Goal: Task Accomplishment & Management: Manage account settings

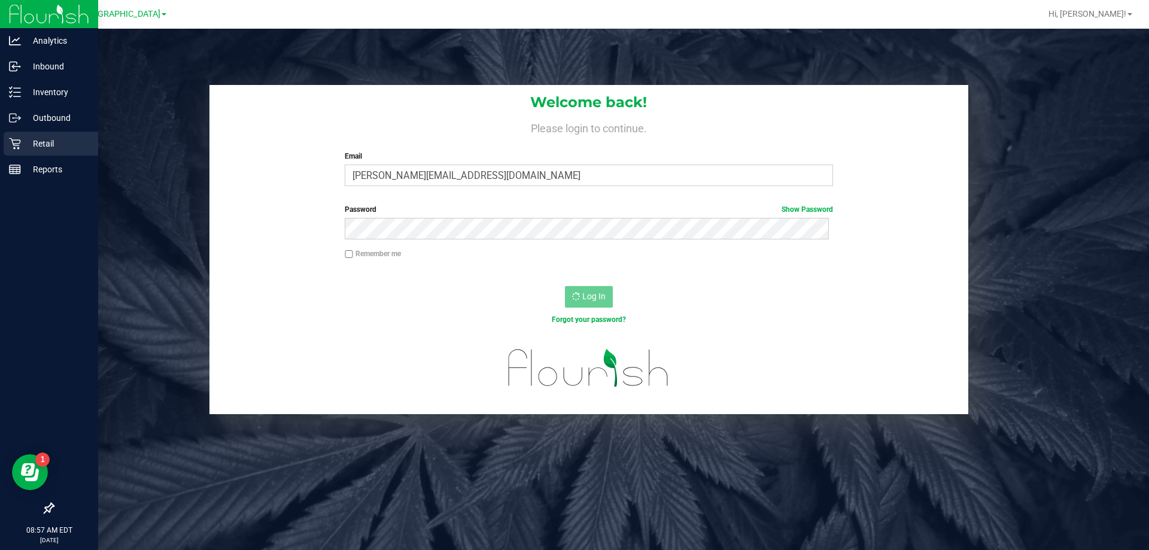
click at [8, 138] on div "Retail" at bounding box center [51, 144] width 95 height 24
click at [17, 137] on div "Retail" at bounding box center [51, 144] width 95 height 24
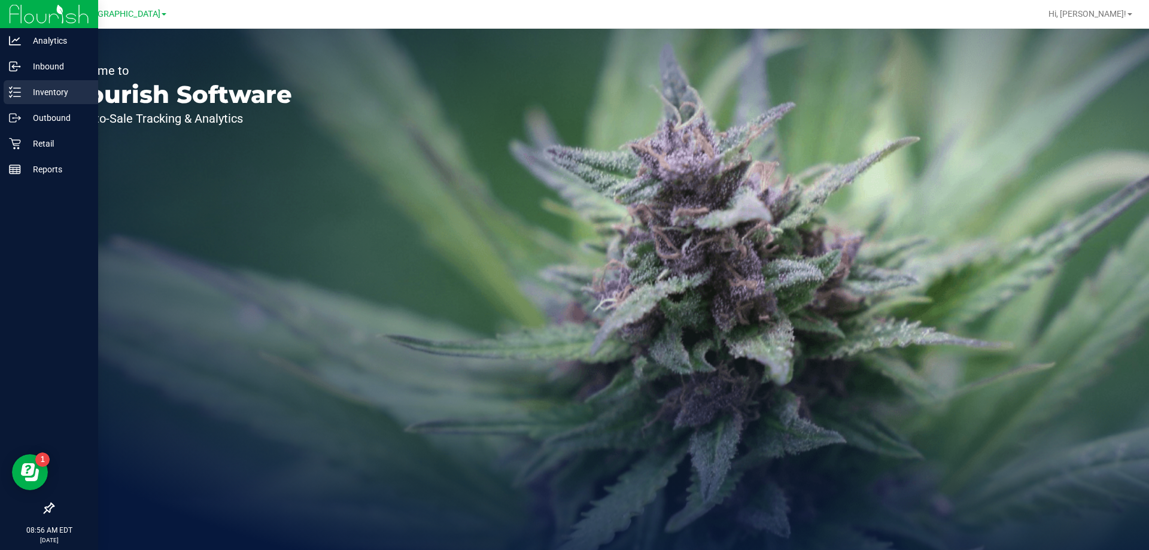
click at [28, 87] on p "Inventory" at bounding box center [57, 92] width 72 height 14
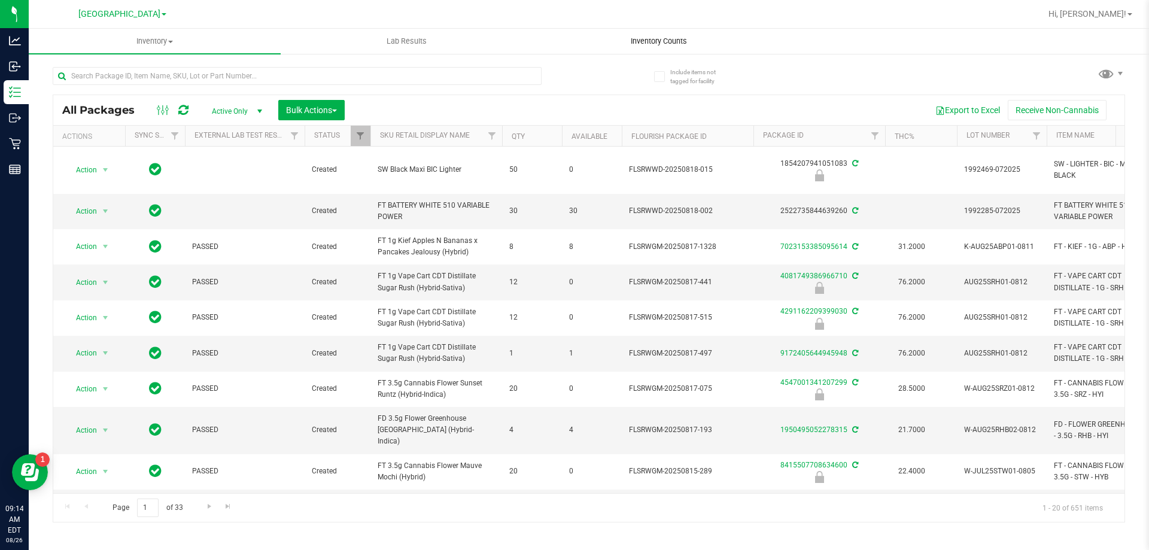
click at [646, 41] on span "Inventory Counts" at bounding box center [659, 41] width 89 height 11
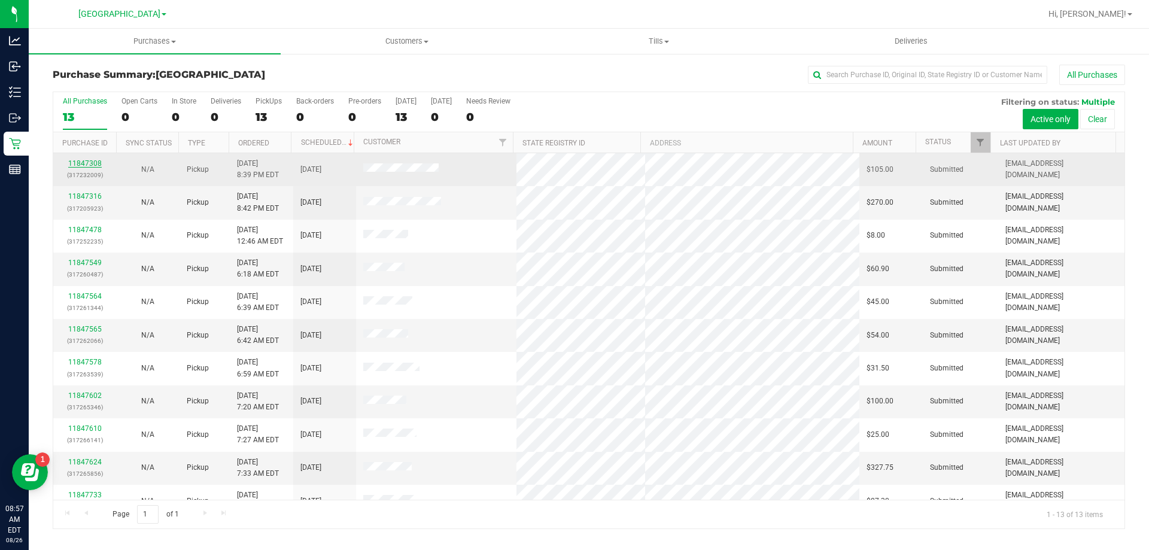
click at [89, 159] on link "11847308" at bounding box center [85, 163] width 34 height 8
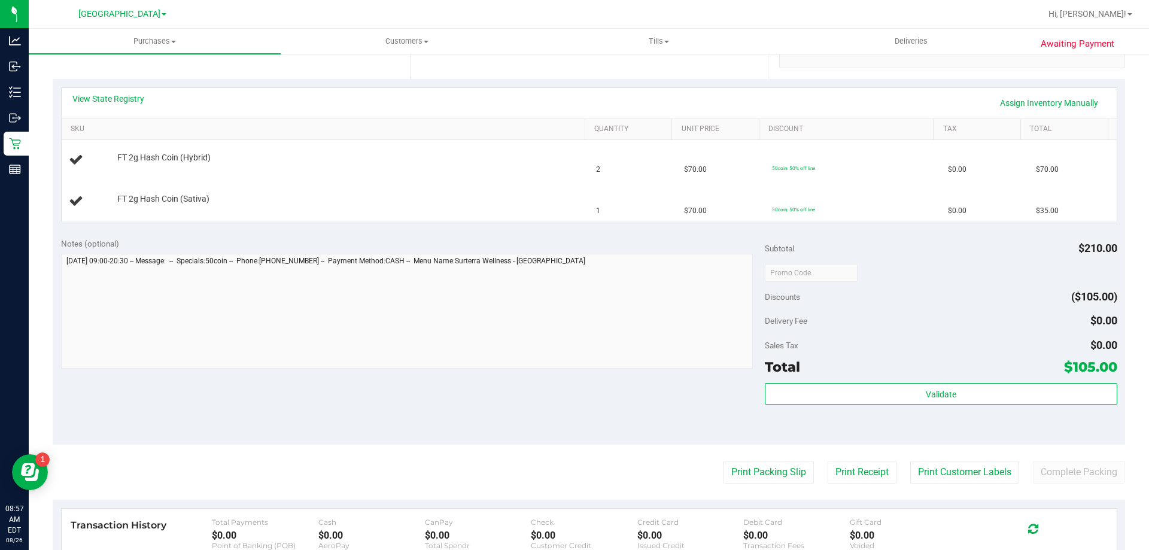
scroll to position [419, 0]
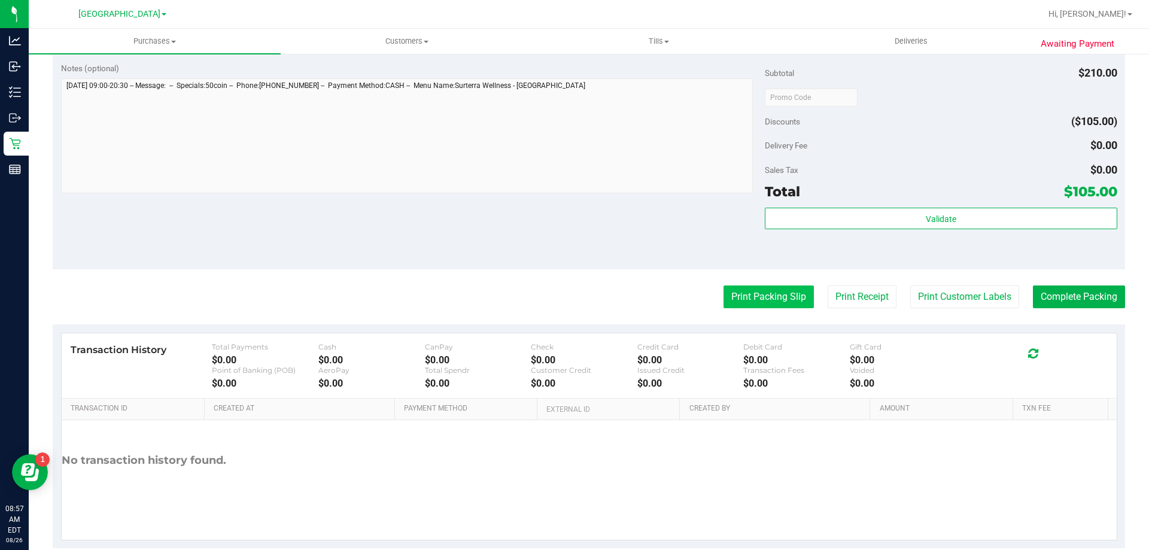
click at [745, 305] on button "Print Packing Slip" at bounding box center [769, 296] width 90 height 23
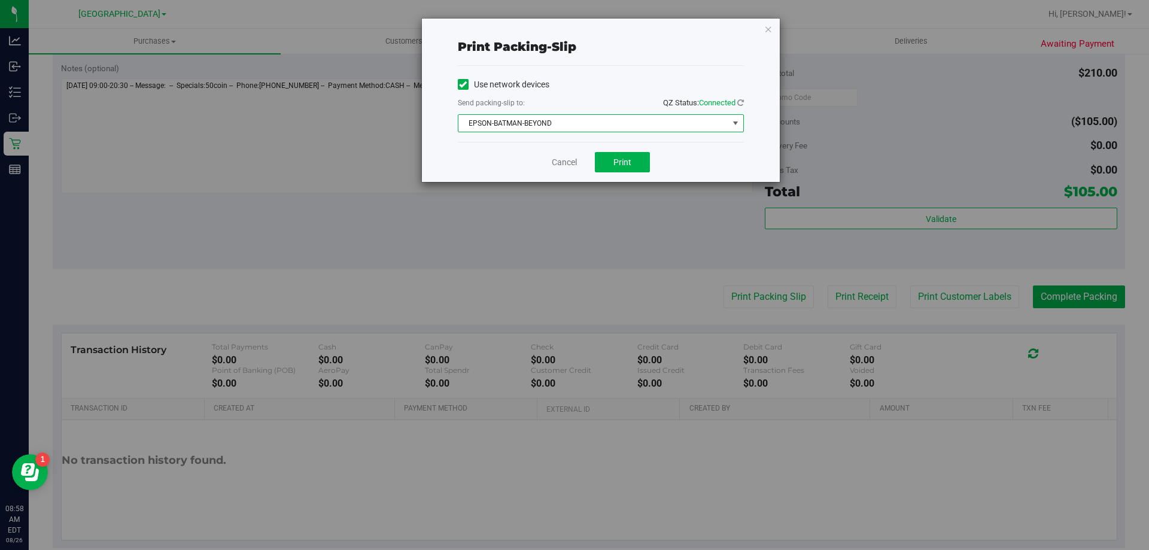
click at [540, 123] on span "EPSON-BATMAN-BEYOND" at bounding box center [593, 123] width 270 height 17
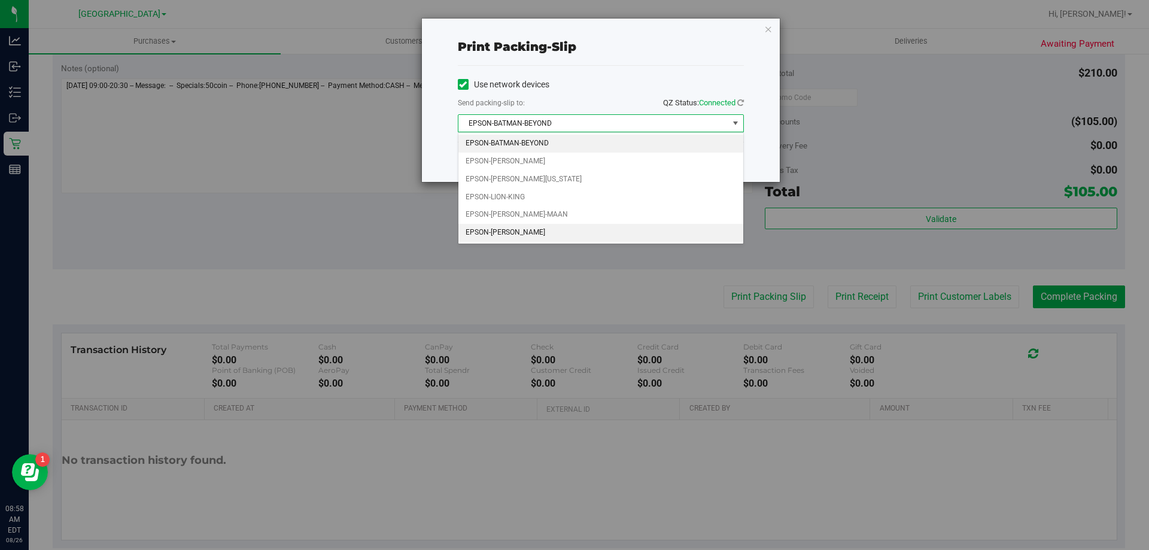
click at [528, 234] on li "EPSON-STEVIE-WONDER" at bounding box center [600, 233] width 285 height 18
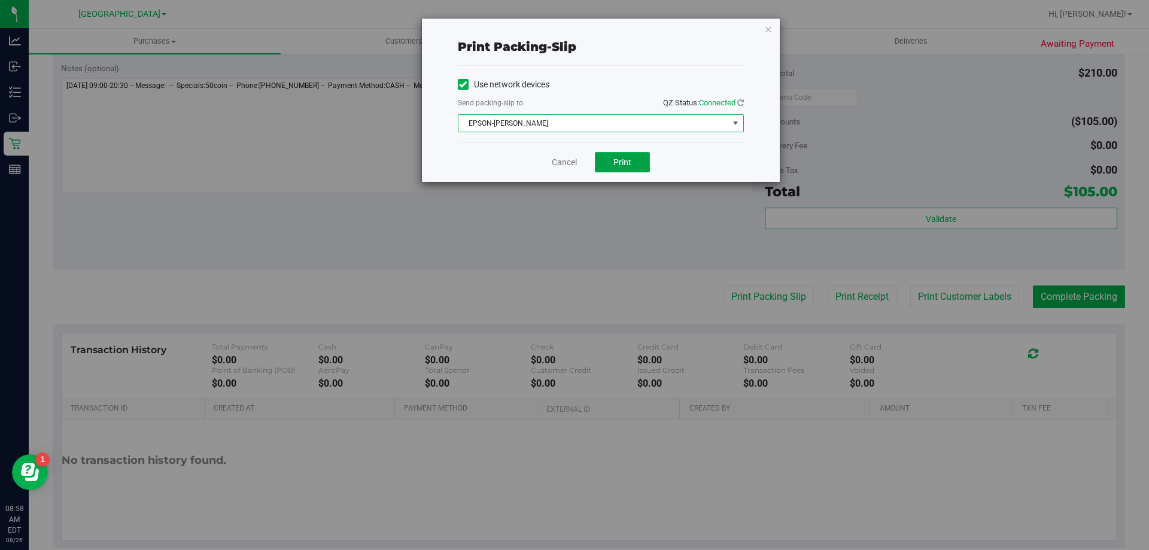
click at [610, 159] on button "Print" at bounding box center [622, 162] width 55 height 20
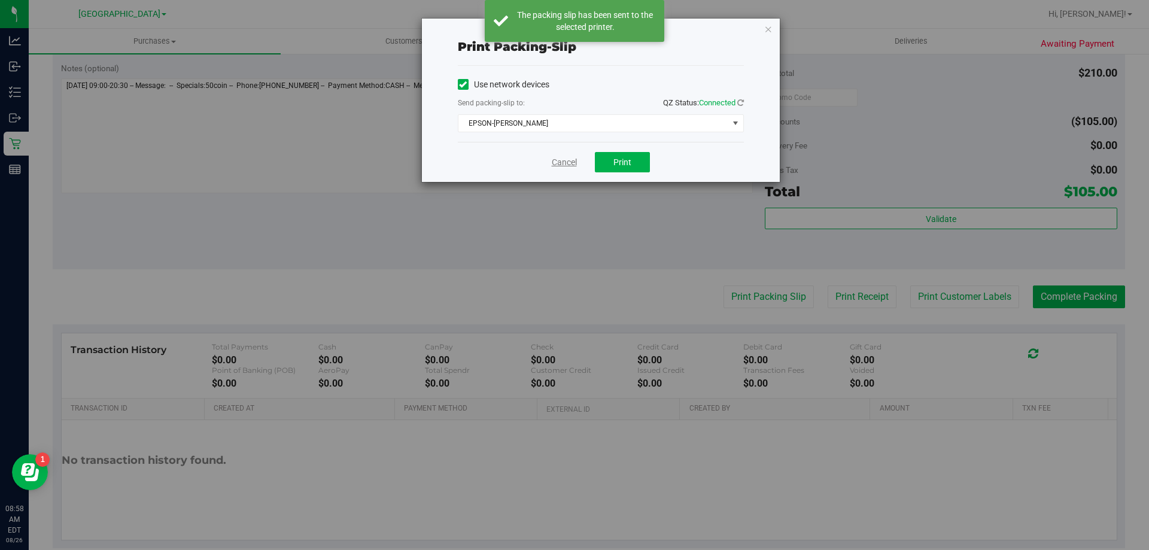
click at [558, 162] on link "Cancel" at bounding box center [564, 162] width 25 height 13
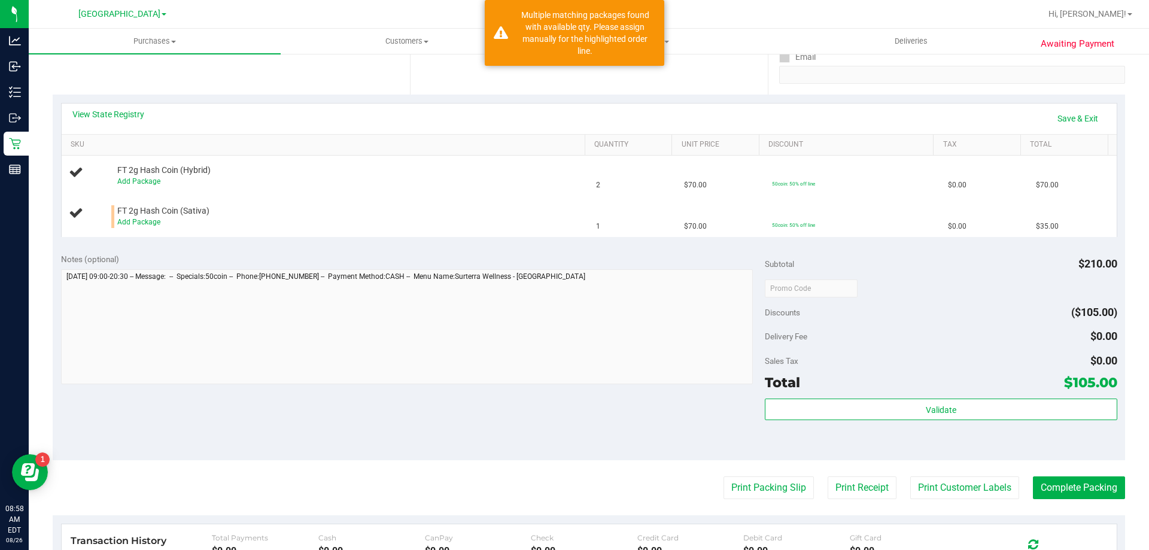
scroll to position [60, 0]
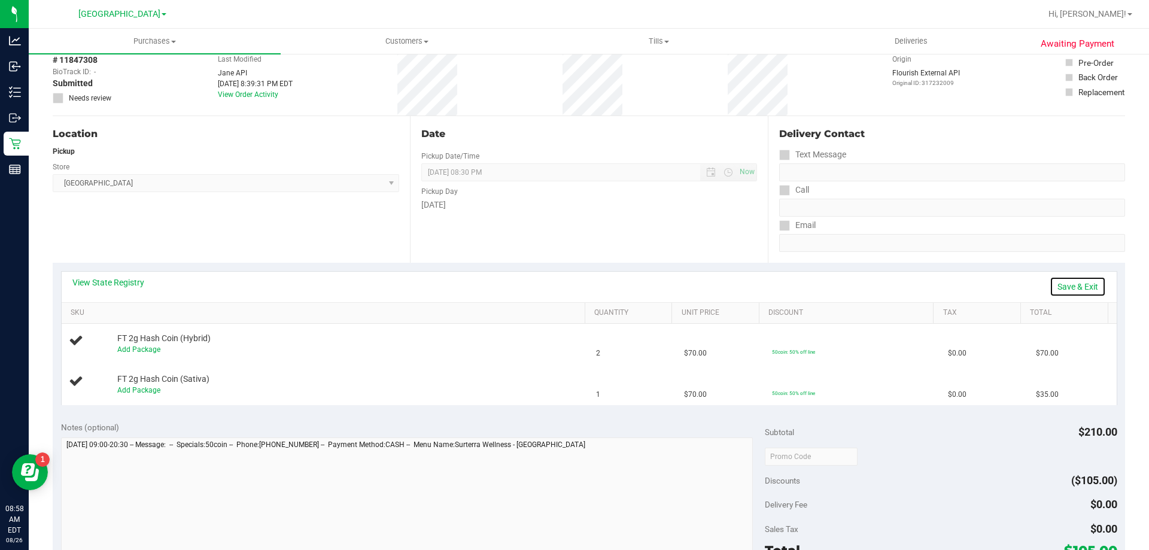
click at [1050, 288] on link "Save & Exit" at bounding box center [1078, 287] width 56 height 20
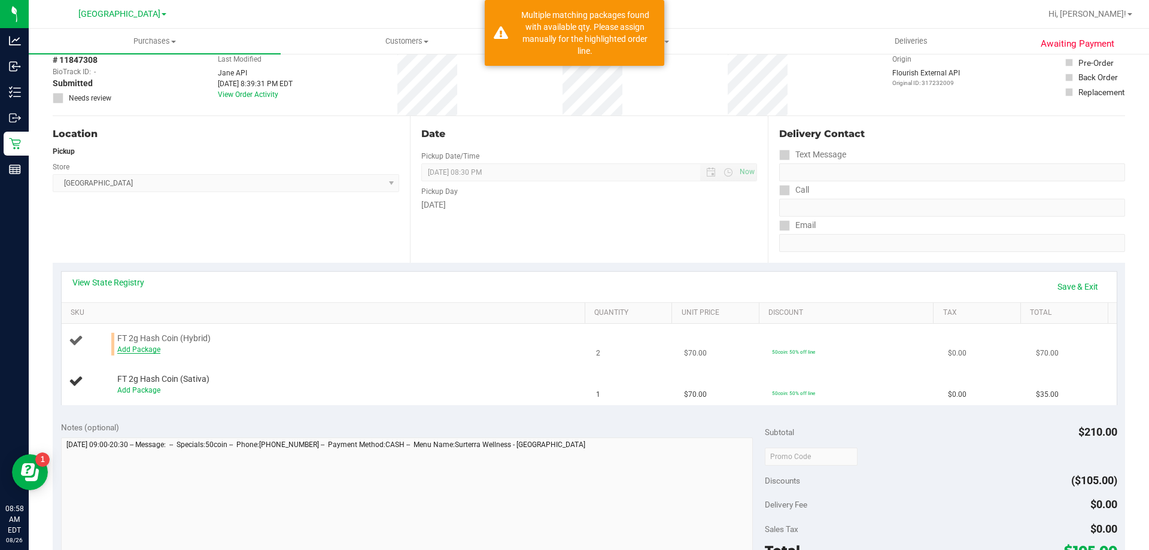
click at [139, 353] on link "Add Package" at bounding box center [138, 349] width 43 height 8
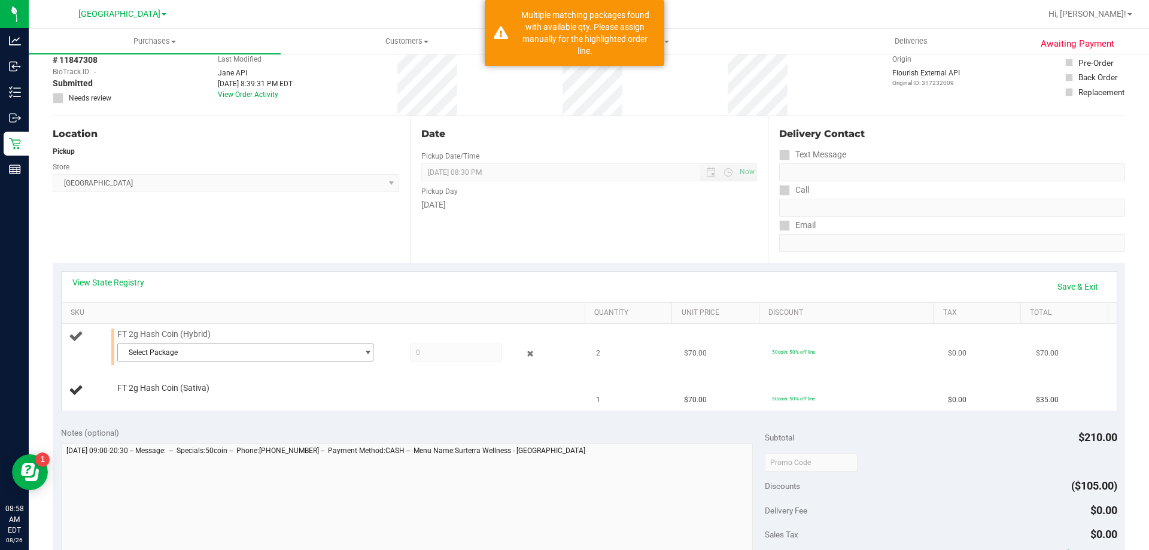
click at [185, 350] on span "Select Package" at bounding box center [238, 352] width 240 height 17
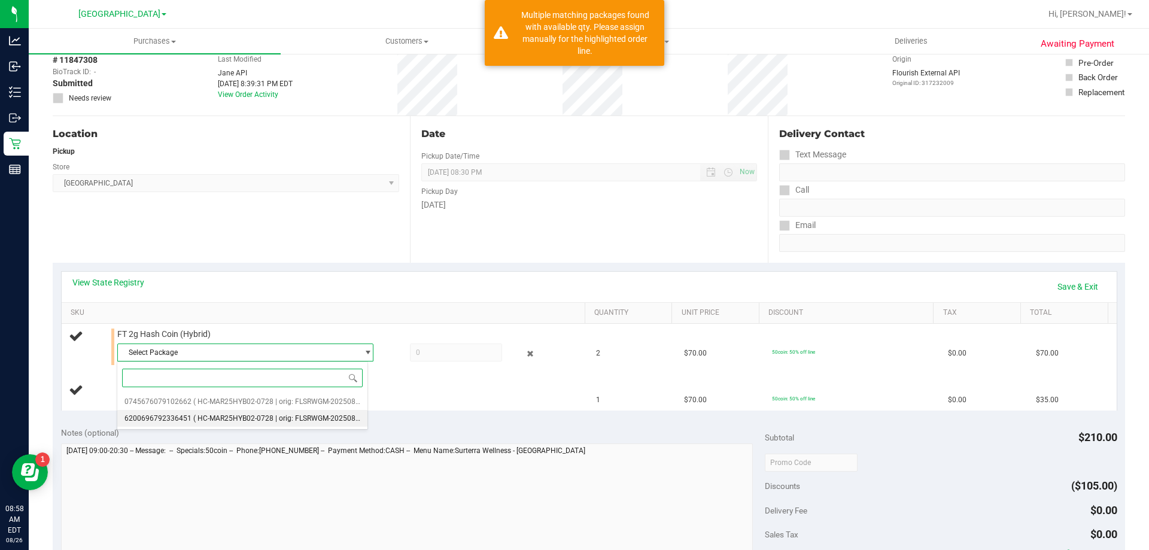
click at [223, 417] on span "( HC-MAR25HYB02-0728 | orig: FLSRWGM-20250804-865 )" at bounding box center [287, 418] width 189 height 8
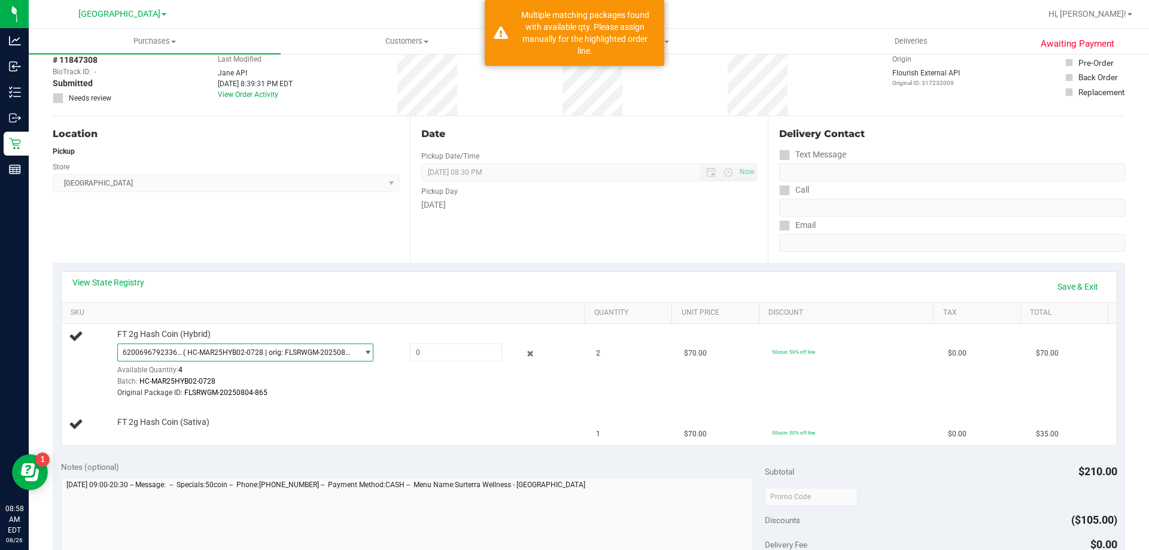
click at [245, 355] on span "( HC-MAR25HYB02-0728 | orig: FLSRWGM-20250804-865 )" at bounding box center [268, 352] width 170 height 8
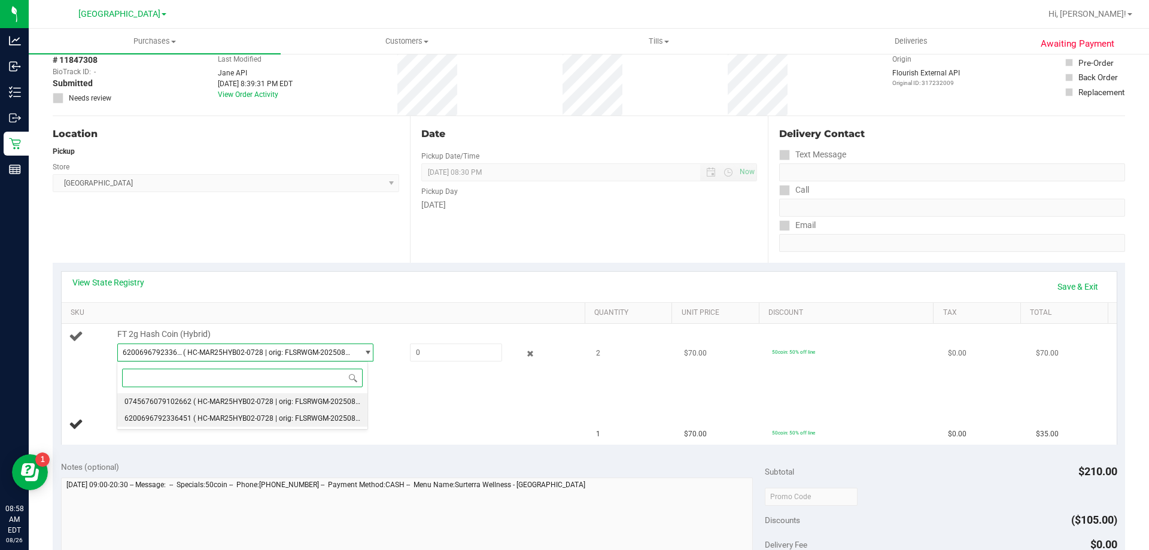
drag, startPoint x: 243, startPoint y: 405, endPoint x: 248, endPoint y: 399, distance: 8.5
click at [243, 406] on li "0745676079102662 ( HC-MAR25HYB02-0728 | orig: FLSRWGM-20250804-907 )" at bounding box center [242, 401] width 250 height 17
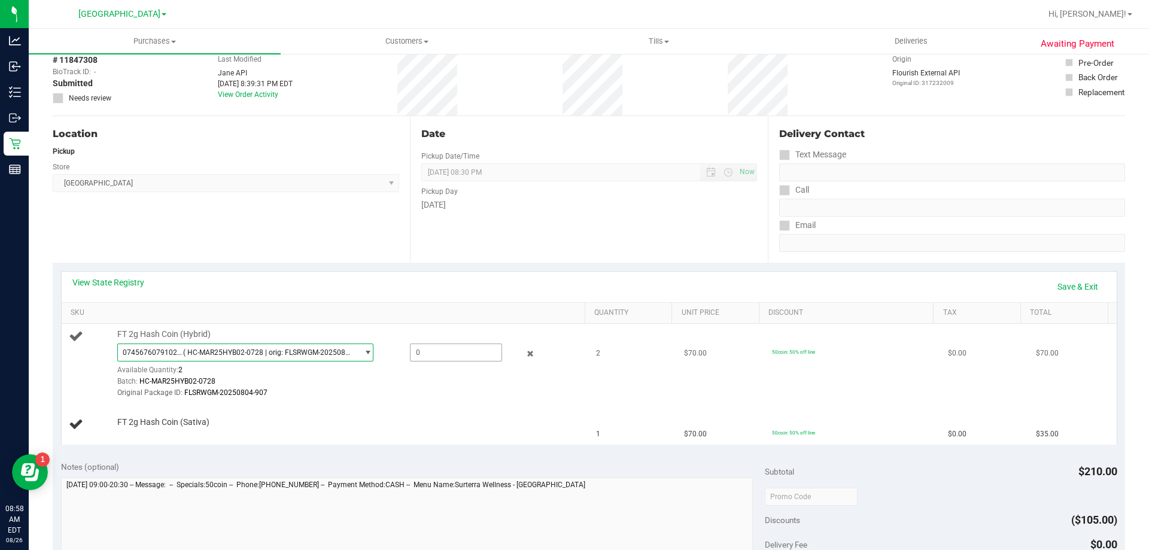
click at [440, 350] on span at bounding box center [456, 353] width 92 height 18
type input "2"
click at [1081, 285] on link "Save & Exit" at bounding box center [1078, 287] width 56 height 20
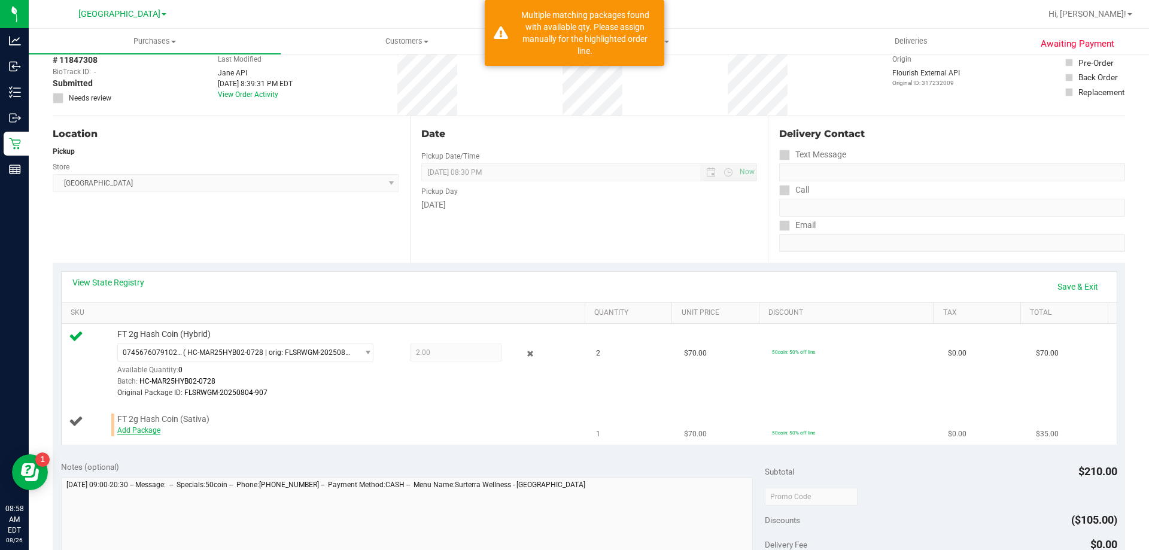
click at [132, 429] on link "Add Package" at bounding box center [138, 430] width 43 height 8
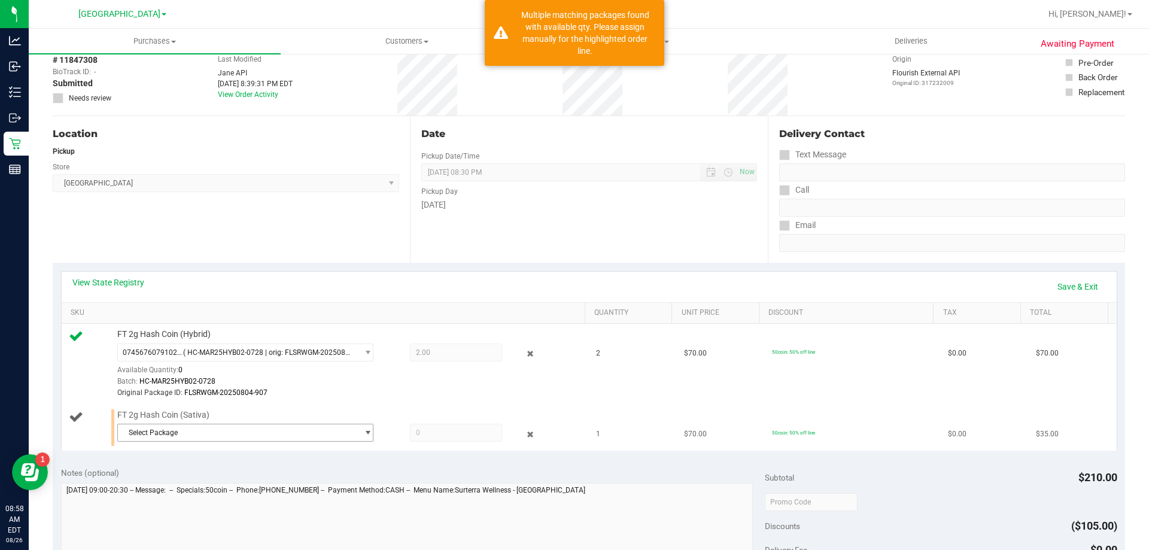
click at [247, 429] on span "Select Package" at bounding box center [238, 432] width 240 height 17
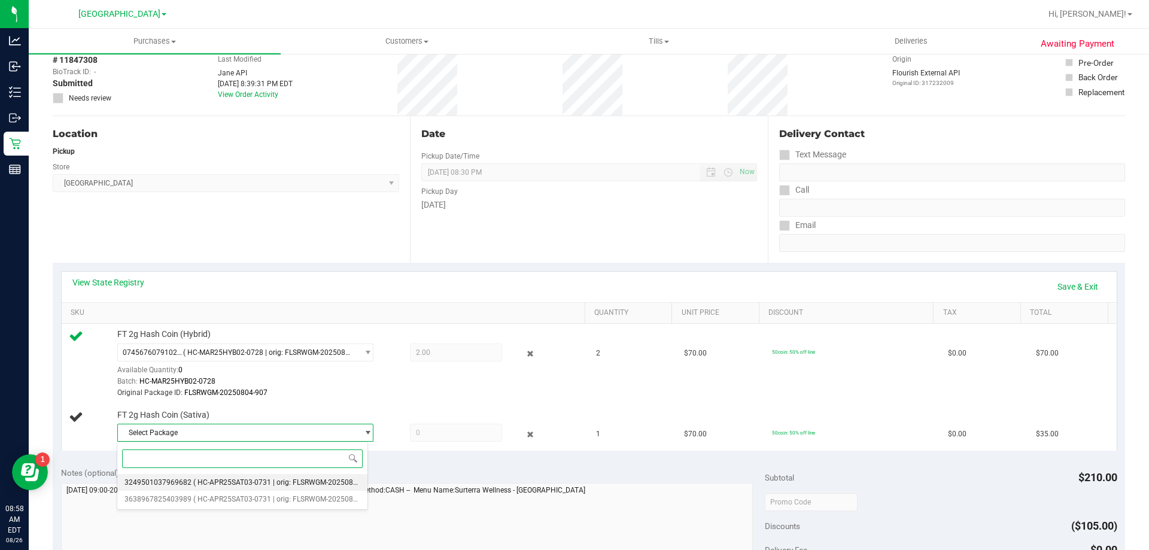
click at [251, 484] on span "( HC-APR25SAT03-0731 | orig: FLSRWGM-20250806-2747 )" at bounding box center [288, 482] width 191 height 8
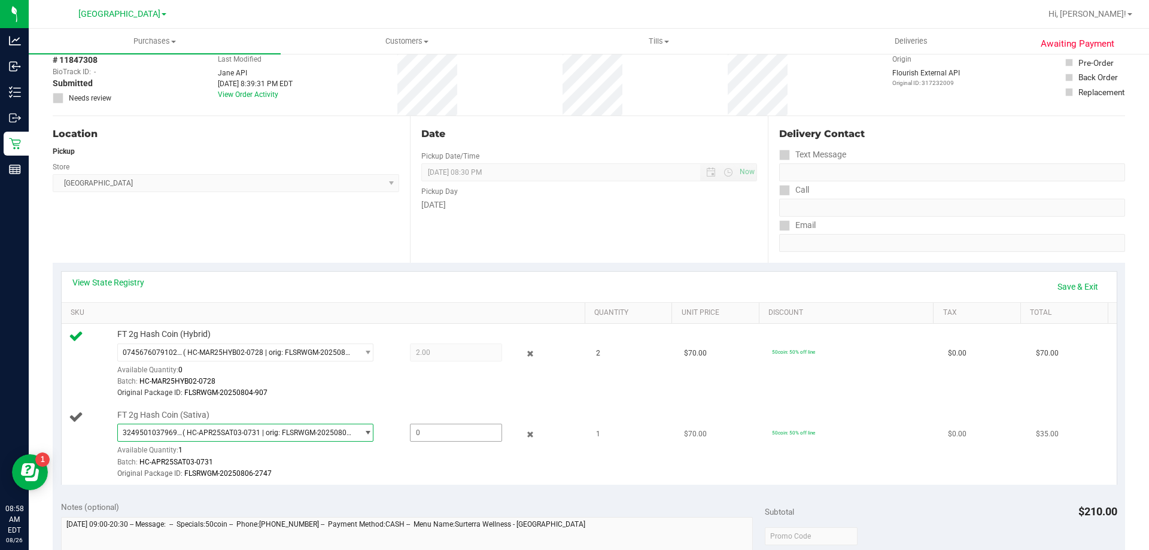
click at [429, 430] on span at bounding box center [456, 433] width 92 height 18
type input "1"
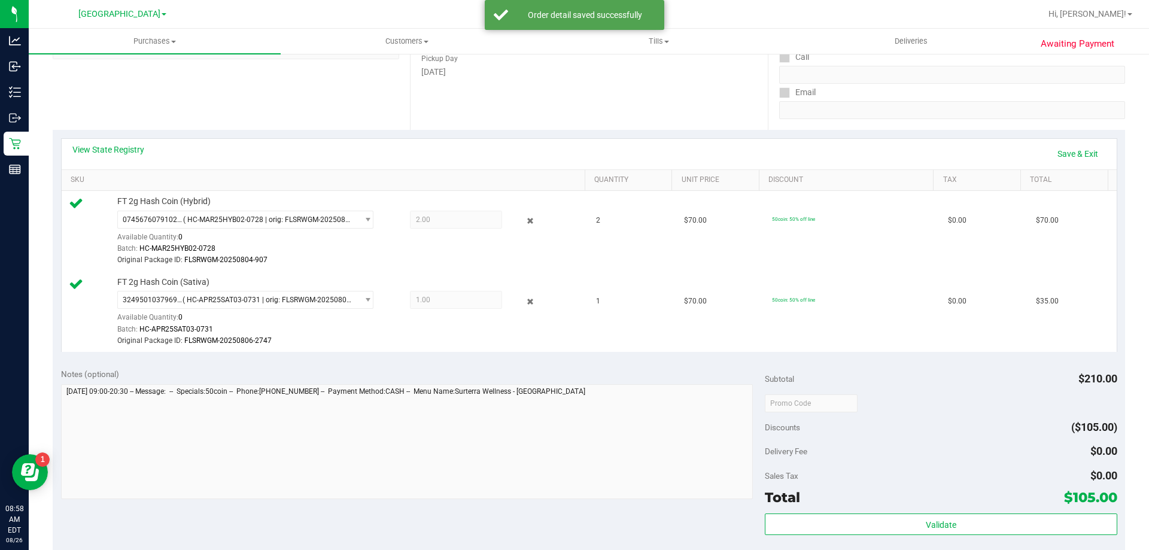
scroll to position [299, 0]
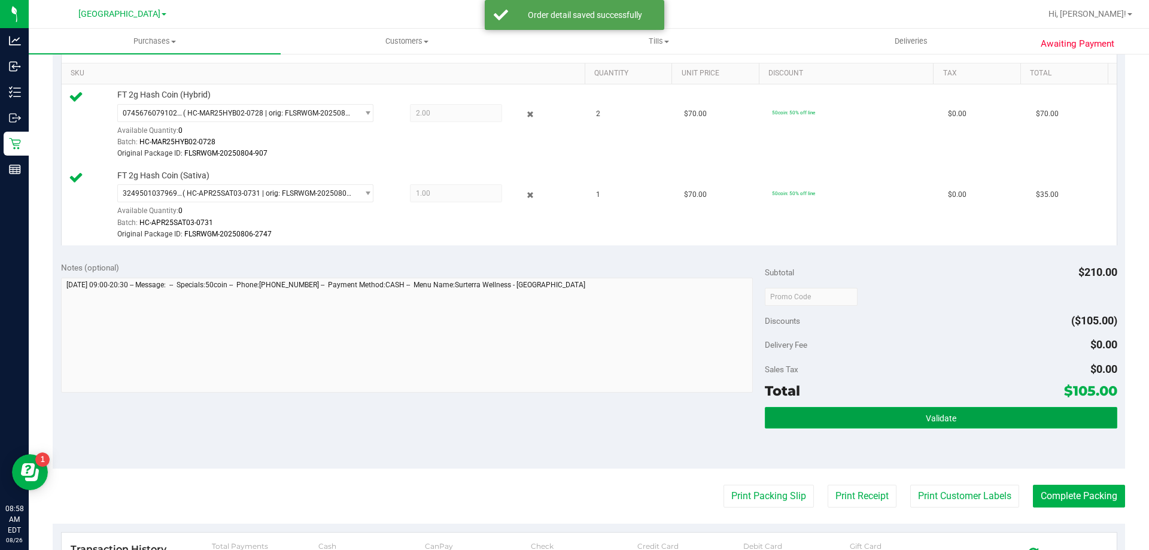
click at [853, 411] on button "Validate" at bounding box center [941, 418] width 352 height 22
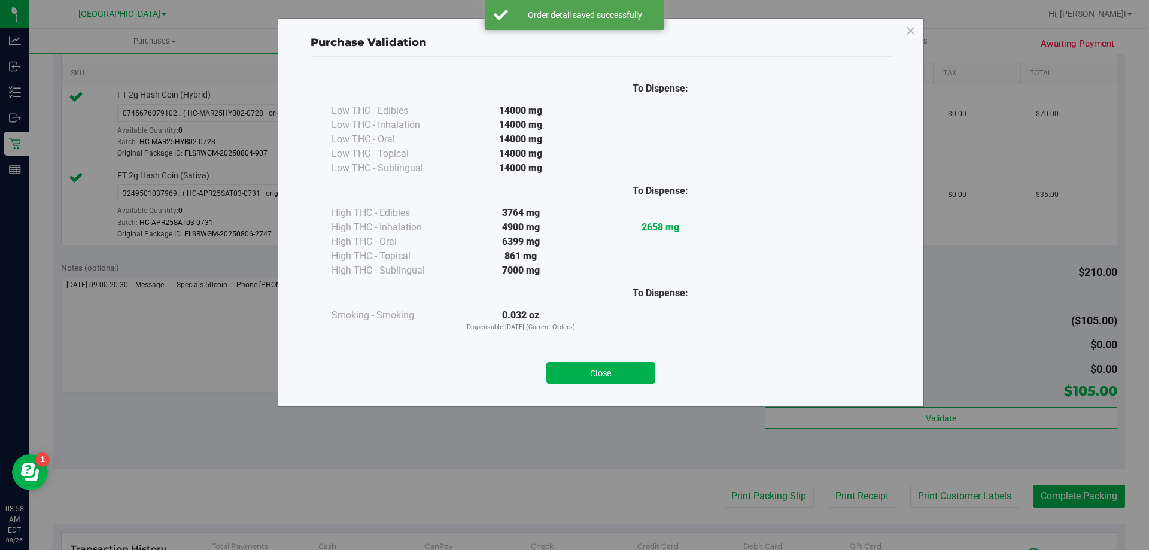
click at [607, 367] on button "Close" at bounding box center [600, 373] width 109 height 22
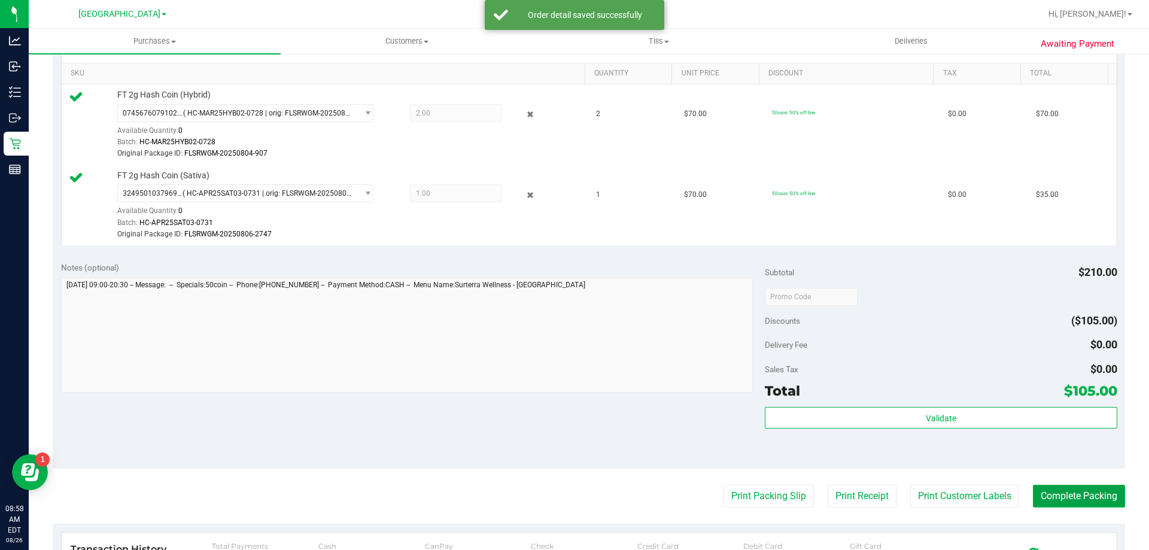
click at [1045, 489] on button "Complete Packing" at bounding box center [1079, 496] width 92 height 23
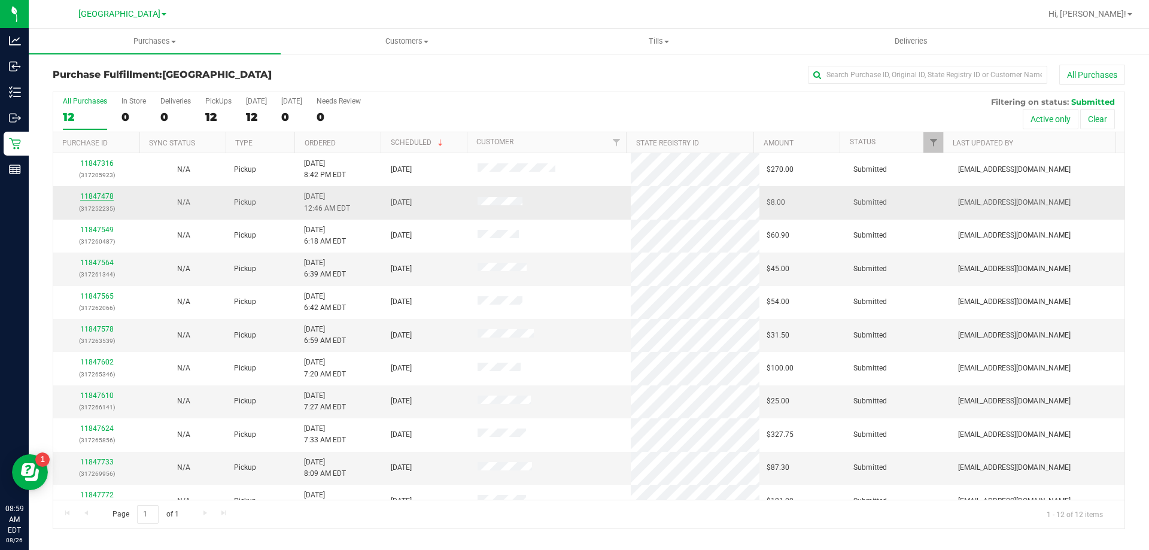
click at [104, 196] on link "11847478" at bounding box center [97, 196] width 34 height 8
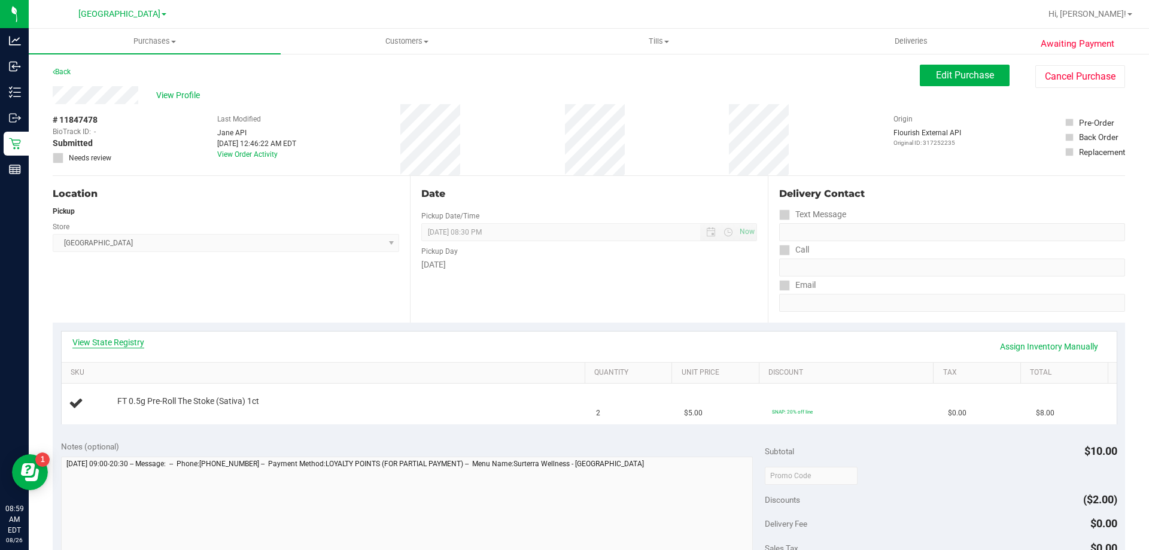
click at [136, 341] on link "View State Registry" at bounding box center [108, 342] width 72 height 12
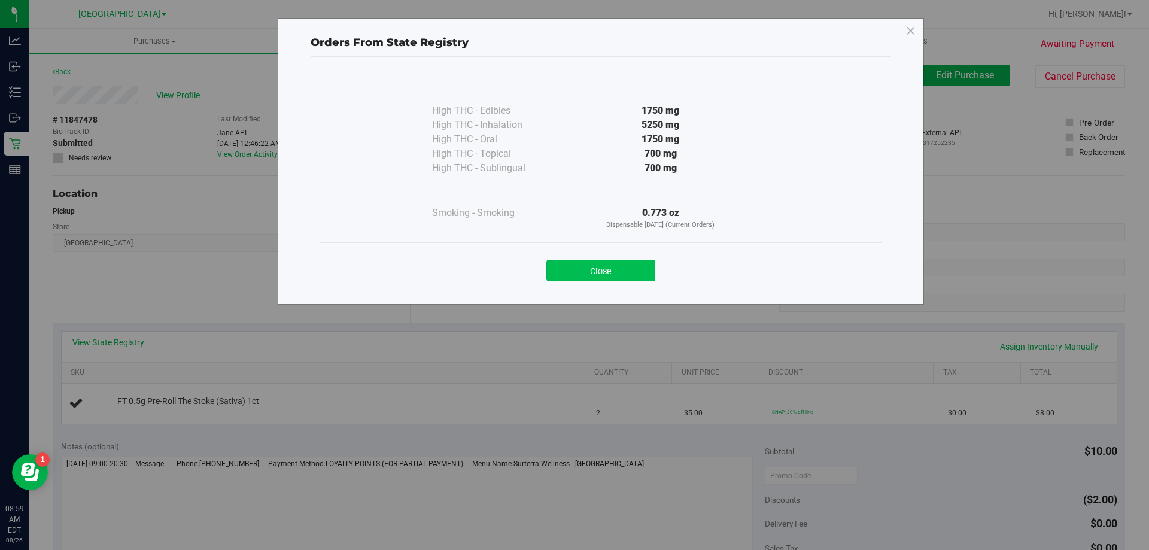
click at [627, 271] on button "Close" at bounding box center [600, 271] width 109 height 22
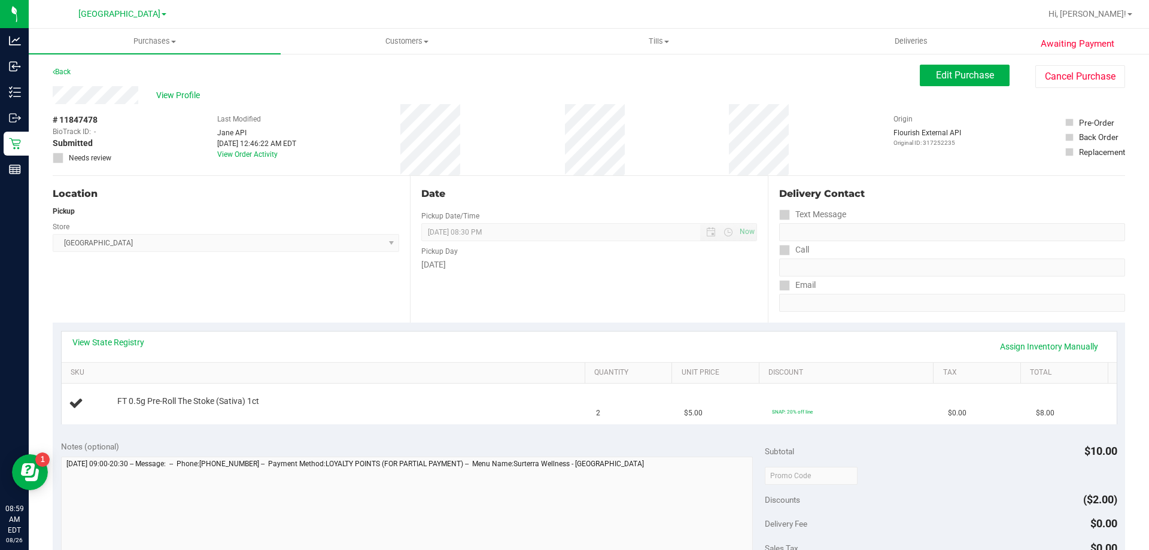
click at [587, 343] on div "View State Registry Assign Inventory Manually" at bounding box center [589, 346] width 1034 height 20
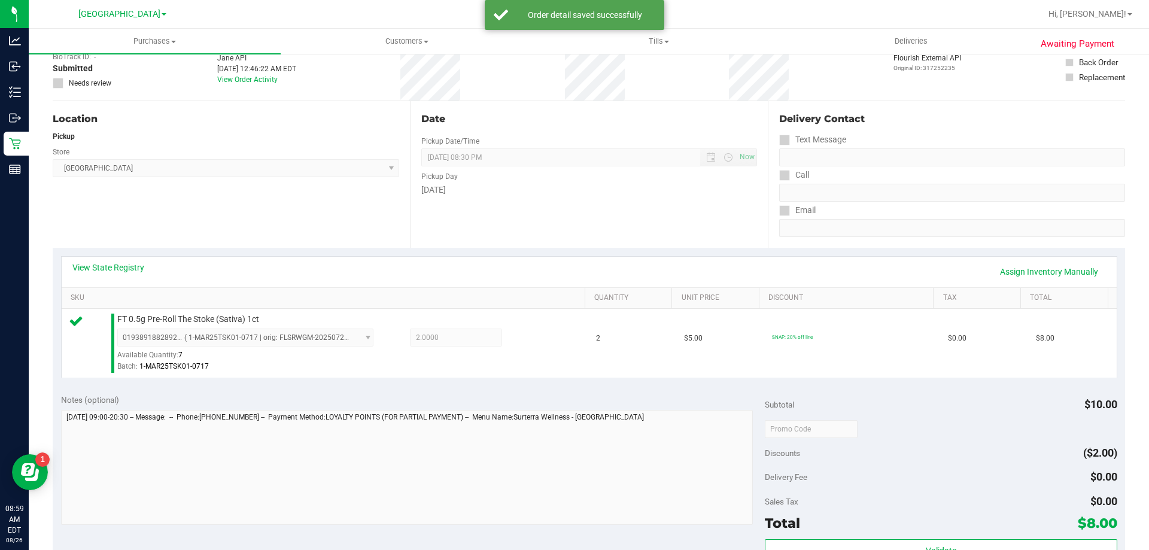
scroll to position [239, 0]
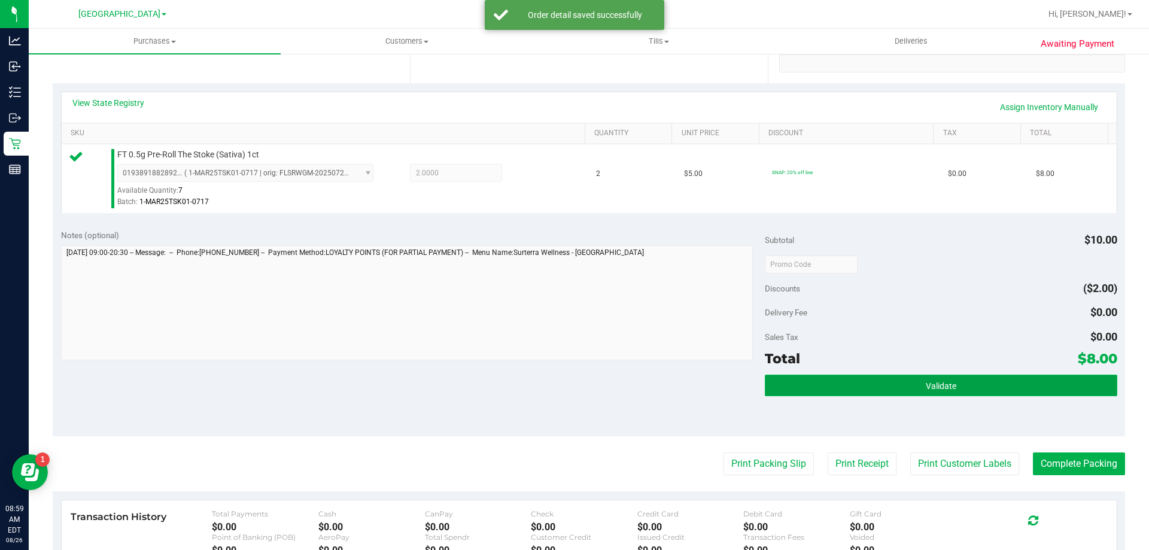
click at [865, 379] on button "Validate" at bounding box center [941, 386] width 352 height 22
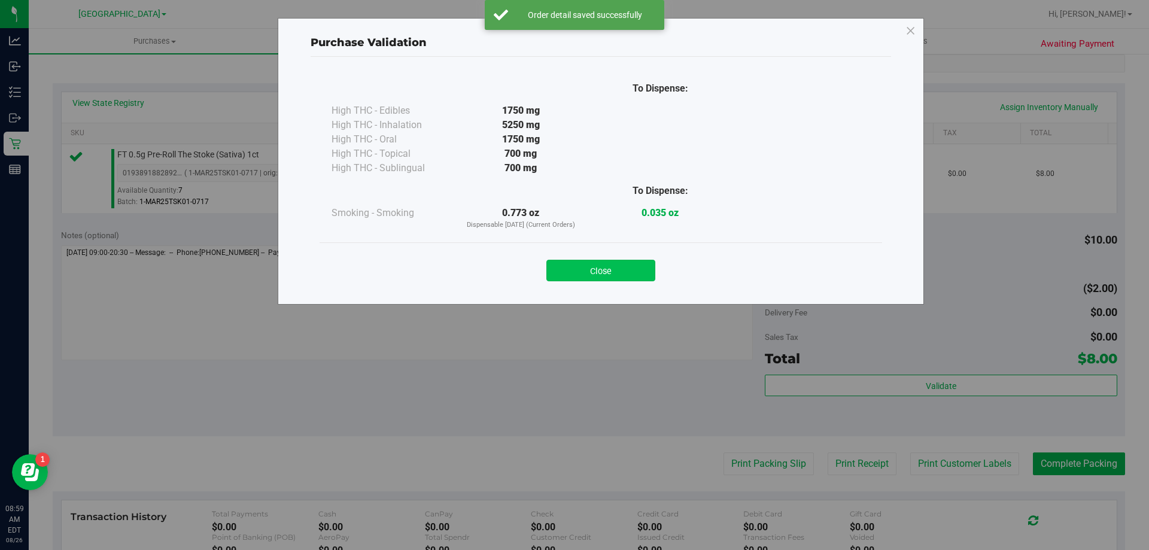
click at [603, 269] on button "Close" at bounding box center [600, 271] width 109 height 22
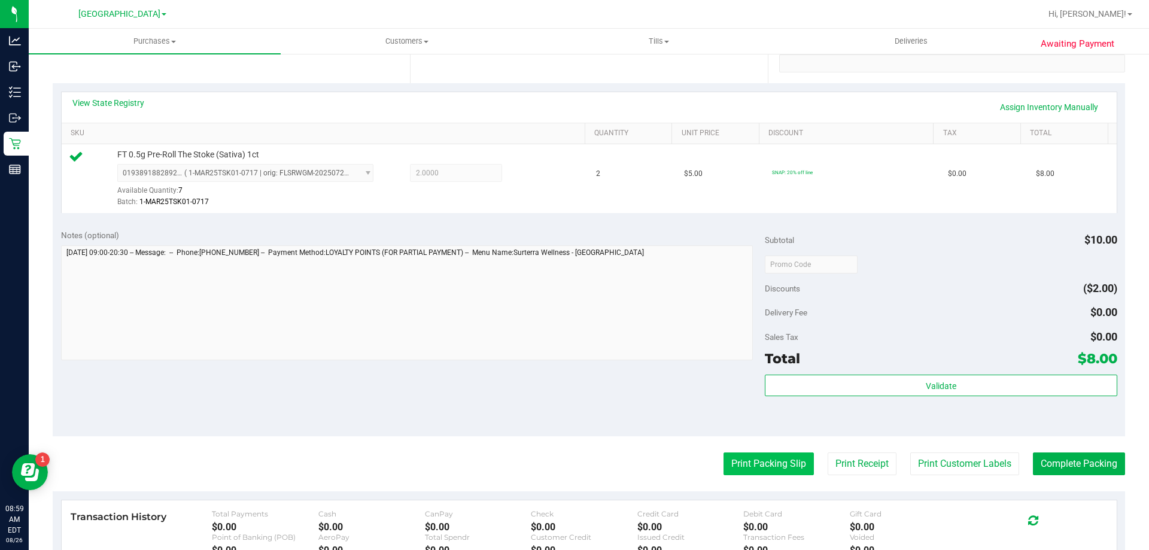
click at [752, 464] on button "Print Packing Slip" at bounding box center [769, 463] width 90 height 23
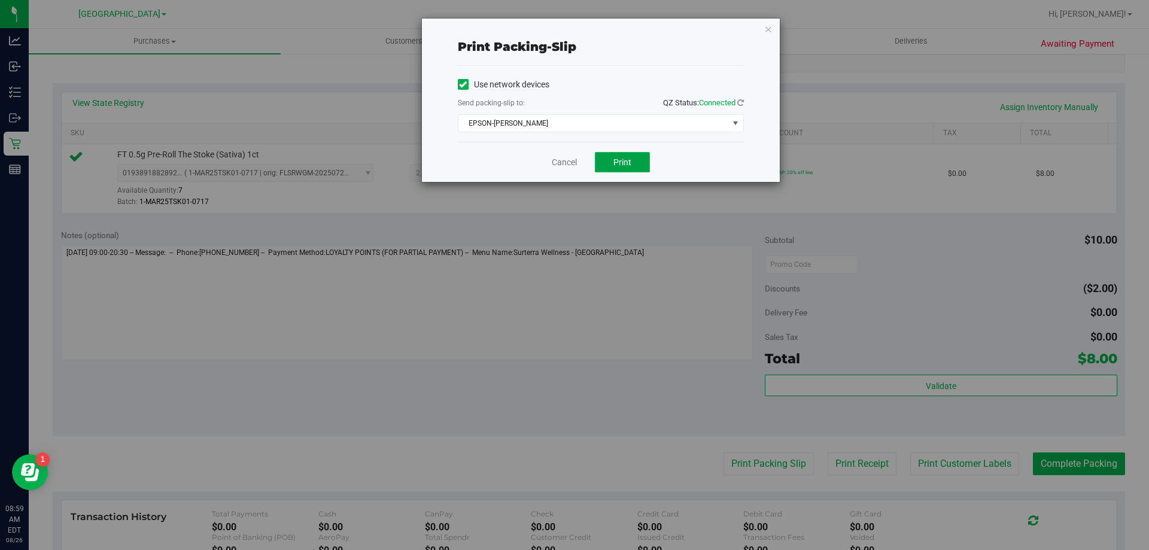
click at [625, 160] on span "Print" at bounding box center [622, 162] width 18 height 10
click at [570, 163] on link "Cancel" at bounding box center [564, 162] width 25 height 13
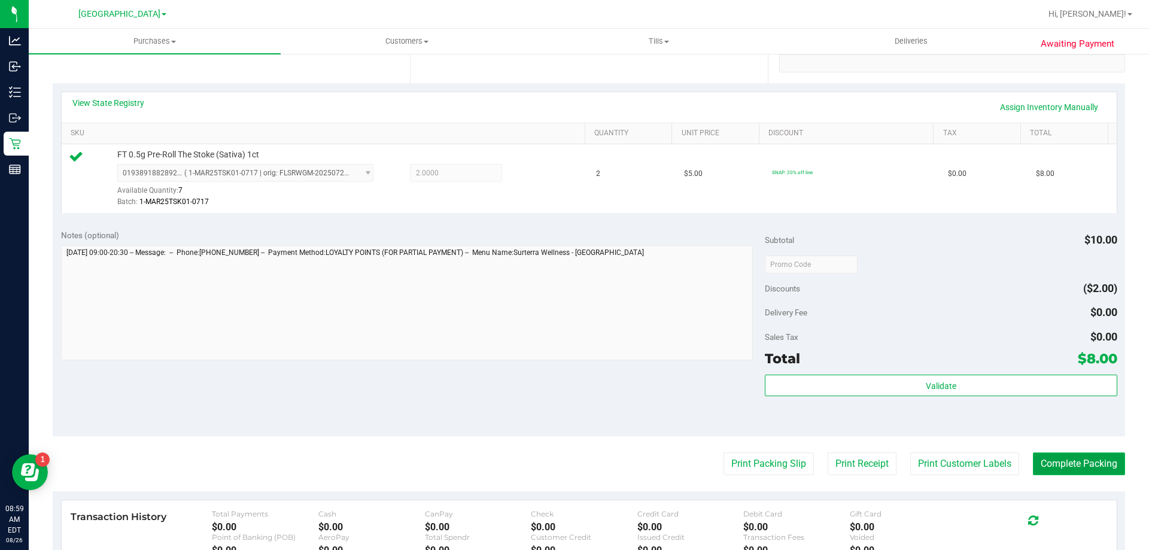
click at [1101, 472] on button "Complete Packing" at bounding box center [1079, 463] width 92 height 23
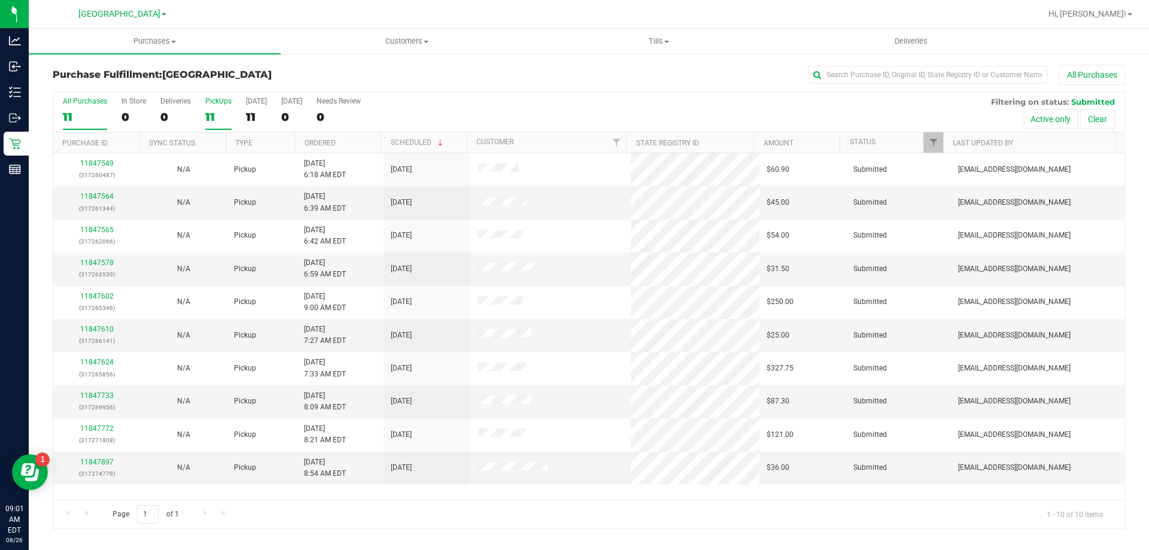
click at [206, 111] on div "11" at bounding box center [218, 117] width 26 height 14
click at [0, 0] on input "PickUps 11" at bounding box center [0, 0] width 0 height 0
click at [209, 108] on label "PickUps 11" at bounding box center [218, 113] width 26 height 33
click at [0, 0] on input "PickUps 11" at bounding box center [0, 0] width 0 height 0
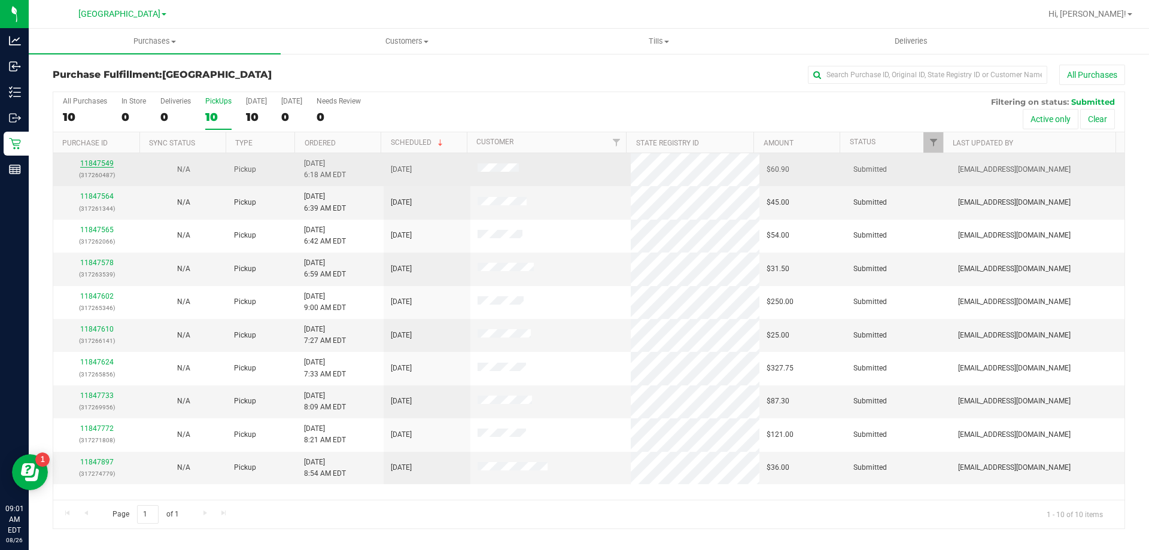
click at [103, 163] on link "11847549" at bounding box center [97, 163] width 34 height 8
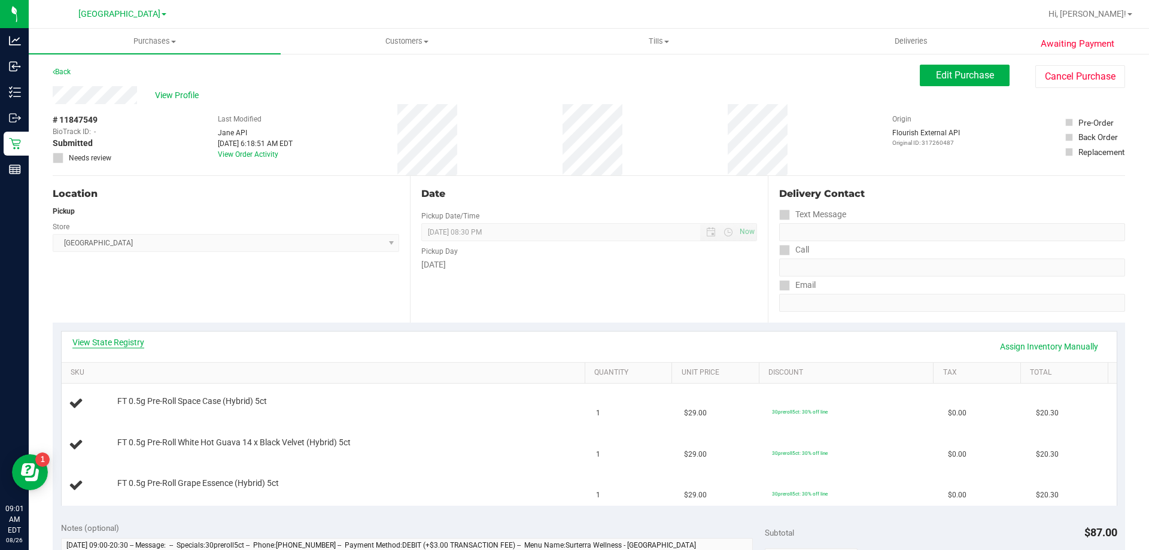
click at [116, 338] on link "View State Registry" at bounding box center [108, 342] width 72 height 12
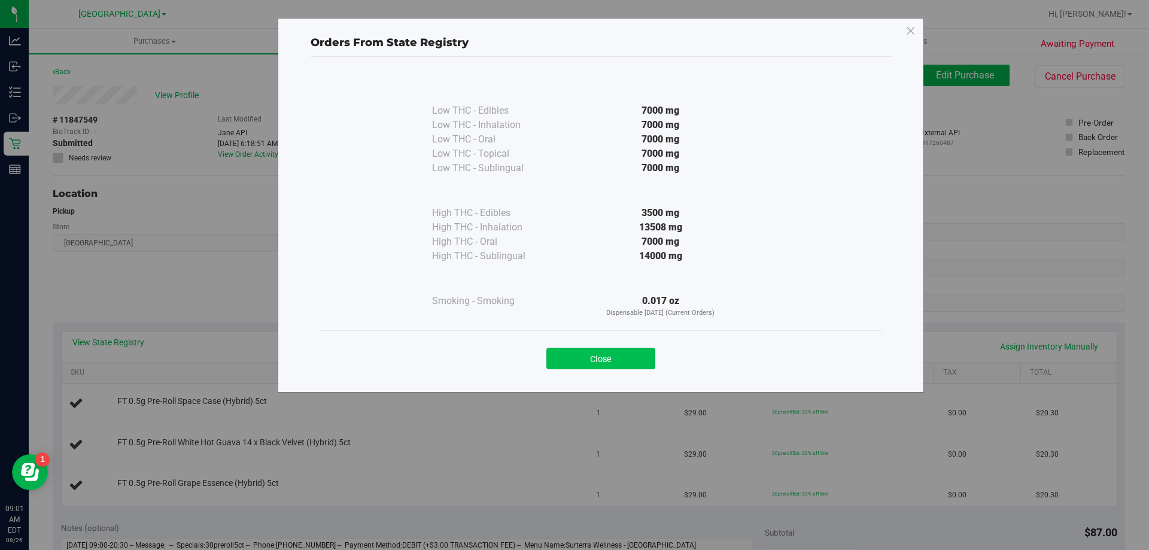
click at [622, 364] on button "Close" at bounding box center [600, 359] width 109 height 22
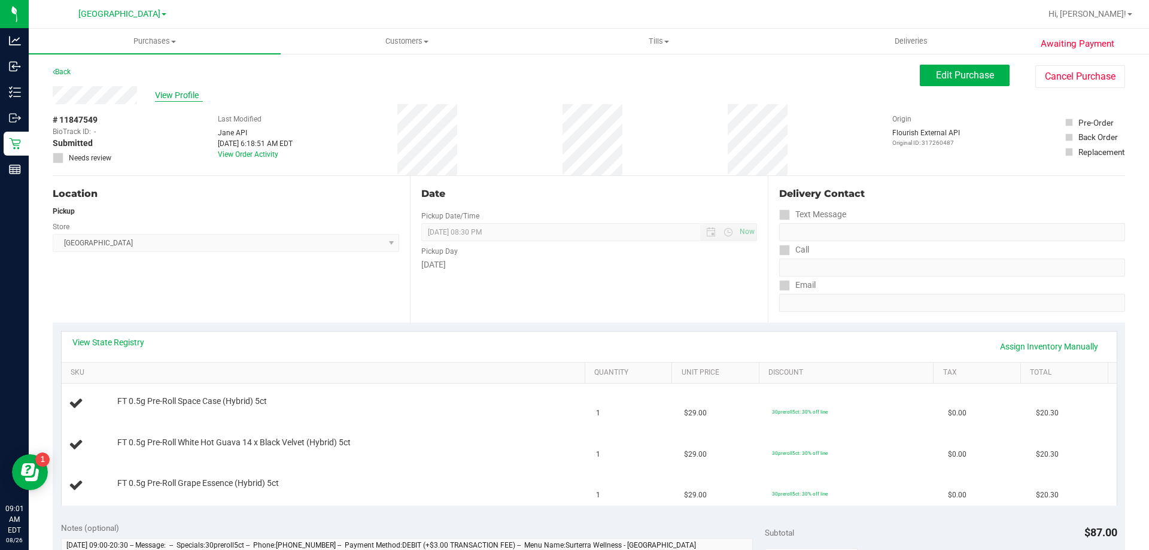
click at [182, 98] on span "View Profile" at bounding box center [179, 95] width 48 height 13
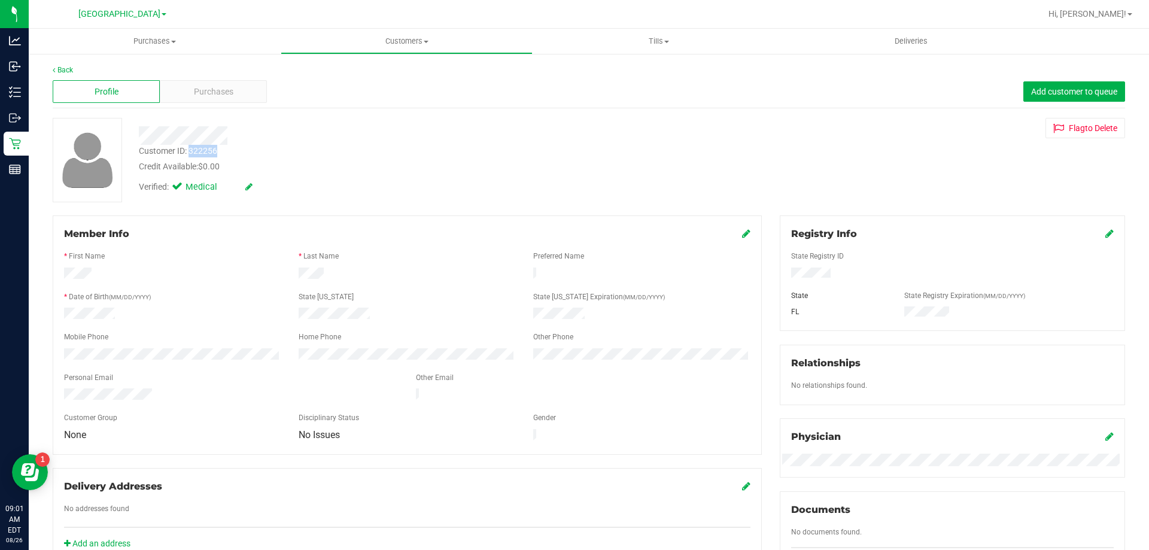
drag, startPoint x: 216, startPoint y: 152, endPoint x: 190, endPoint y: 154, distance: 25.8
click at [190, 154] on div "Customer ID: 322256 Credit Available: $0.00" at bounding box center [402, 159] width 545 height 28
copy div "322256"
click at [226, 97] on span "Purchases" at bounding box center [214, 92] width 40 height 13
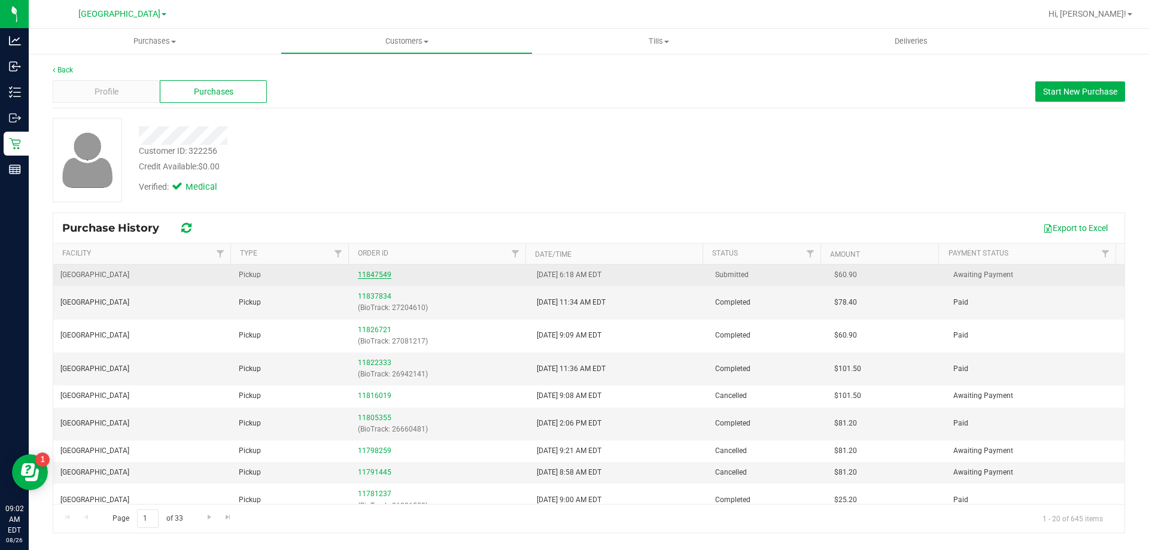
click at [363, 275] on link "11847549" at bounding box center [375, 275] width 34 height 8
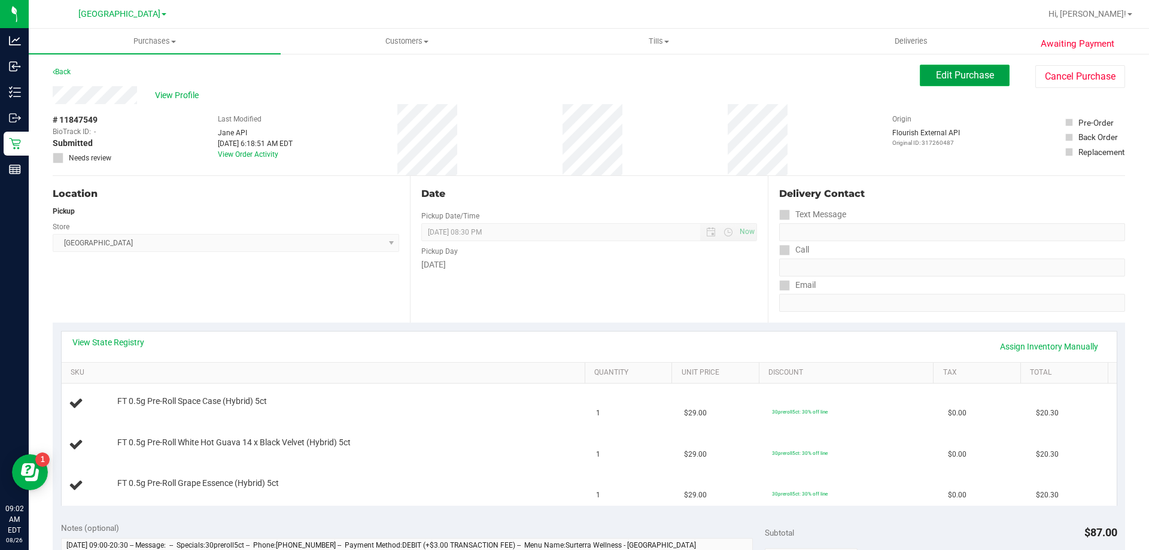
click at [970, 70] on span "Edit Purchase" at bounding box center [965, 74] width 58 height 11
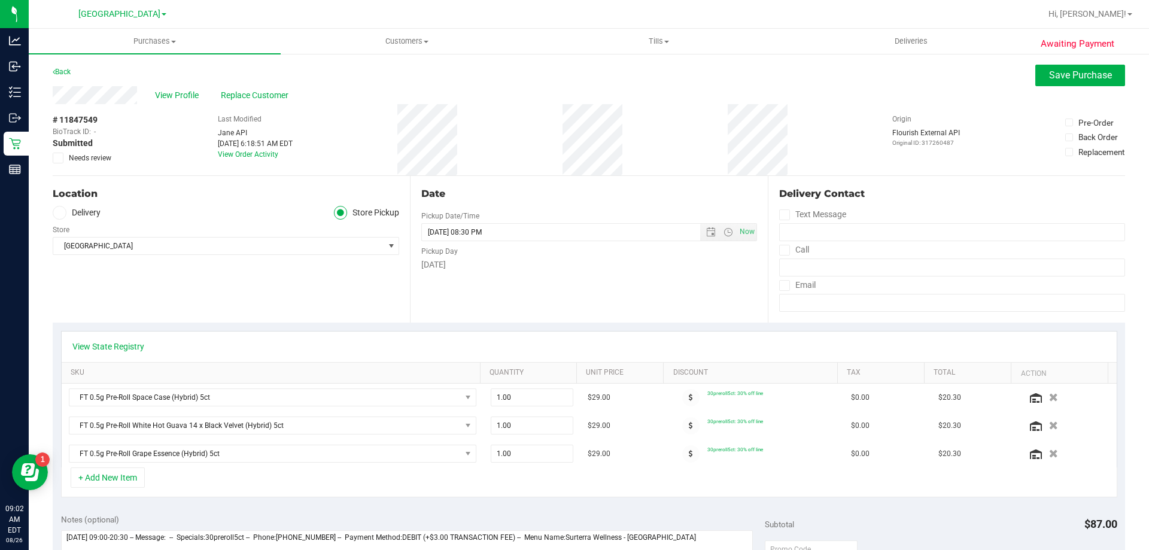
click at [56, 158] on icon at bounding box center [58, 158] width 8 height 0
click at [0, 0] on input "Needs review" at bounding box center [0, 0] width 0 height 0
click at [1068, 71] on button "Save Purchase" at bounding box center [1080, 76] width 90 height 22
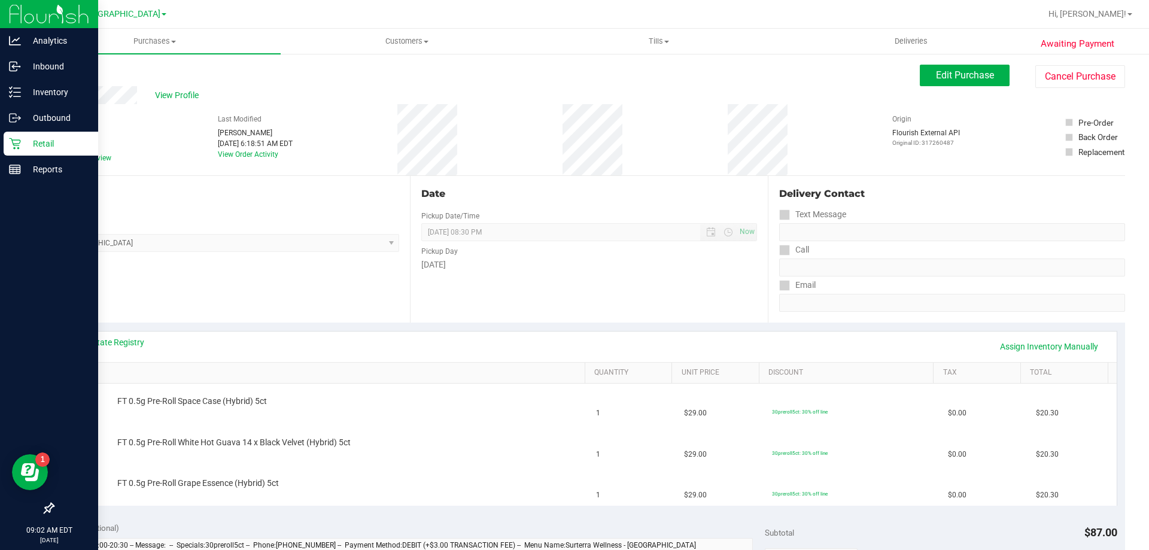
click at [51, 141] on p "Retail" at bounding box center [57, 143] width 72 height 14
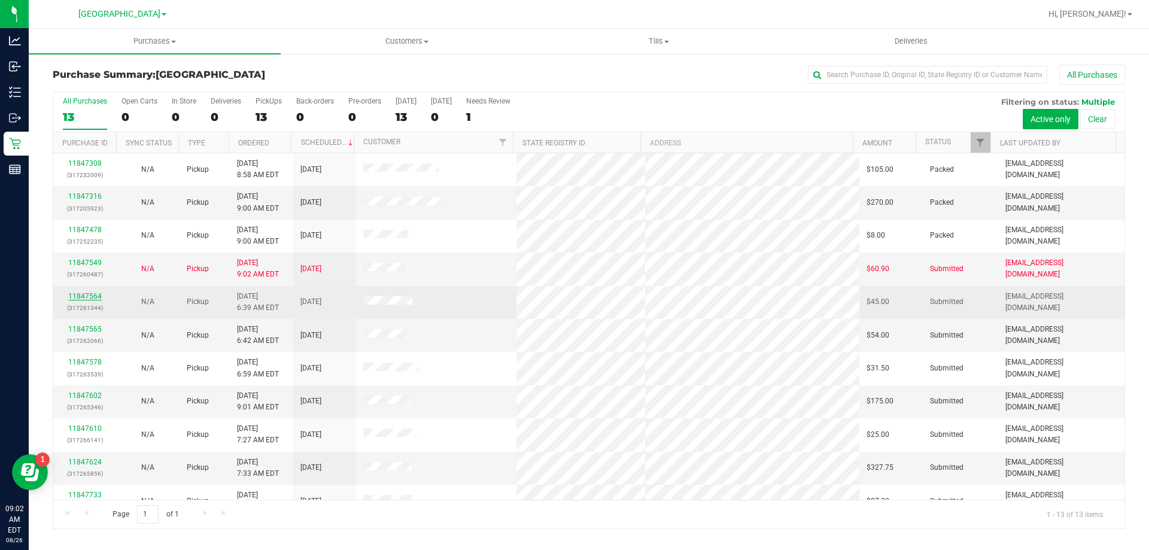
click at [86, 297] on link "11847564" at bounding box center [85, 296] width 34 height 8
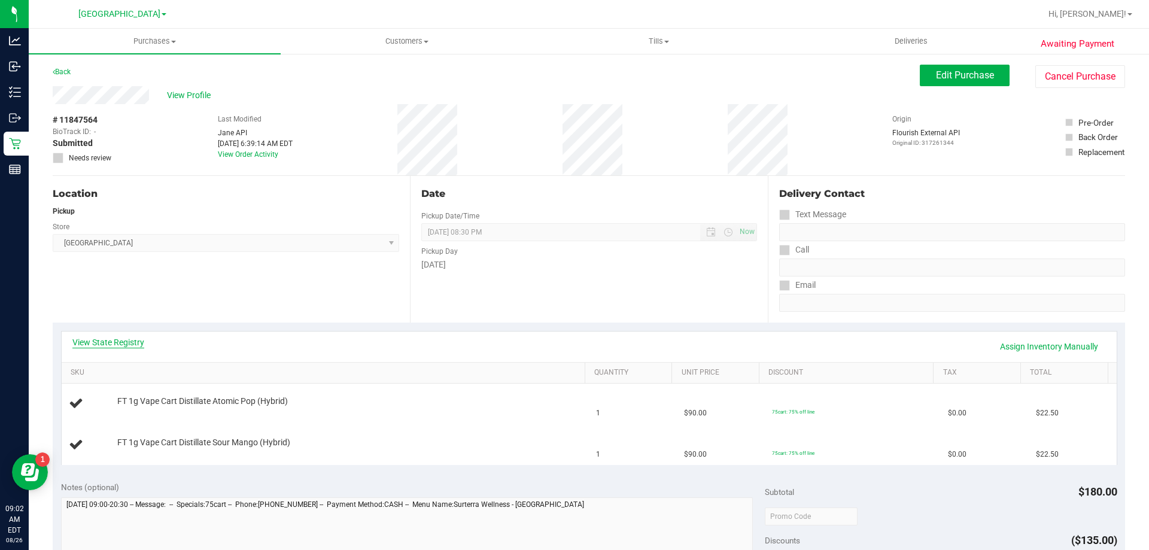
click at [112, 346] on link "View State Registry" at bounding box center [108, 342] width 72 height 12
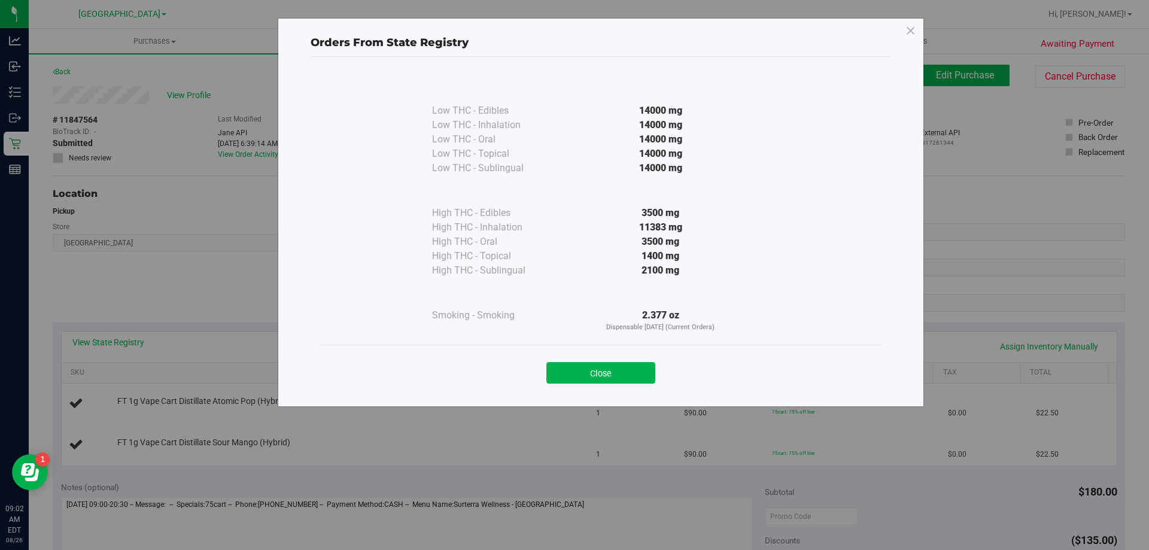
click at [596, 358] on div "Close" at bounding box center [601, 369] width 545 height 30
drag, startPoint x: 596, startPoint y: 360, endPoint x: 601, endPoint y: 365, distance: 7.2
click at [600, 365] on div "Close" at bounding box center [601, 369] width 545 height 30
drag, startPoint x: 601, startPoint y: 365, endPoint x: 622, endPoint y: 341, distance: 32.3
click at [615, 348] on div "Close" at bounding box center [601, 369] width 563 height 48
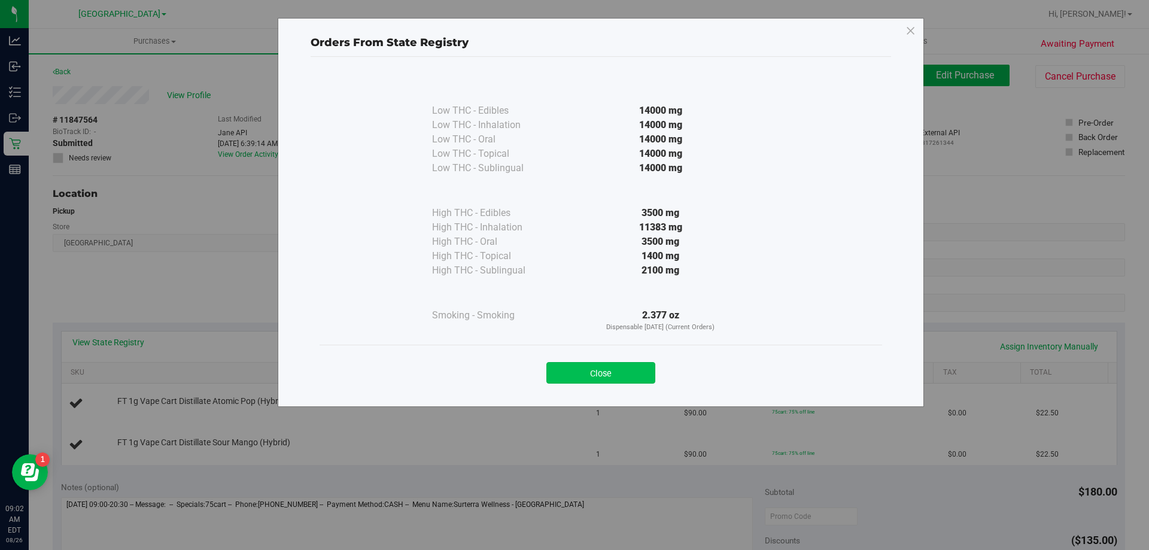
click at [606, 380] on button "Close" at bounding box center [600, 373] width 109 height 22
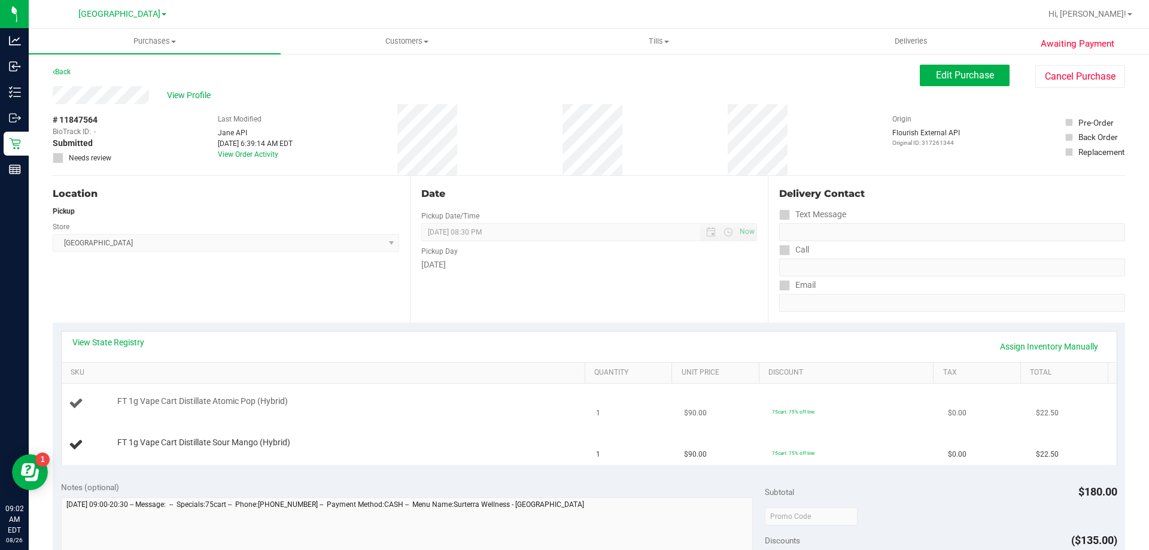
click at [637, 393] on td "1" at bounding box center [633, 404] width 88 height 41
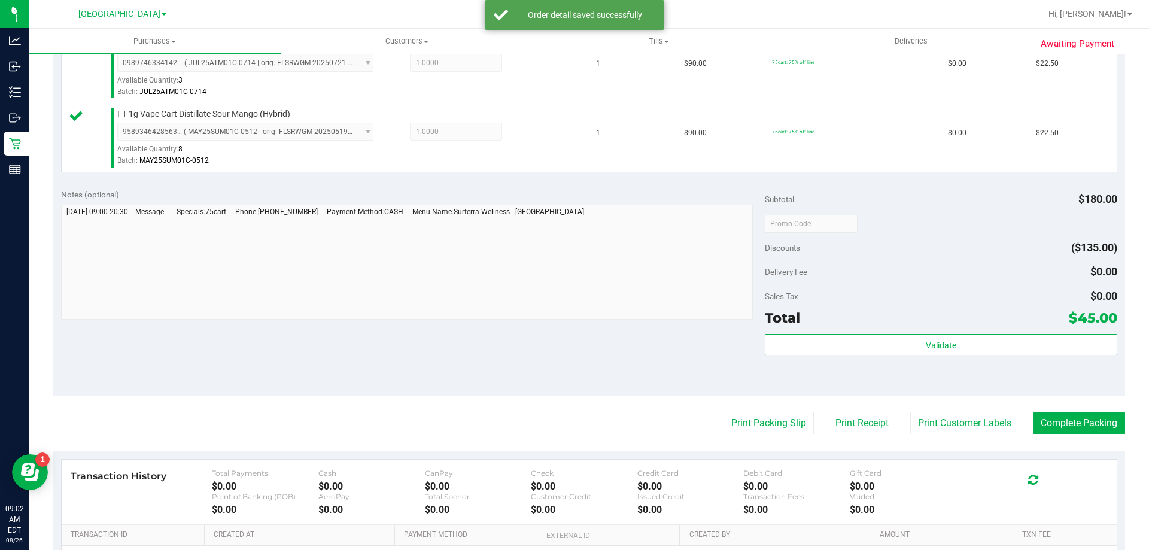
scroll to position [419, 0]
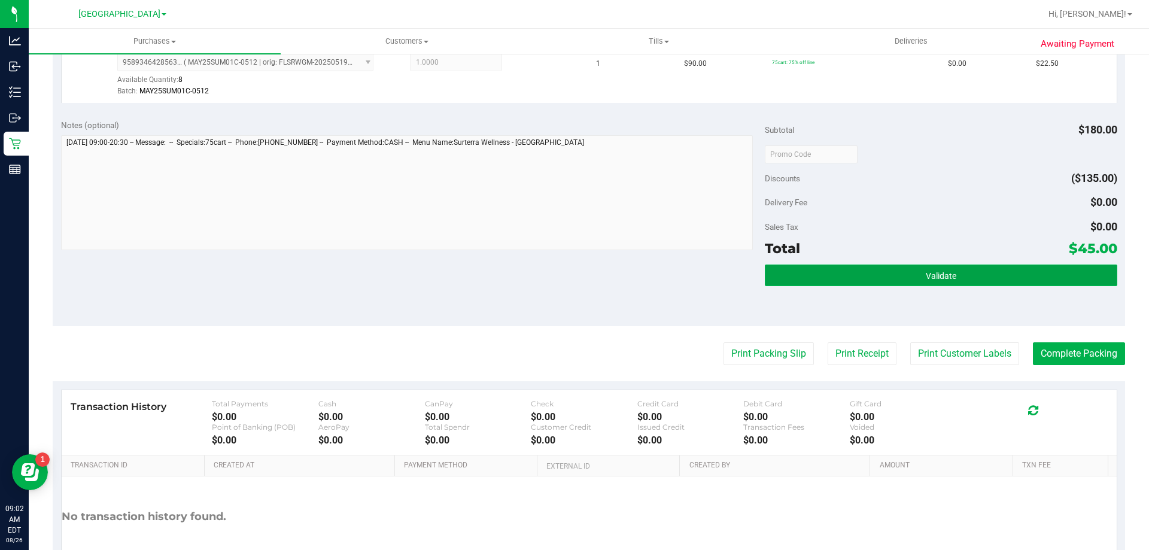
click at [861, 284] on button "Validate" at bounding box center [941, 276] width 352 height 22
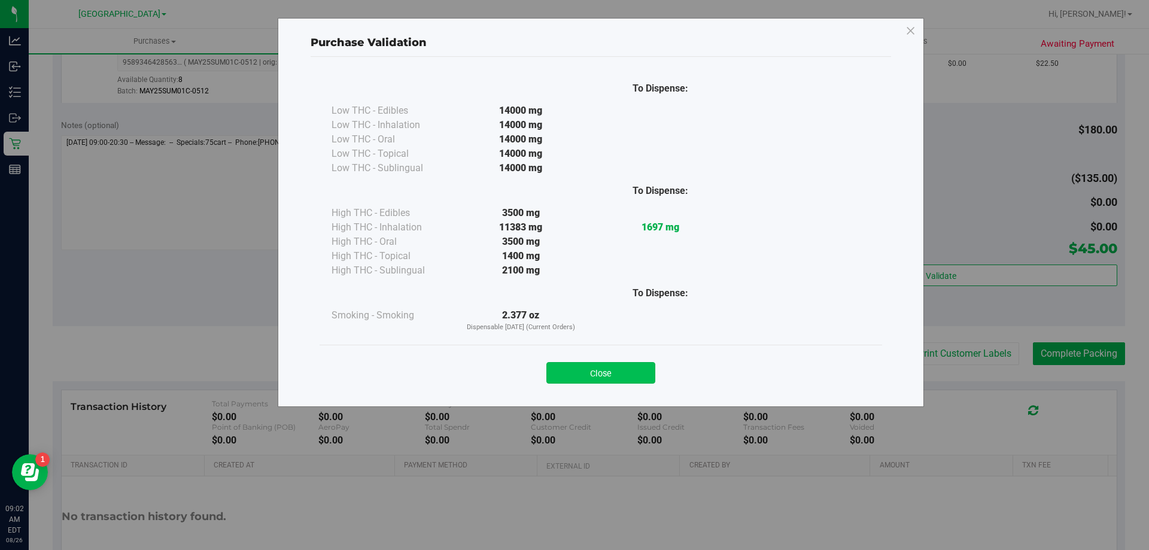
click at [615, 375] on button "Close" at bounding box center [600, 373] width 109 height 22
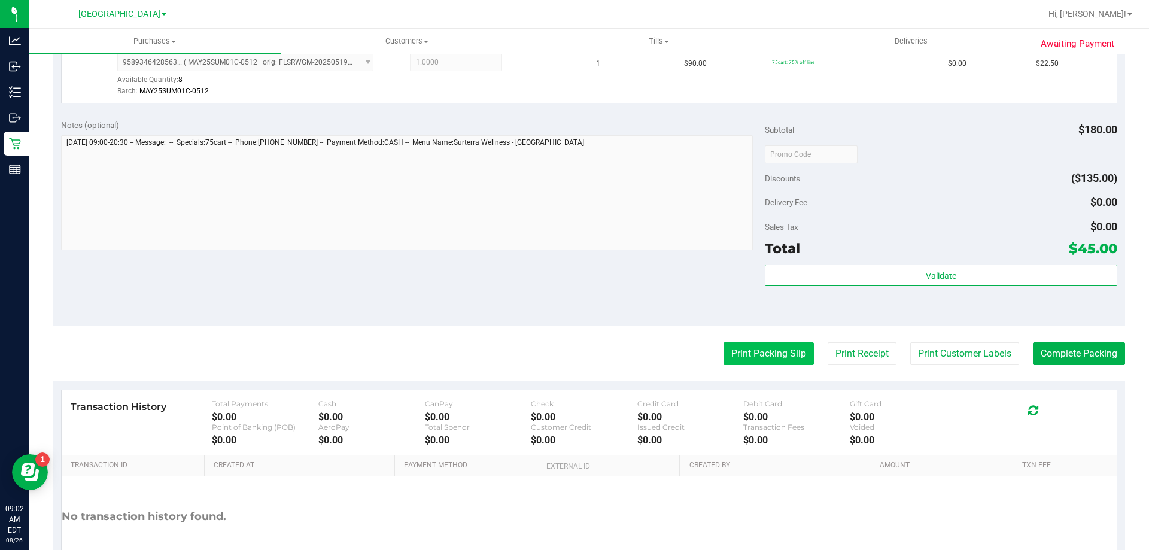
click at [745, 359] on button "Print Packing Slip" at bounding box center [769, 353] width 90 height 23
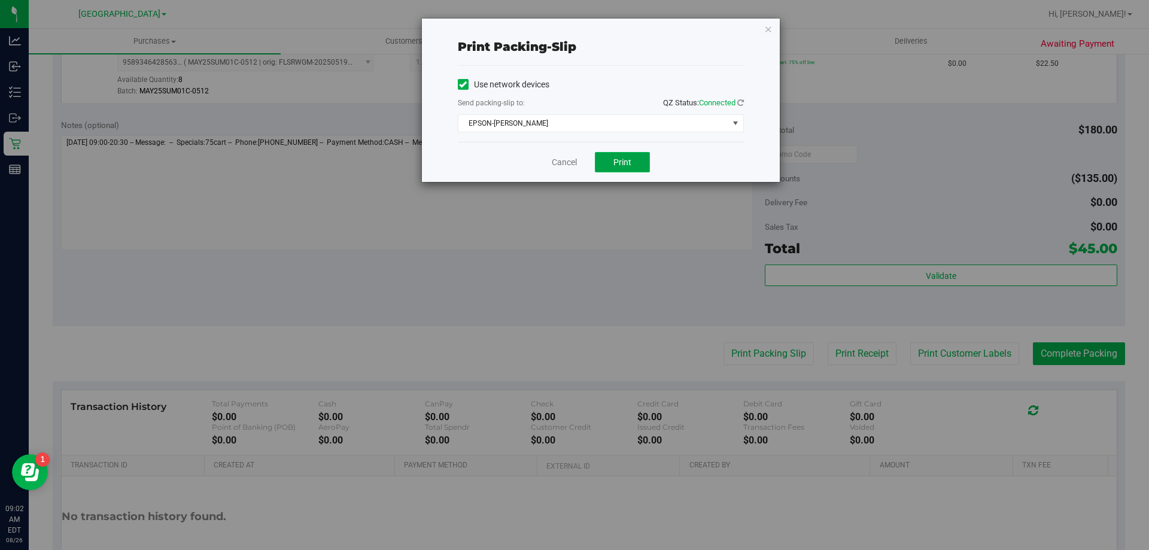
click at [623, 159] on span "Print" at bounding box center [622, 162] width 18 height 10
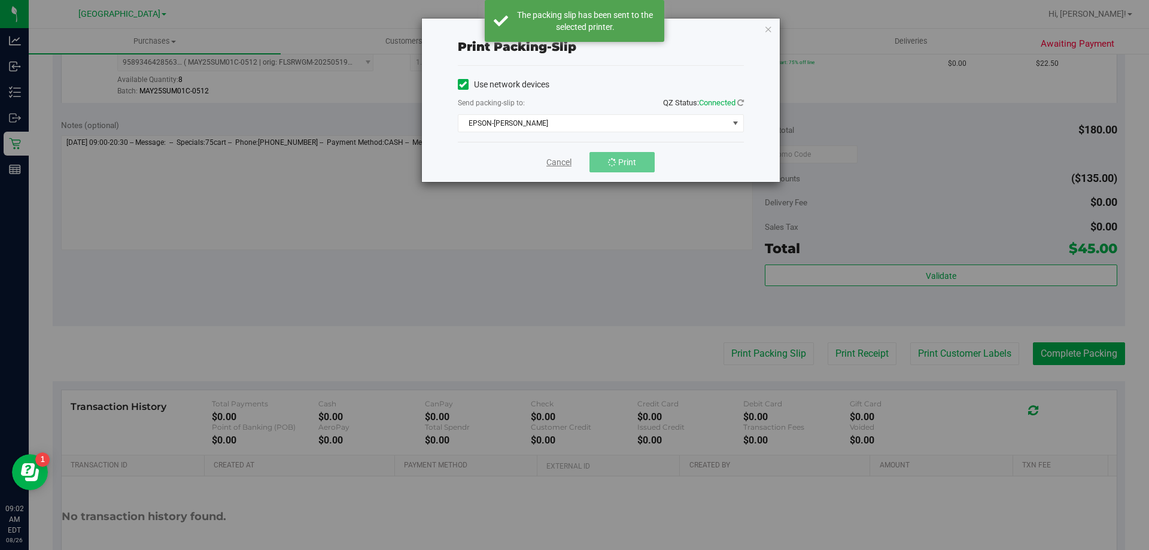
click at [558, 160] on link "Cancel" at bounding box center [558, 162] width 25 height 13
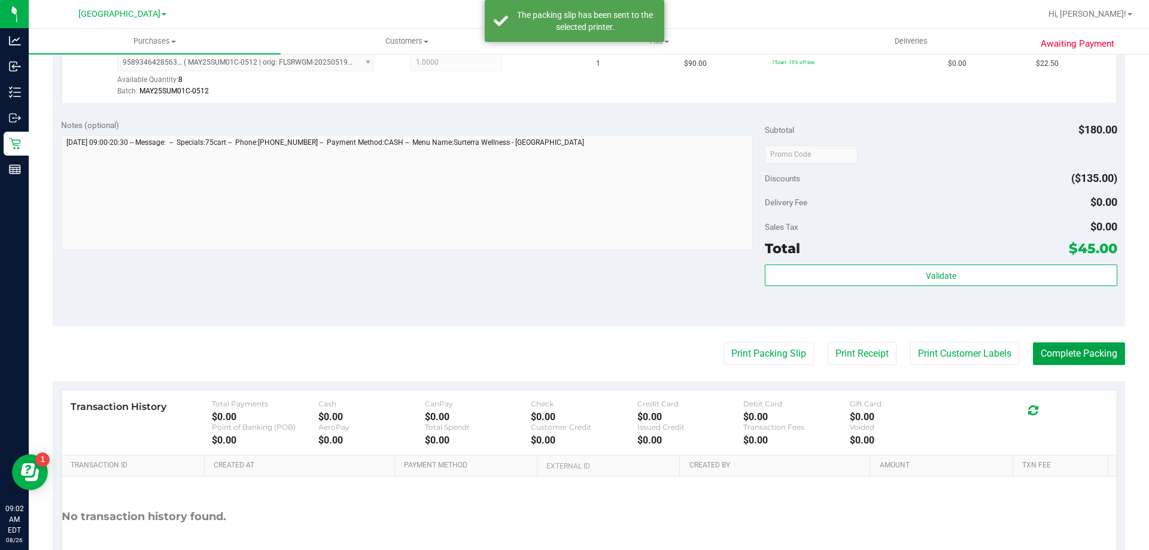
click at [1059, 352] on button "Complete Packing" at bounding box center [1079, 353] width 92 height 23
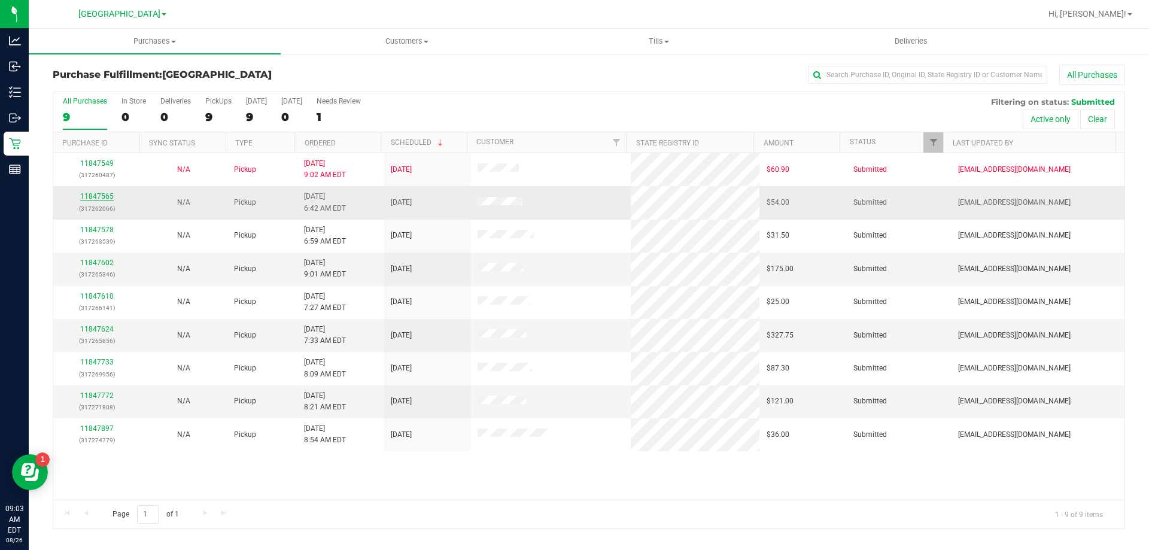
click at [101, 195] on link "11847565" at bounding box center [97, 196] width 34 height 8
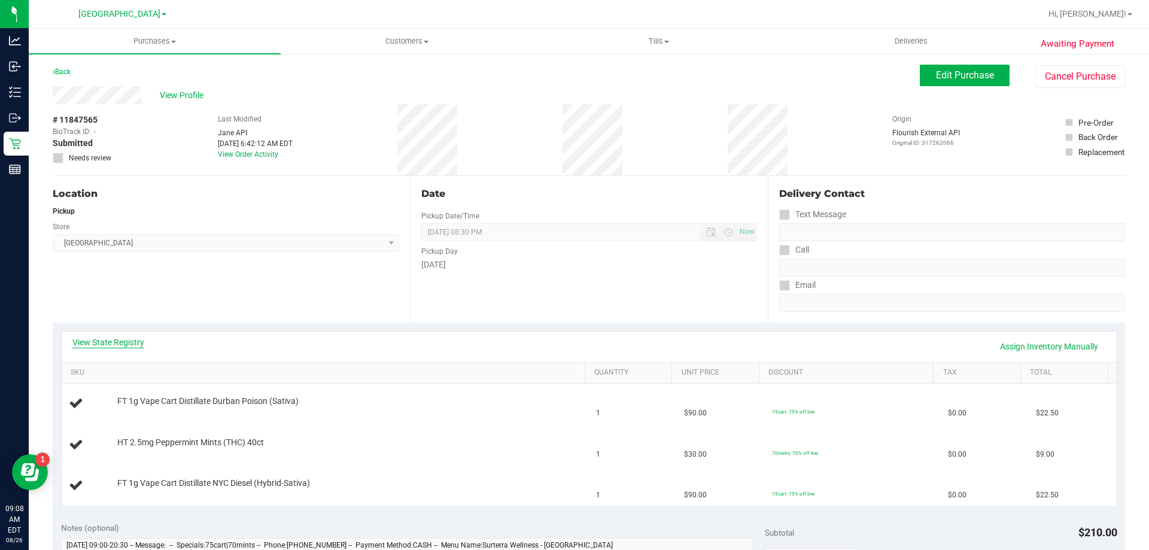
click at [130, 344] on link "View State Registry" at bounding box center [108, 342] width 72 height 12
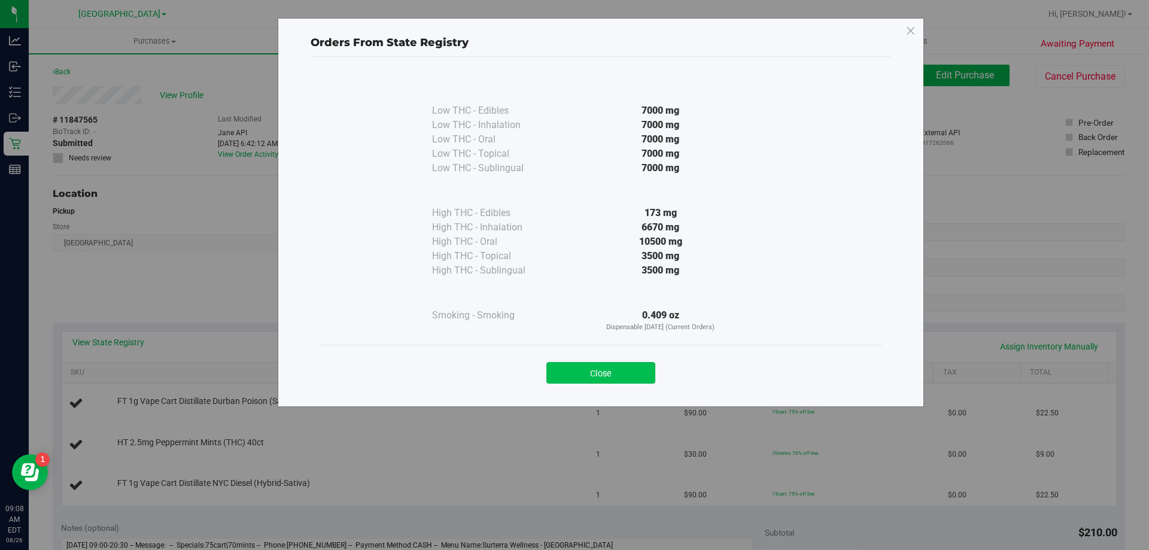
click at [616, 370] on button "Close" at bounding box center [600, 373] width 109 height 22
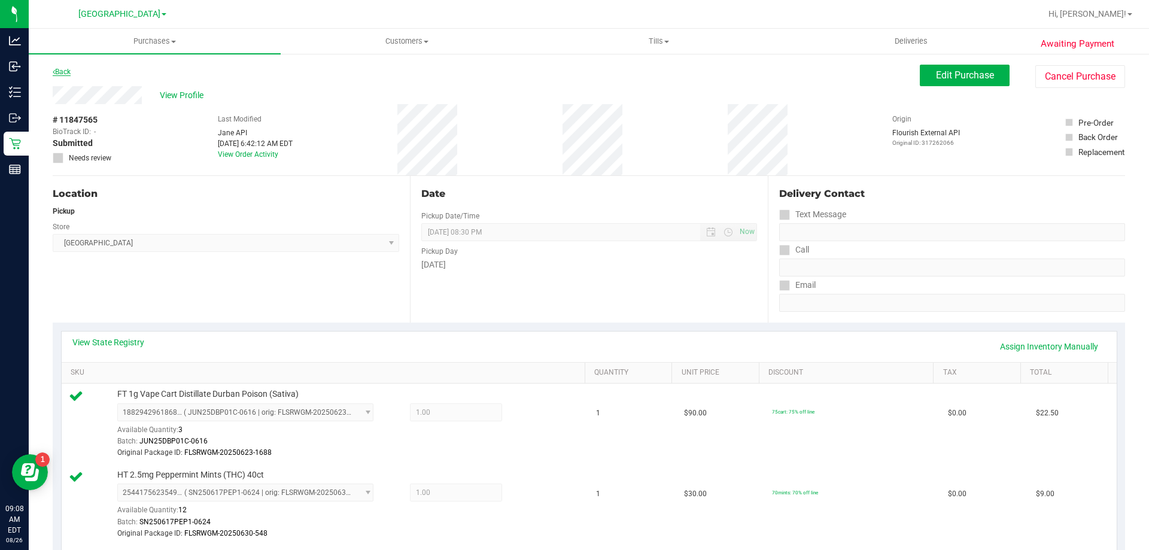
click at [67, 71] on link "Back" at bounding box center [62, 72] width 18 height 8
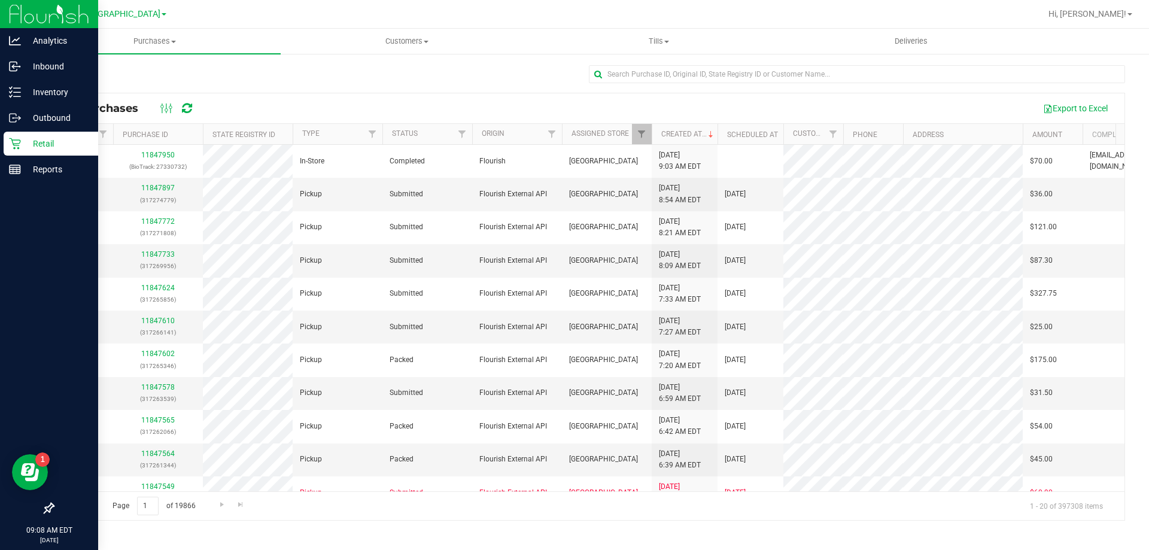
click at [33, 139] on p "Retail" at bounding box center [57, 143] width 72 height 14
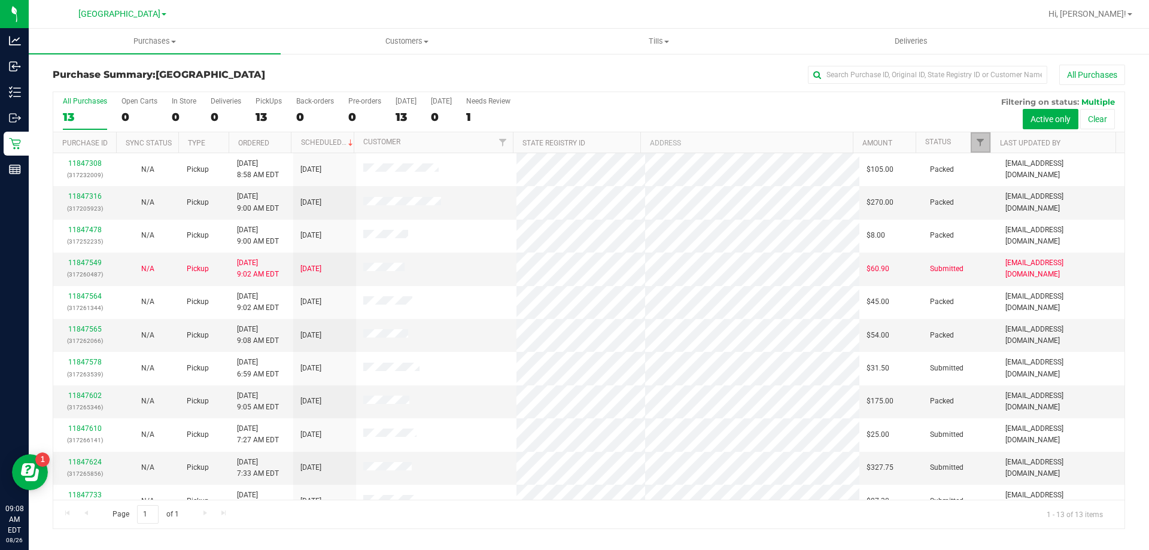
click at [980, 140] on span "Filter" at bounding box center [981, 143] width 10 height 10
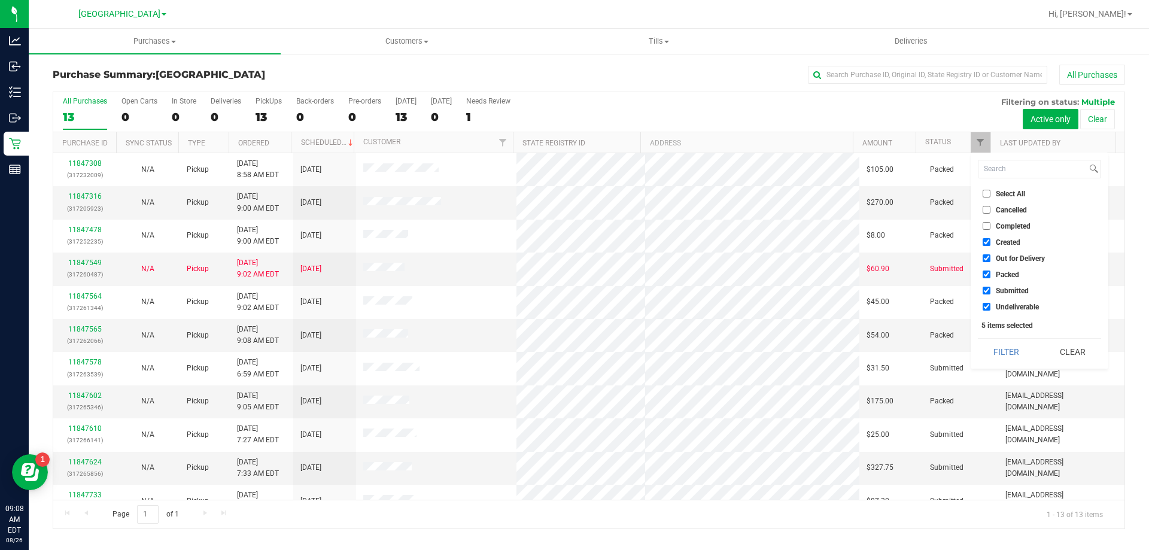
click at [1004, 244] on span "Created" at bounding box center [1008, 242] width 25 height 7
click at [990, 244] on input "Created" at bounding box center [987, 242] width 8 height 8
checkbox input "false"
drag, startPoint x: 1005, startPoint y: 259, endPoint x: 1005, endPoint y: 276, distance: 17.4
click at [1004, 259] on span "Out for Delivery" at bounding box center [1020, 258] width 49 height 7
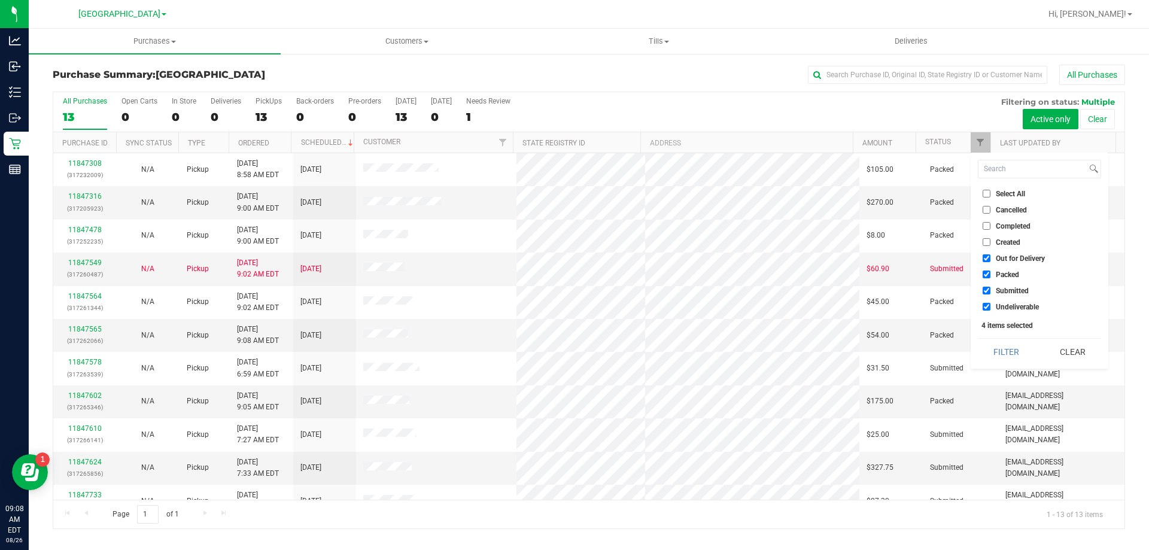
click at [990, 259] on input "Out for Delivery" at bounding box center [987, 258] width 8 height 8
checkbox input "false"
drag, startPoint x: 1005, startPoint y: 278, endPoint x: 1009, endPoint y: 302, distance: 24.2
click at [1005, 279] on li "Packed" at bounding box center [1039, 274] width 123 height 13
click at [1009, 310] on span "Undeliverable" at bounding box center [1017, 306] width 43 height 7
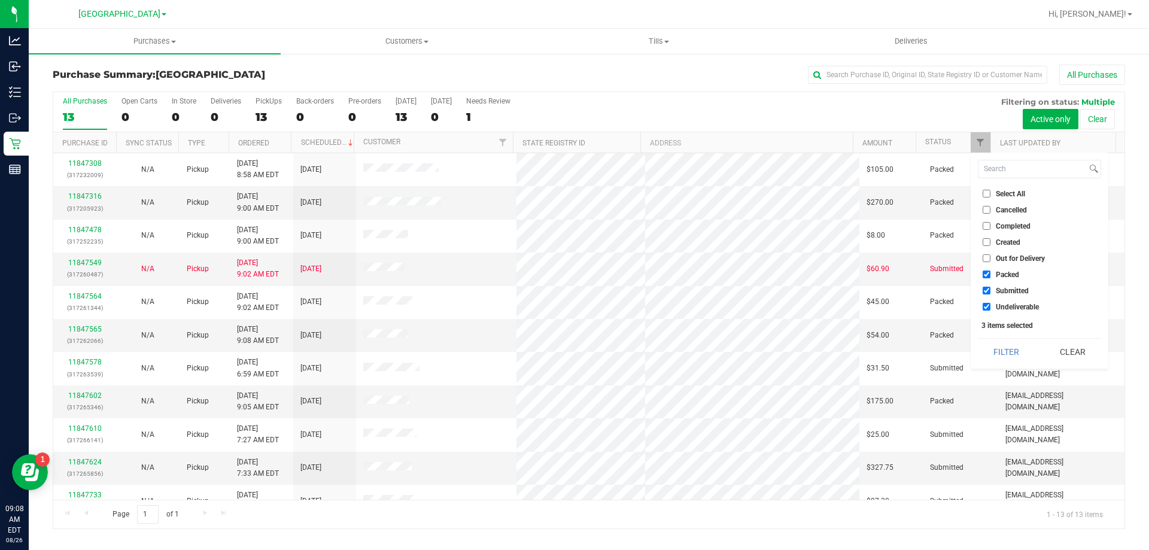
click at [990, 310] on input "Undeliverable" at bounding box center [987, 307] width 8 height 8
checkbox input "false"
drag, startPoint x: 1002, startPoint y: 275, endPoint x: 1004, endPoint y: 316, distance: 40.7
click at [1002, 275] on span "Packed" at bounding box center [1007, 274] width 23 height 7
click at [990, 275] on input "Packed" at bounding box center [987, 275] width 8 height 8
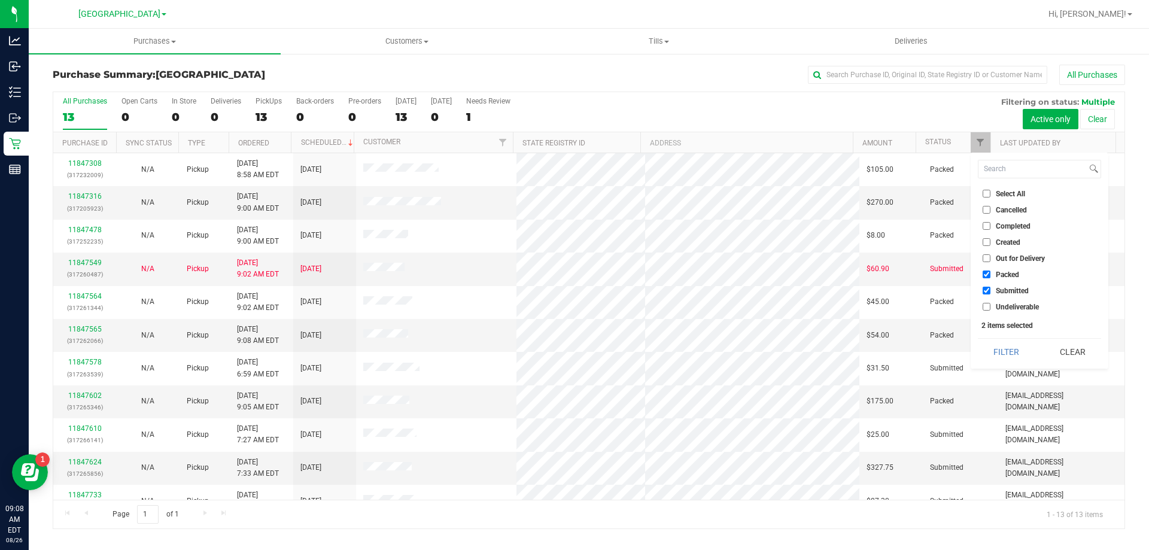
checkbox input "false"
click at [1001, 347] on button "Filter" at bounding box center [1006, 352] width 57 height 26
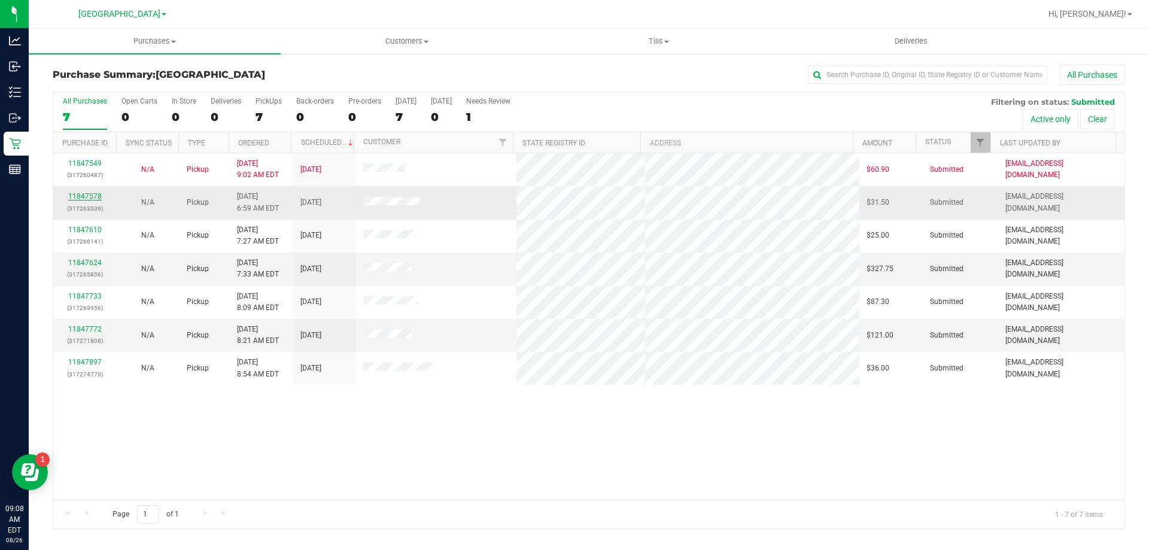
click at [84, 195] on link "11847578" at bounding box center [85, 196] width 34 height 8
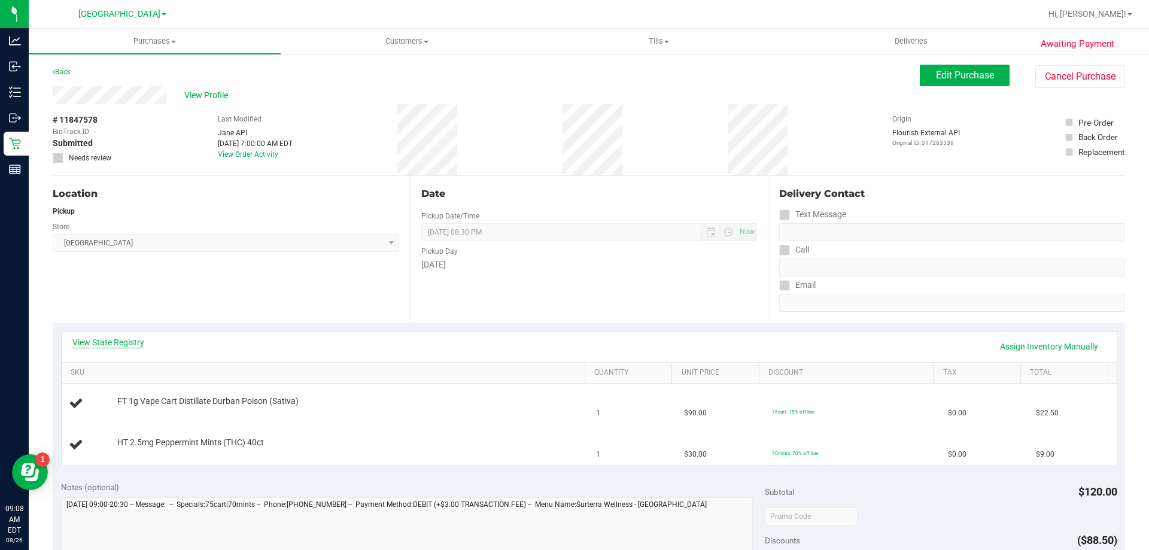
click at [119, 336] on link "View State Registry" at bounding box center [108, 342] width 72 height 12
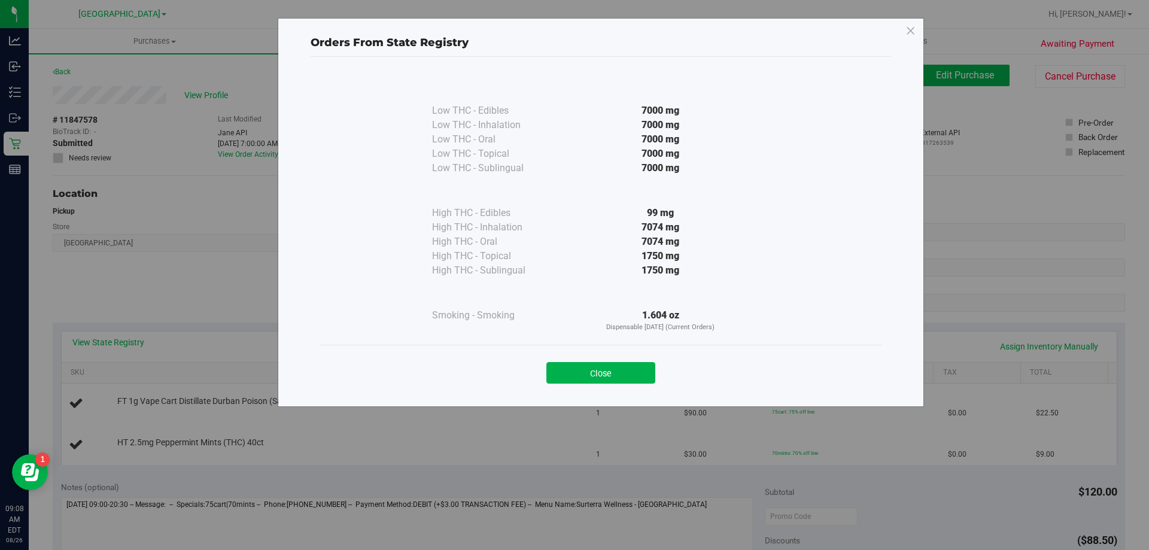
drag, startPoint x: 625, startPoint y: 362, endPoint x: 645, endPoint y: 362, distance: 19.8
click at [624, 362] on button "Close" at bounding box center [600, 373] width 109 height 22
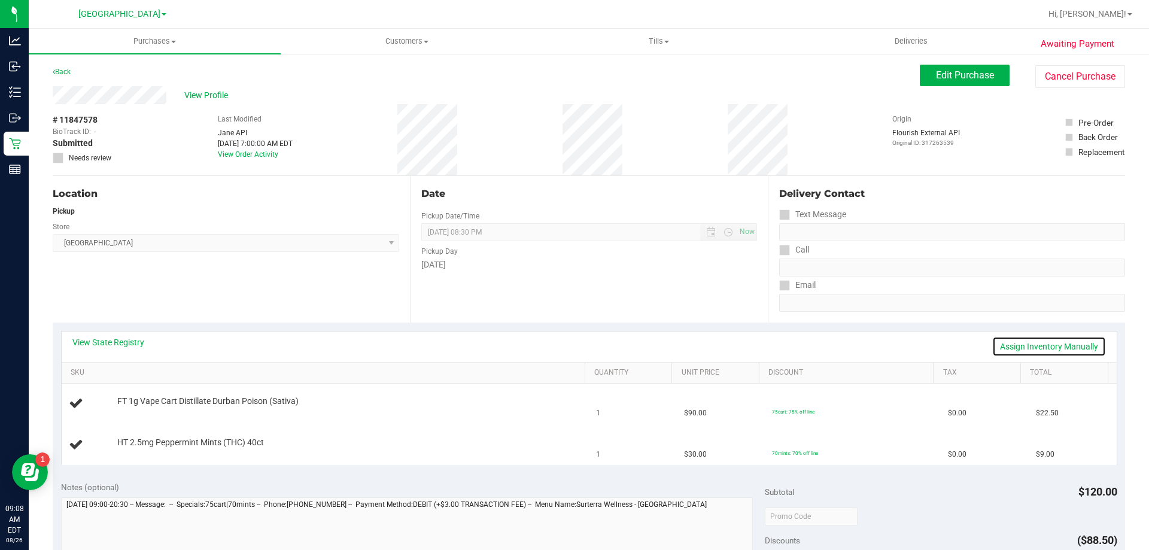
click at [1068, 347] on link "Assign Inventory Manually" at bounding box center [1049, 346] width 114 height 20
click at [149, 451] on link "Add Package" at bounding box center [138, 450] width 43 height 8
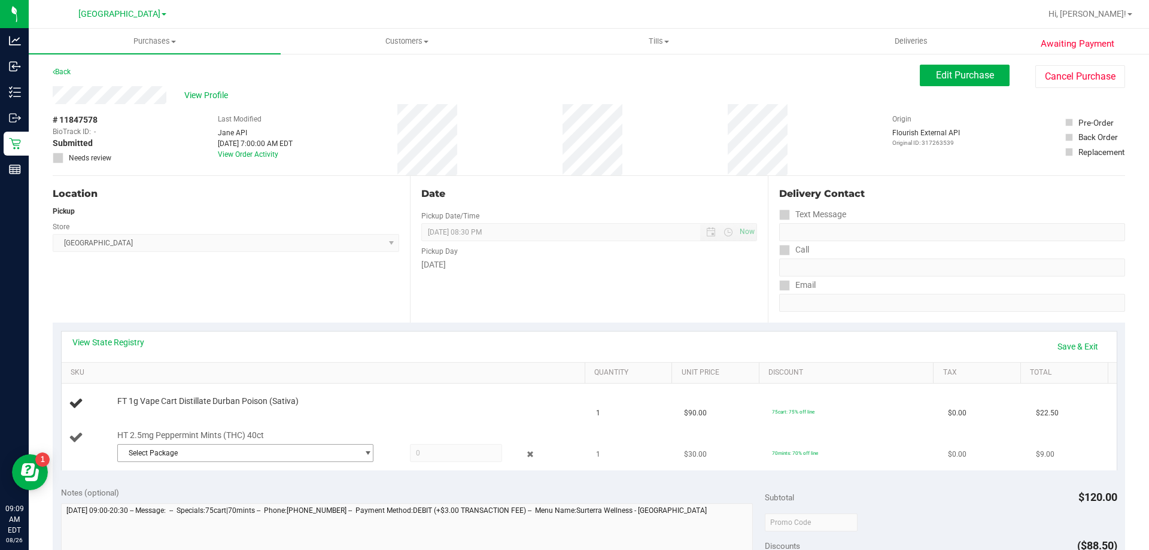
click at [194, 455] on span "Select Package" at bounding box center [238, 453] width 240 height 17
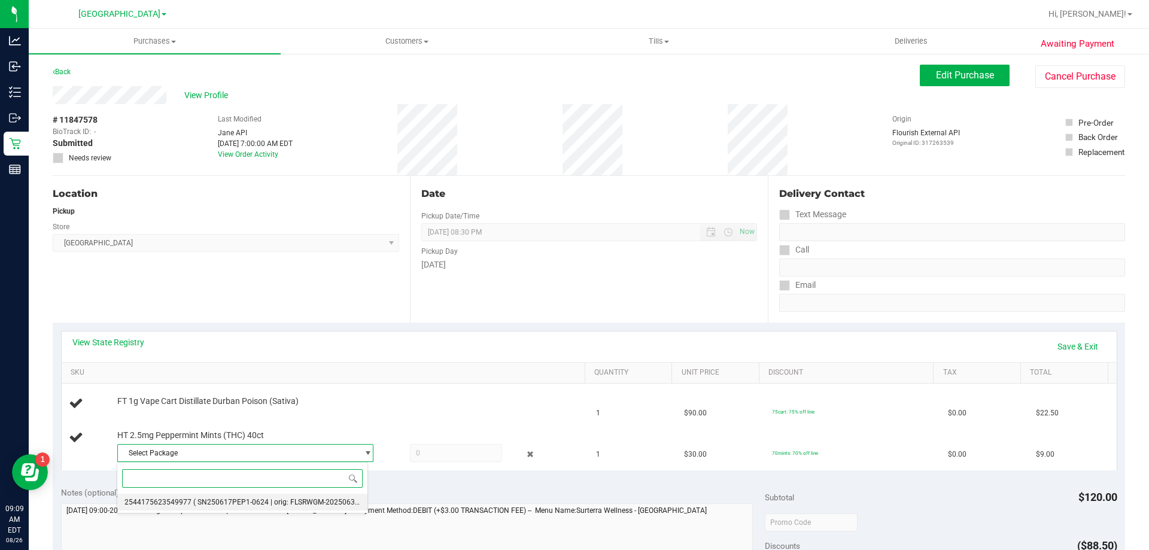
click at [201, 504] on span "( SN250617PEP1-0624 | orig: FLSRWGM-20250630-548 )" at bounding box center [285, 502] width 184 height 8
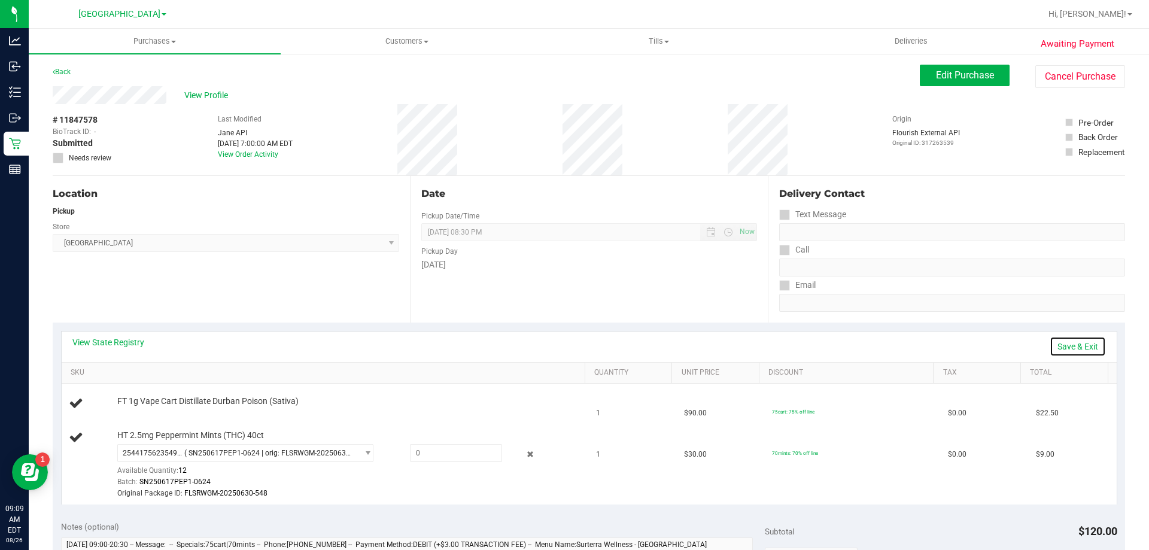
click at [1075, 348] on link "Save & Exit" at bounding box center [1078, 346] width 56 height 20
click at [1011, 347] on link "Assign Inventory Manually" at bounding box center [1049, 346] width 114 height 20
click at [1006, 347] on div "View State Registry Save & Exit" at bounding box center [589, 346] width 1034 height 20
click at [373, 305] on div "Location Pickup Store North Palm Beach WC Select Store Bonita Springs WC Boynto…" at bounding box center [231, 249] width 357 height 147
click at [1080, 351] on link "Save & Exit" at bounding box center [1078, 346] width 56 height 20
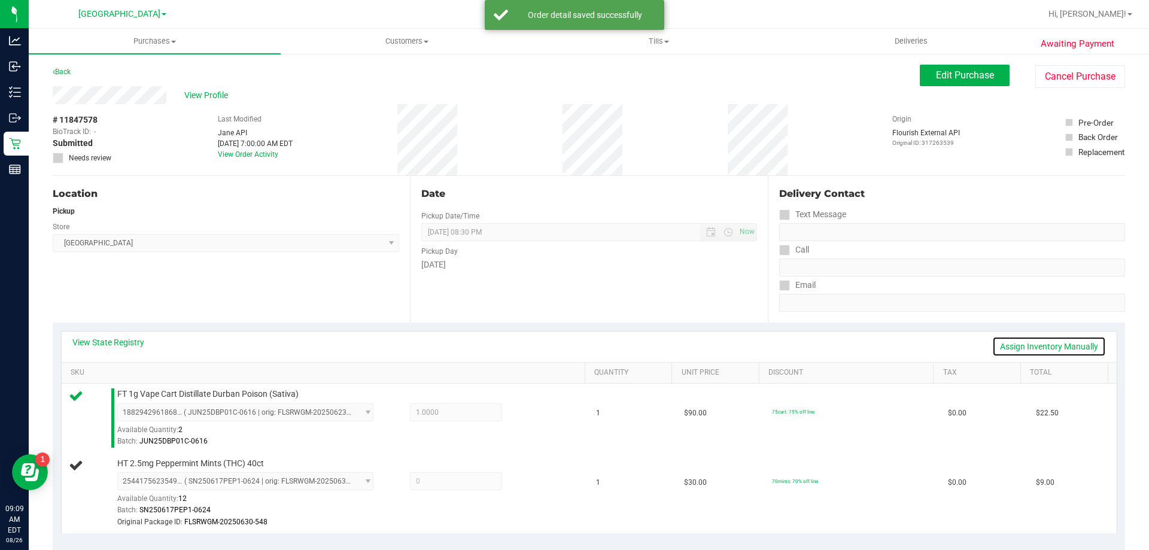
click at [1069, 344] on link "Assign Inventory Manually" at bounding box center [1049, 346] width 114 height 20
click at [435, 483] on span at bounding box center [456, 481] width 92 height 18
type input "1"
type input "1.00"
click at [448, 455] on td "HT 2.5mg Peppermint Mints (THC) 40ct 2544175623549977 ( SN250617PEP1-0624 | ori…" at bounding box center [326, 493] width 528 height 80
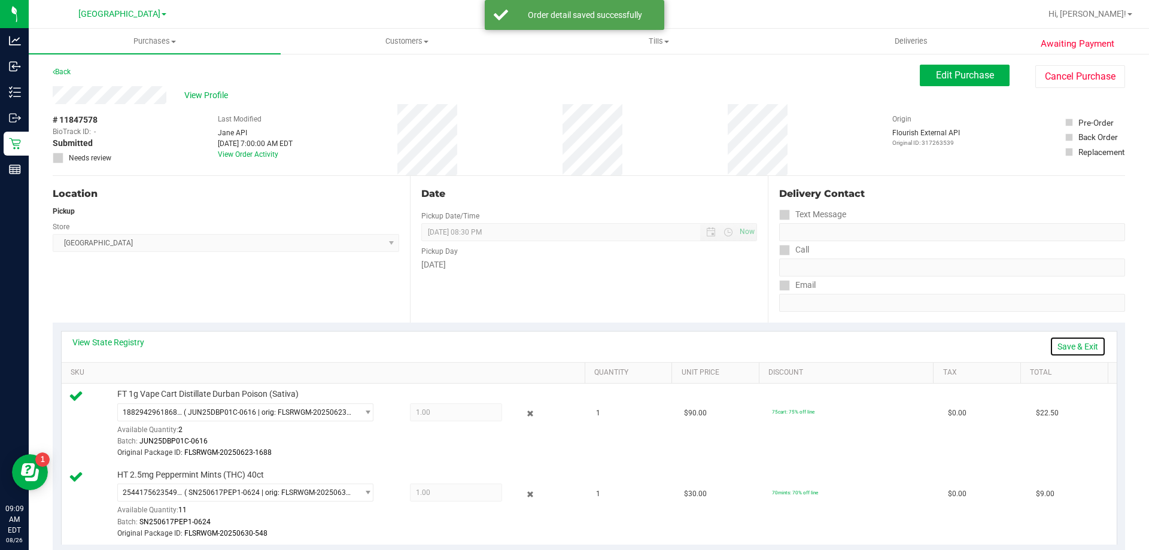
click at [1075, 342] on link "Save & Exit" at bounding box center [1078, 346] width 56 height 20
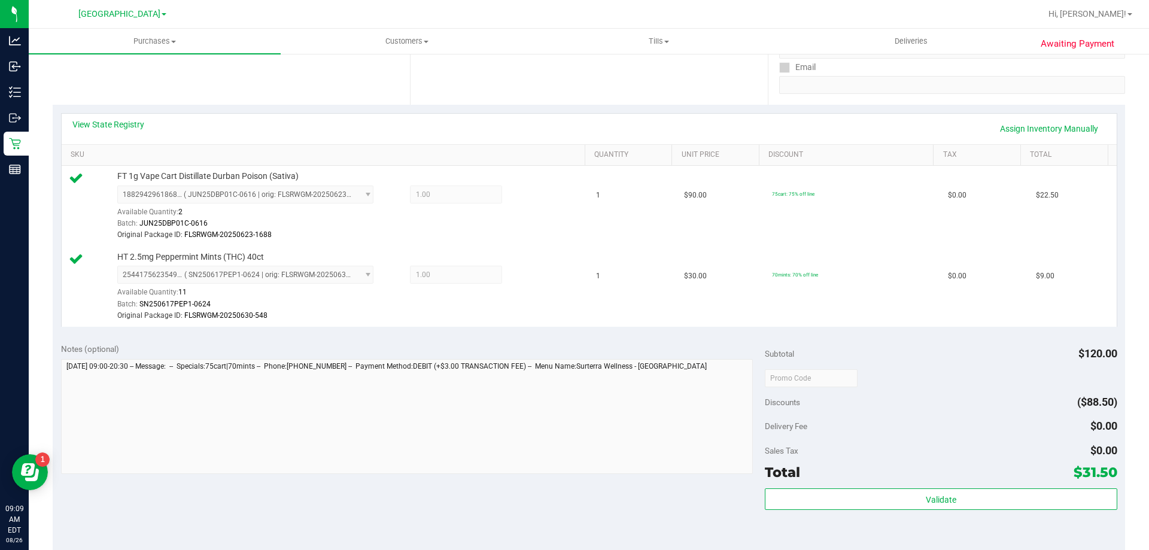
scroll to position [239, 0]
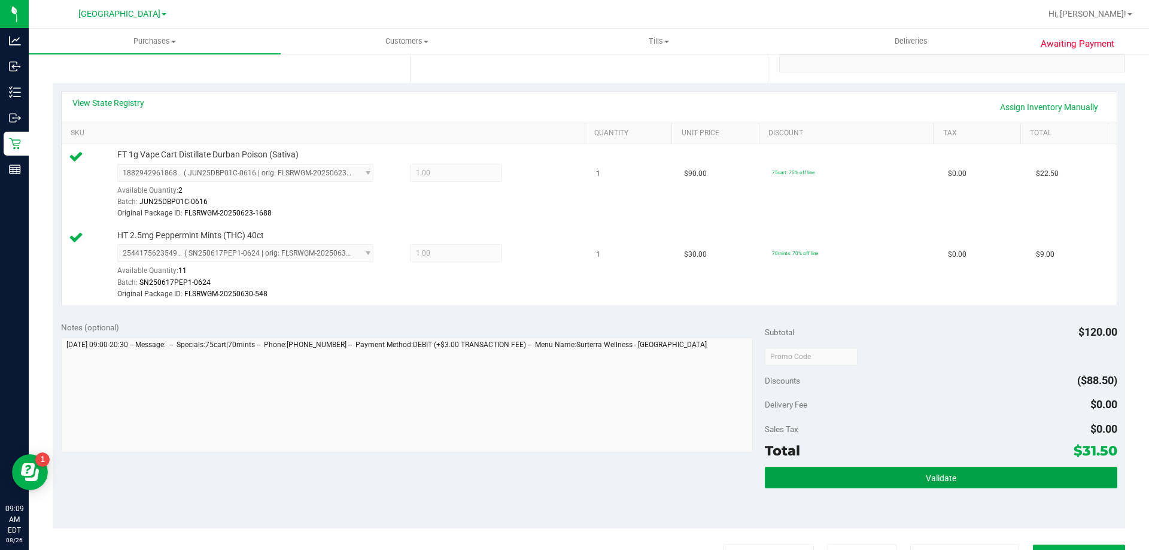
click at [897, 470] on button "Validate" at bounding box center [941, 478] width 352 height 22
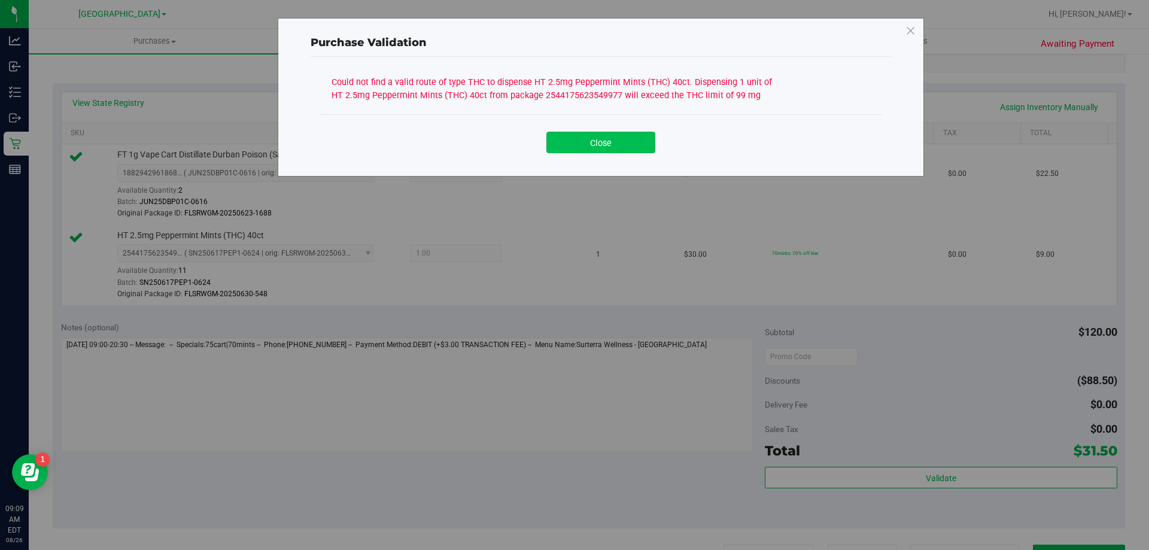
click at [640, 145] on button "Close" at bounding box center [600, 143] width 109 height 22
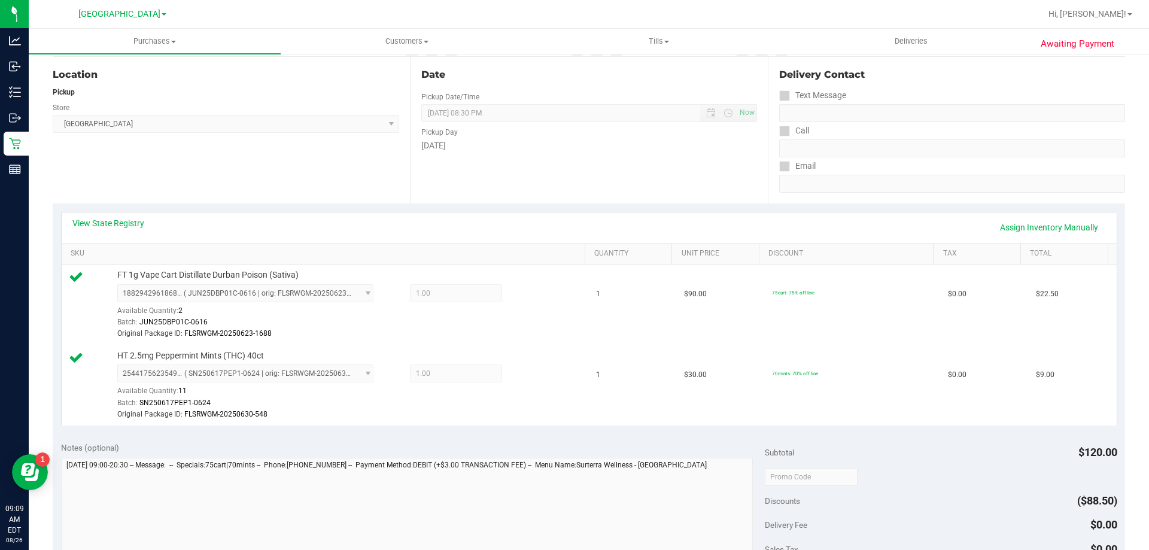
scroll to position [0, 0]
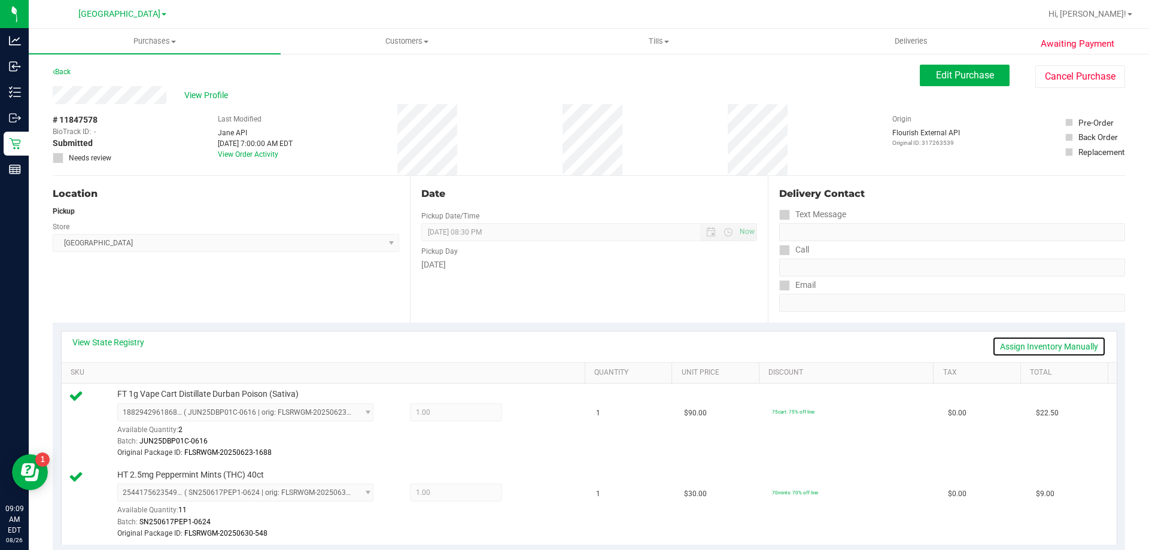
click at [995, 339] on link "Assign Inventory Manually" at bounding box center [1049, 346] width 114 height 20
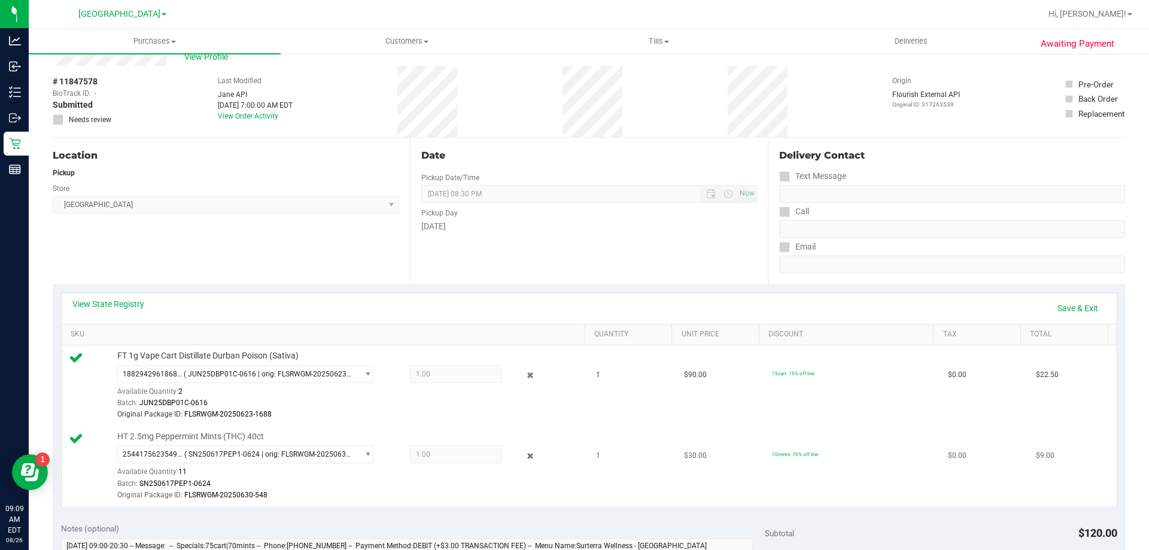
scroll to position [60, 0]
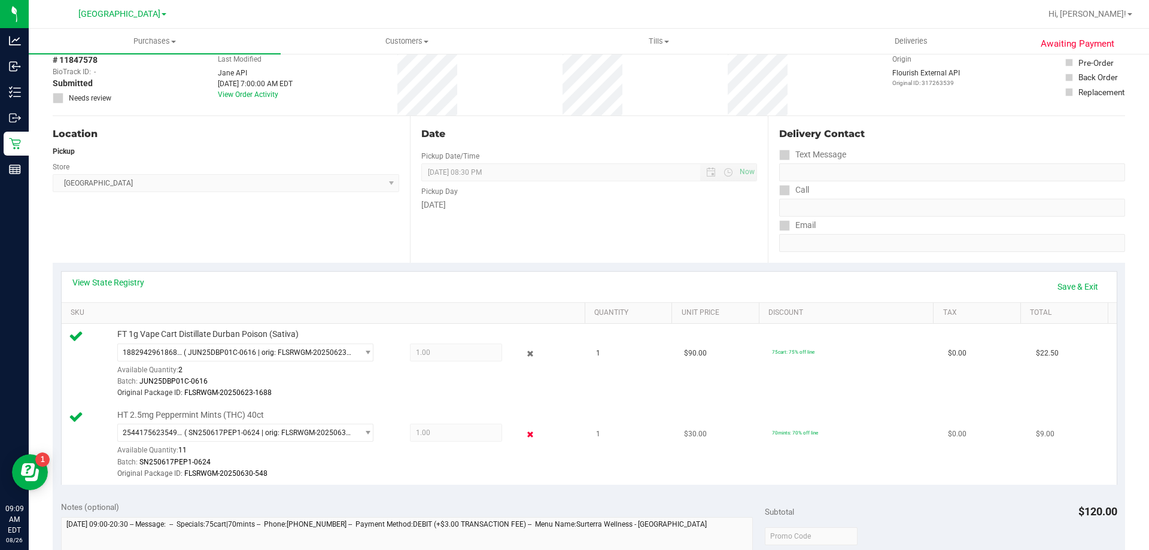
click at [524, 431] on icon at bounding box center [530, 434] width 13 height 14
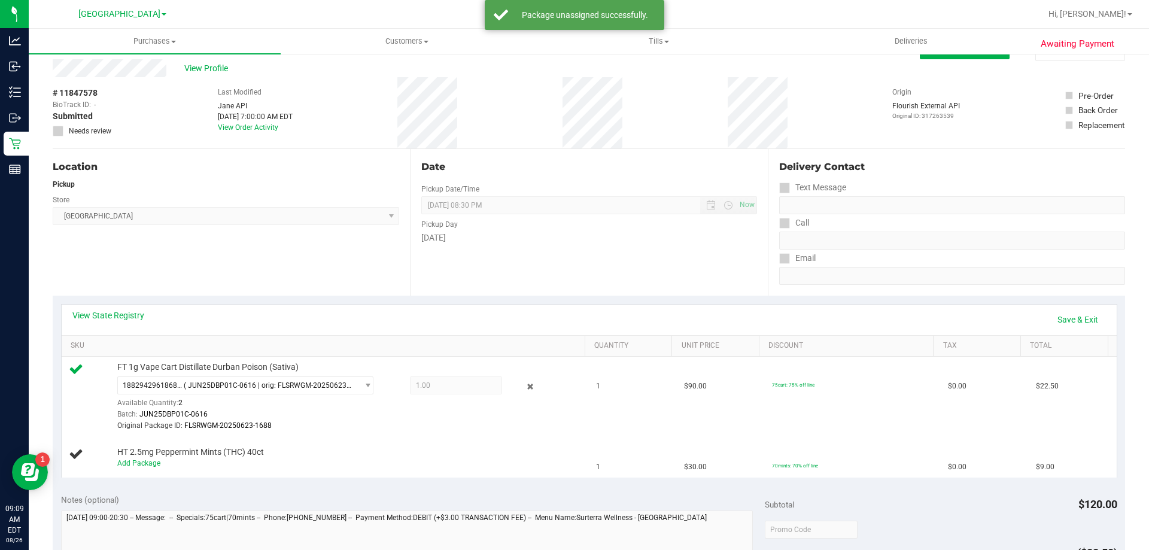
scroll to position [0, 0]
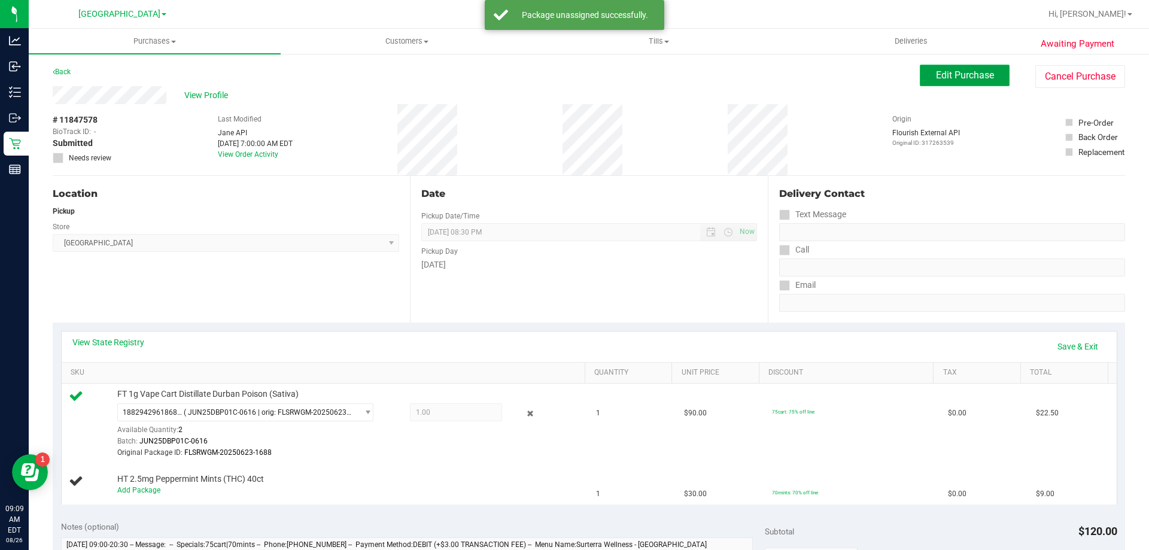
click at [987, 71] on button "Edit Purchase" at bounding box center [965, 76] width 90 height 22
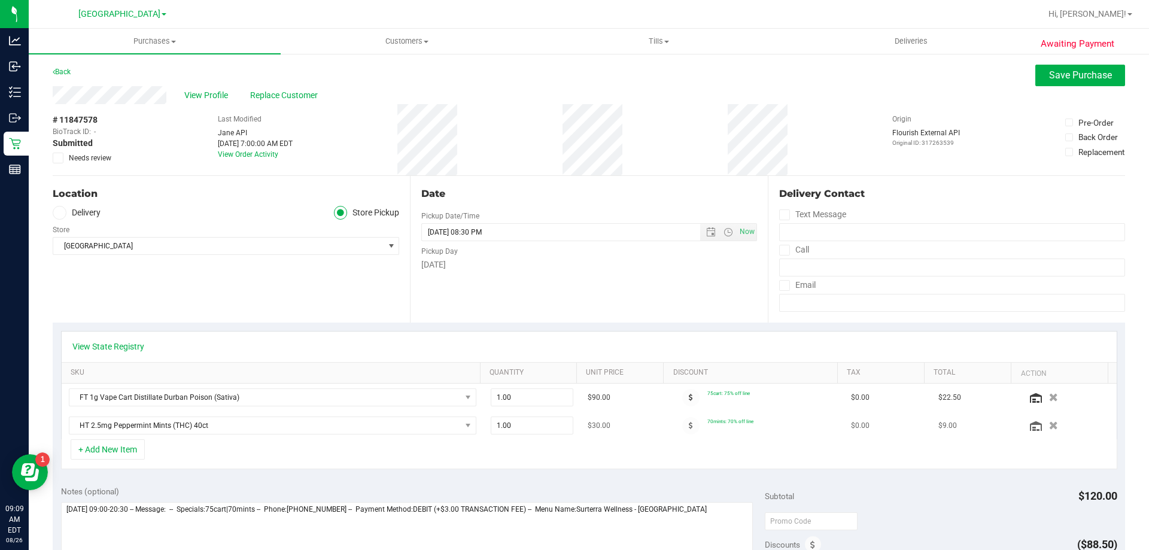
click at [1049, 423] on icon "button" at bounding box center [1053, 425] width 9 height 8
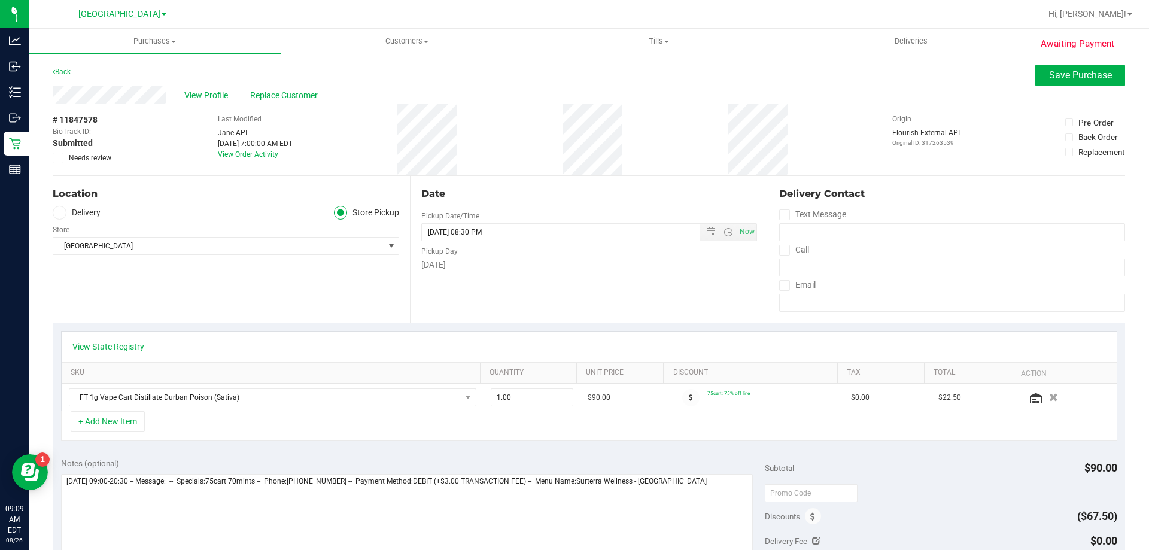
click at [62, 158] on span at bounding box center [58, 158] width 11 height 11
click at [0, 0] on input "Needs review" at bounding box center [0, 0] width 0 height 0
click at [1050, 70] on span "Save Purchase" at bounding box center [1080, 74] width 63 height 11
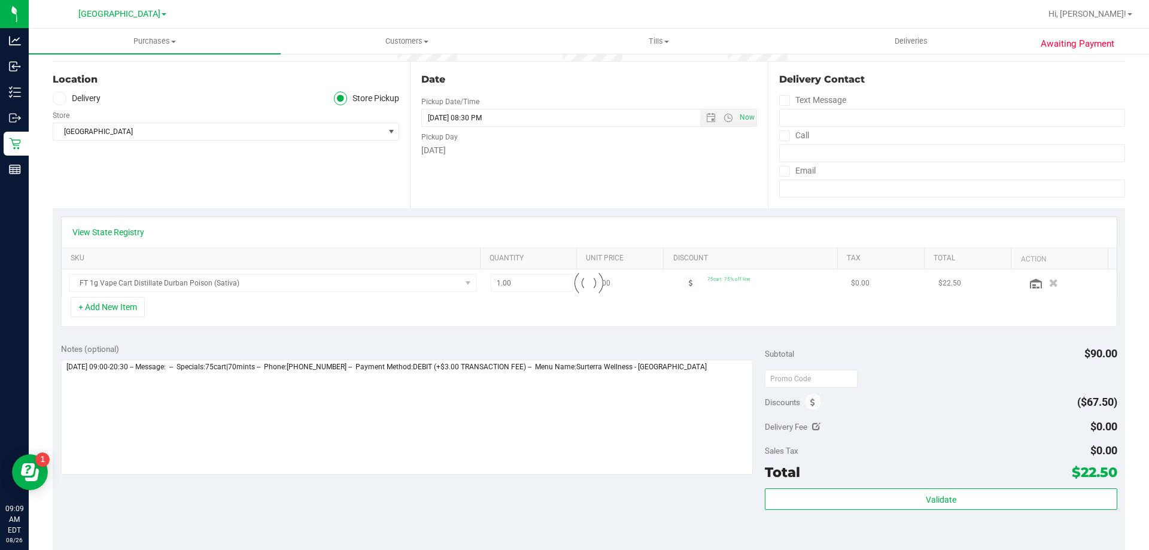
scroll to position [180, 0]
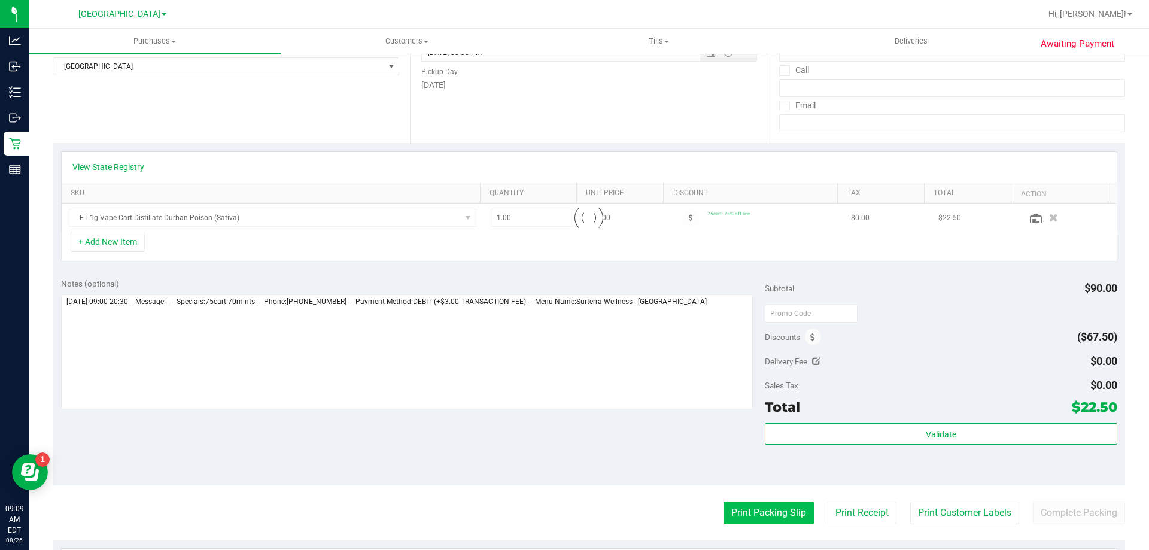
click at [761, 511] on button "Print Packing Slip" at bounding box center [769, 513] width 90 height 23
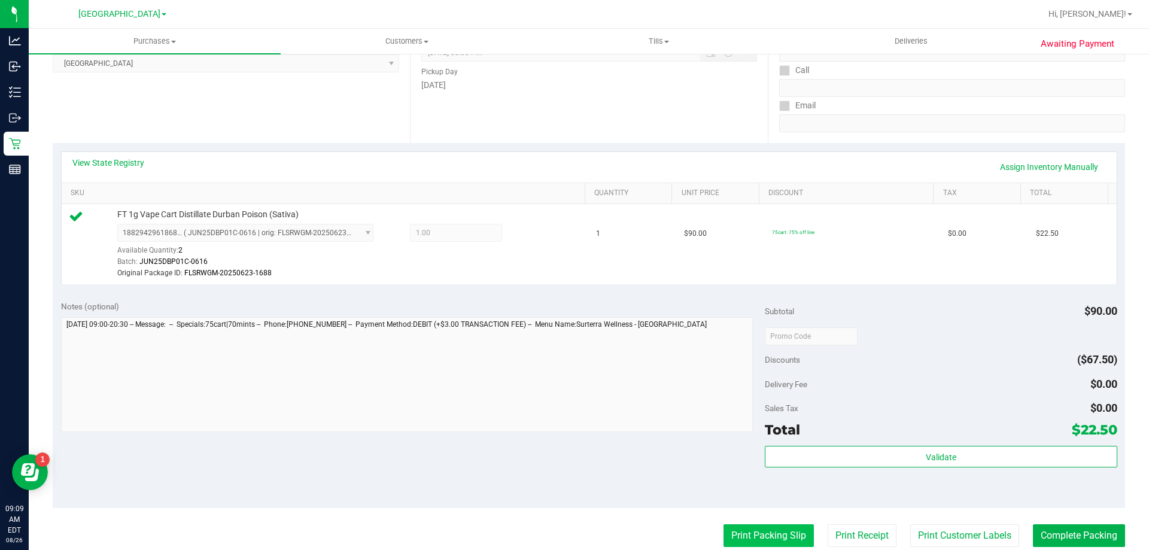
click at [755, 542] on button "Print Packing Slip" at bounding box center [769, 535] width 90 height 23
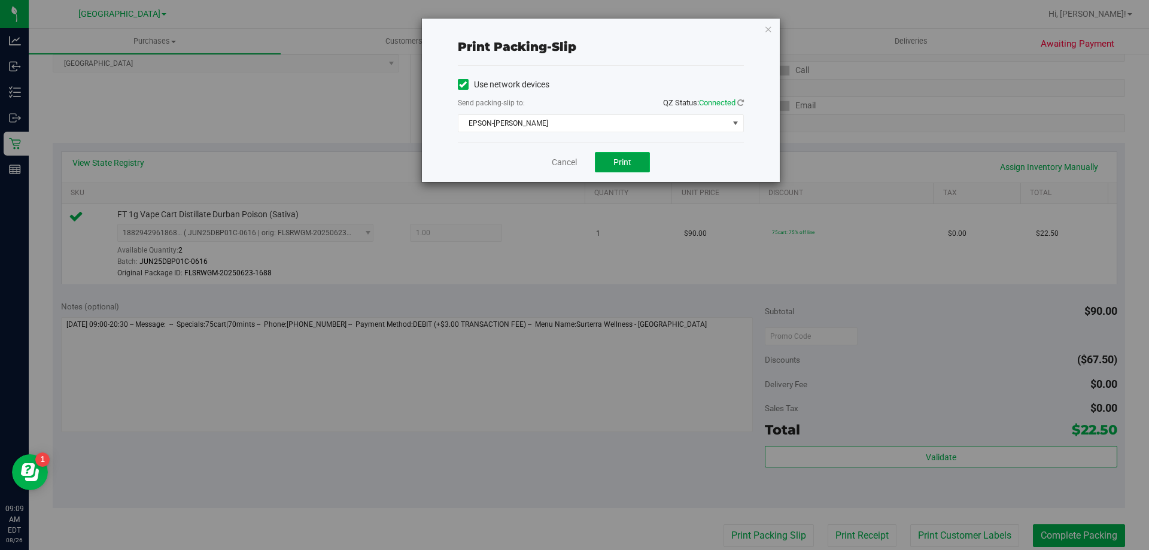
click at [633, 160] on button "Print" at bounding box center [622, 162] width 55 height 20
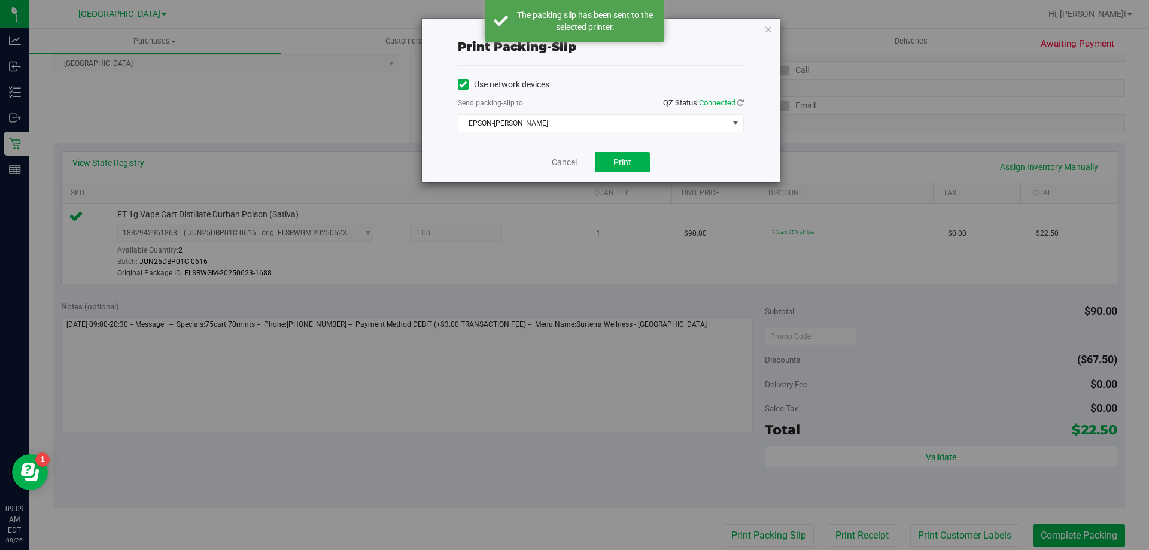
click at [566, 162] on link "Cancel" at bounding box center [564, 162] width 25 height 13
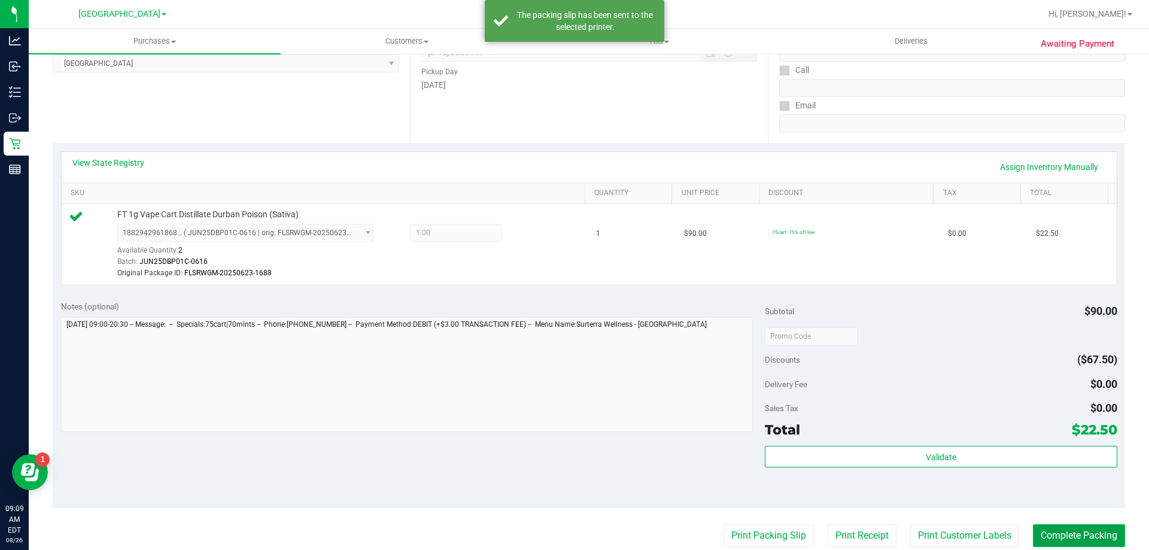
click at [1058, 536] on button "Complete Packing" at bounding box center [1079, 535] width 92 height 23
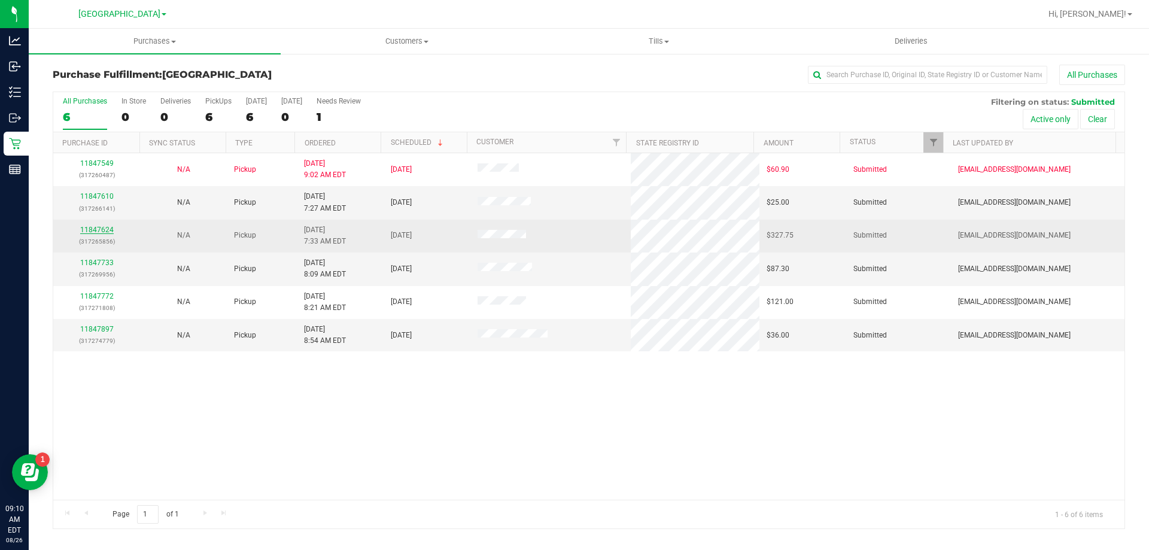
click at [97, 228] on link "11847624" at bounding box center [97, 230] width 34 height 8
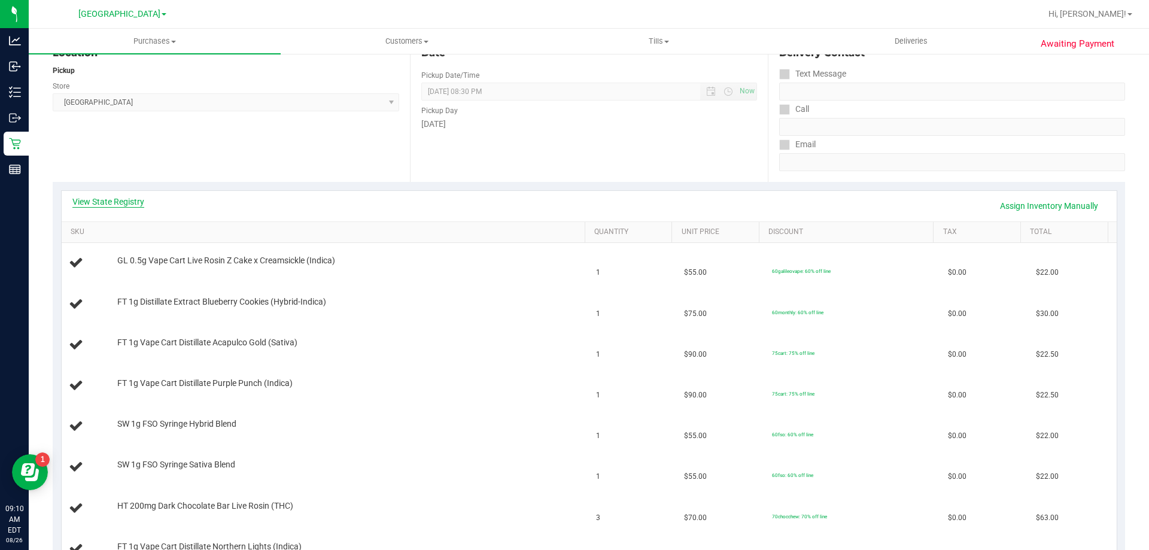
scroll to position [120, 0]
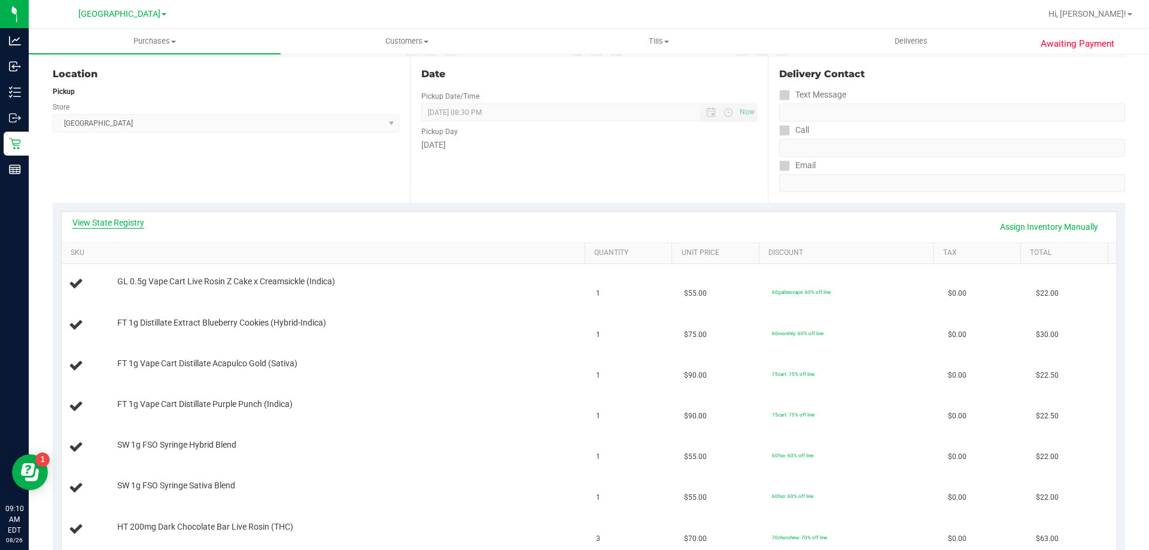
click at [121, 224] on link "View State Registry" at bounding box center [108, 223] width 72 height 12
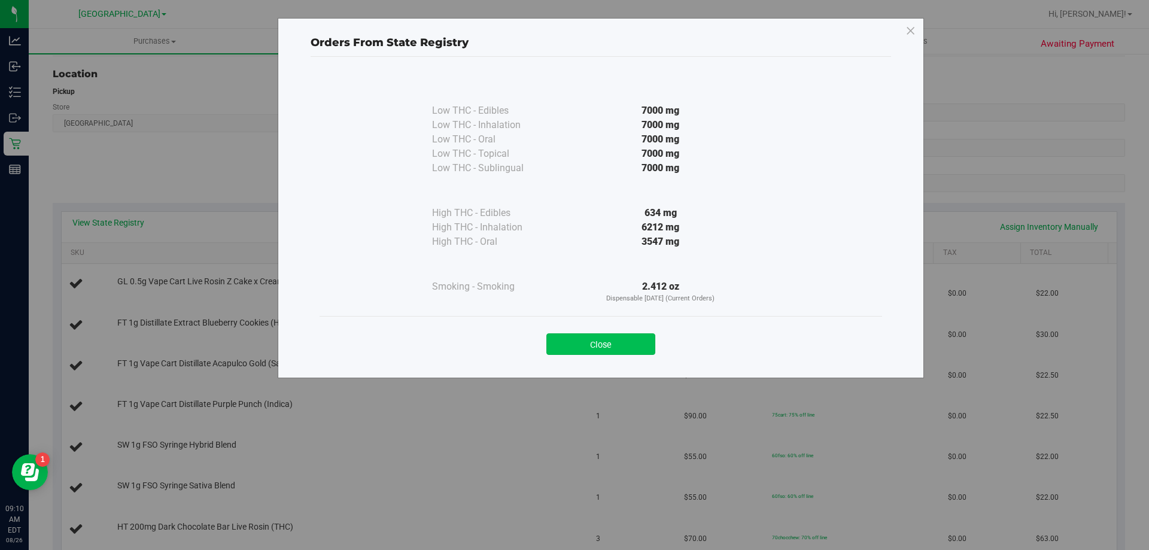
click at [607, 344] on button "Close" at bounding box center [600, 344] width 109 height 22
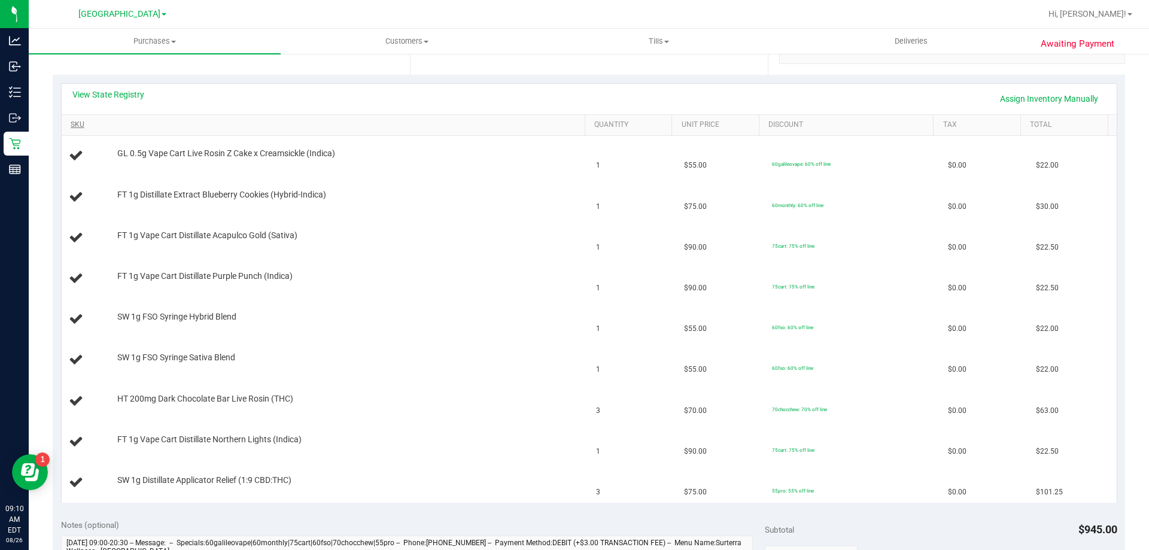
scroll to position [180, 0]
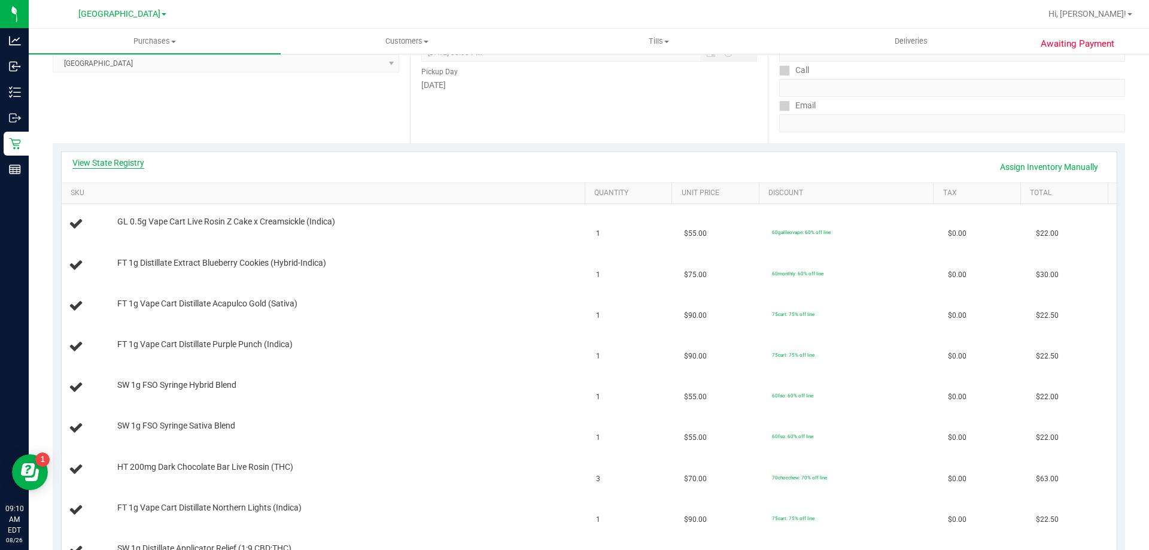
click at [118, 155] on div "View State Registry Assign Inventory Manually" at bounding box center [589, 167] width 1055 height 31
click at [118, 160] on link "View State Registry" at bounding box center [108, 163] width 72 height 12
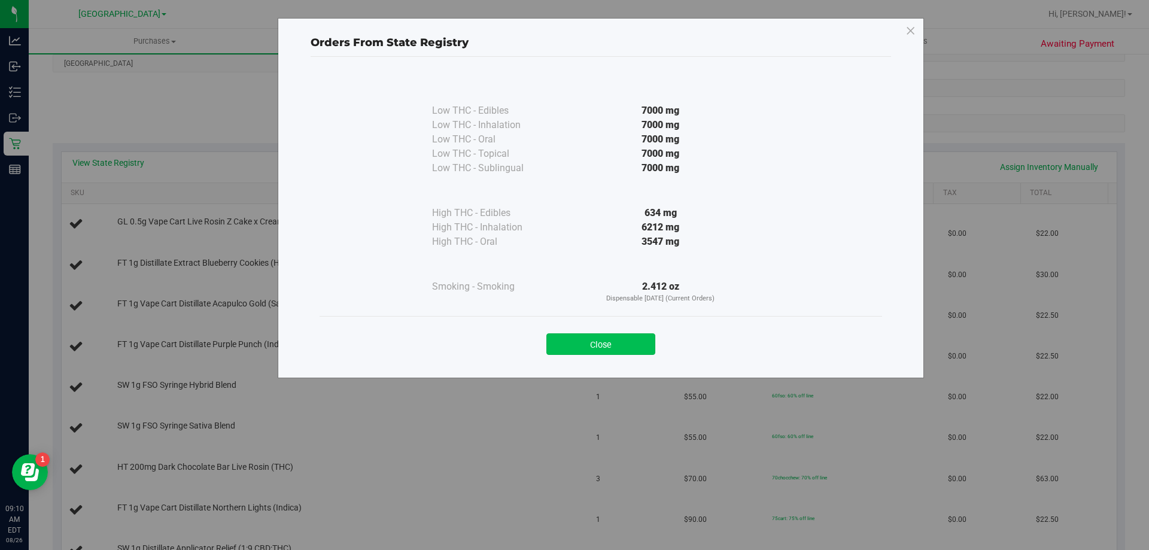
click at [638, 347] on button "Close" at bounding box center [600, 344] width 109 height 22
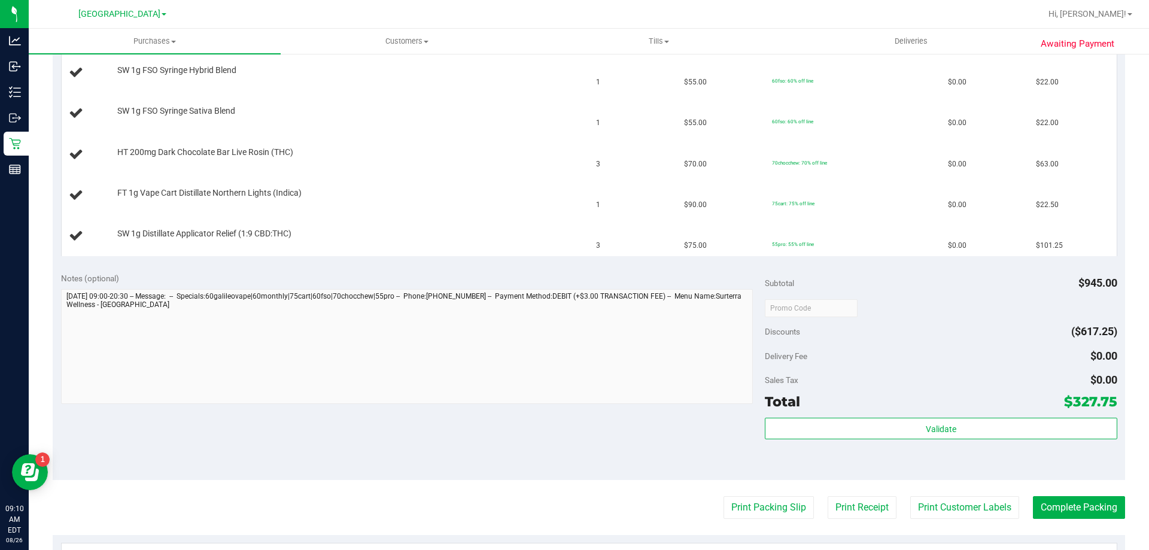
scroll to position [539, 0]
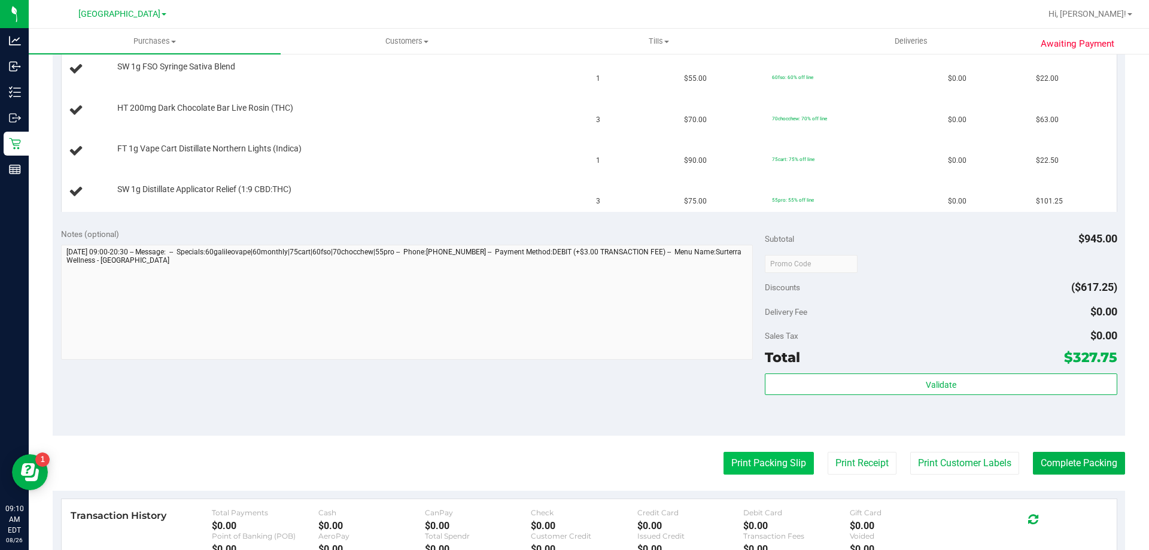
click at [751, 471] on button "Print Packing Slip" at bounding box center [769, 463] width 90 height 23
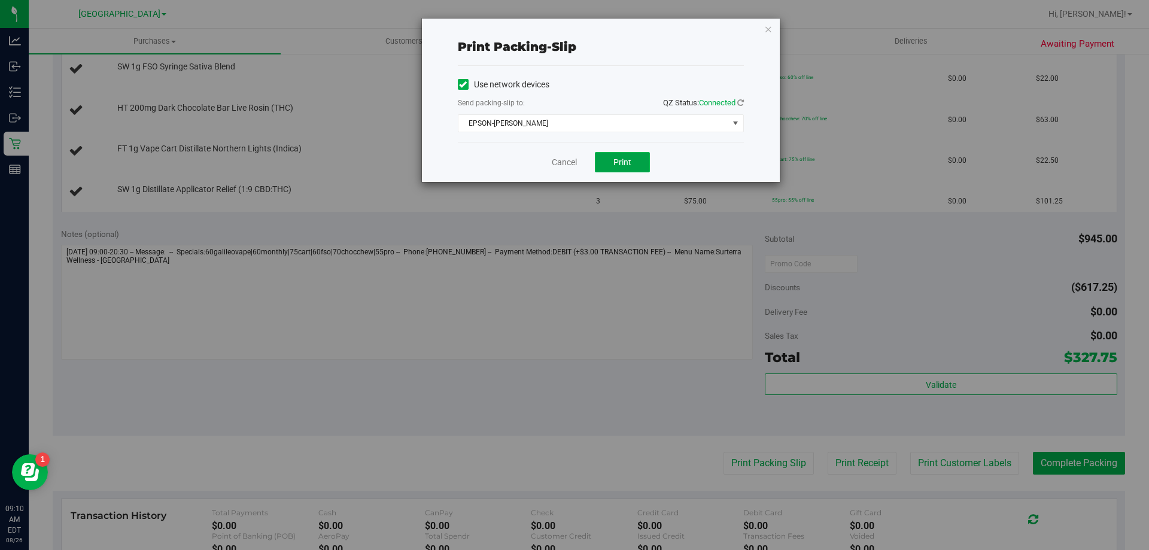
click at [630, 163] on span "Print" at bounding box center [622, 162] width 18 height 10
click at [566, 160] on link "Cancel" at bounding box center [564, 162] width 25 height 13
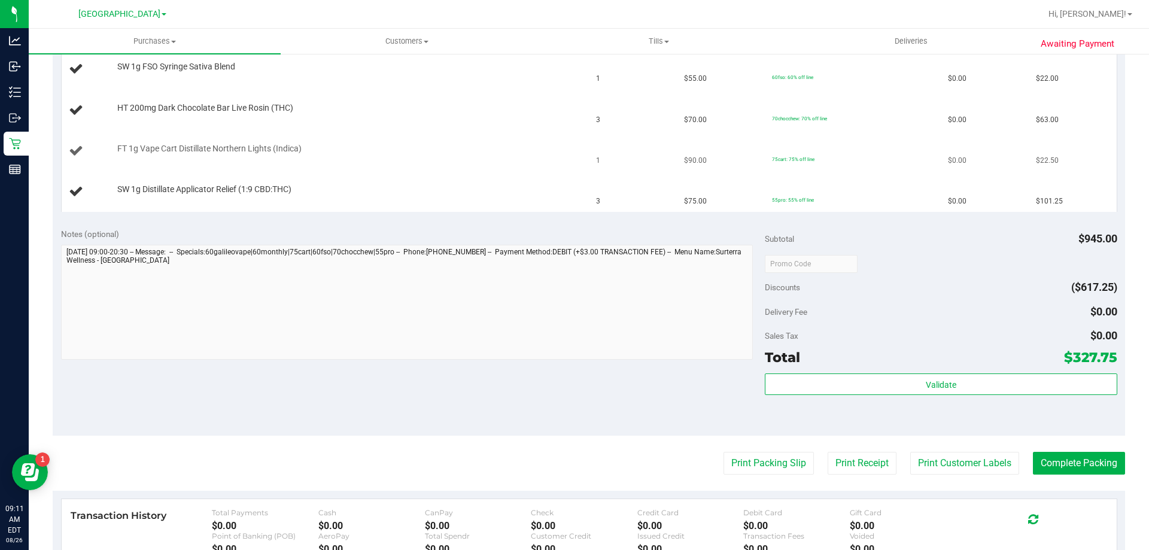
click at [567, 151] on div "FT 1g Vape Cart Distillate Northern Lights (Indica)" at bounding box center [345, 149] width 468 height 12
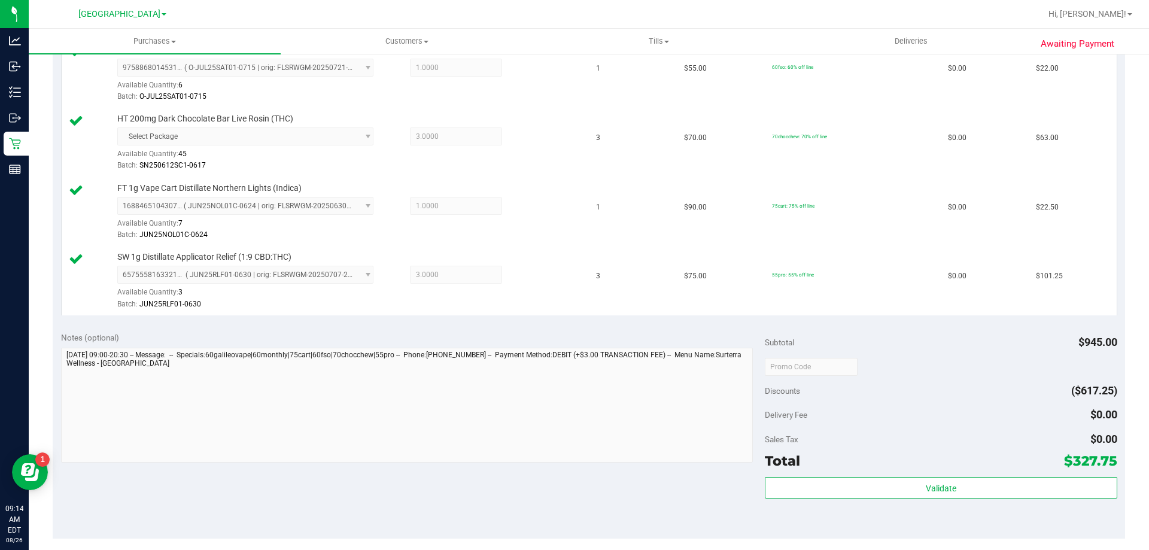
scroll to position [778, 0]
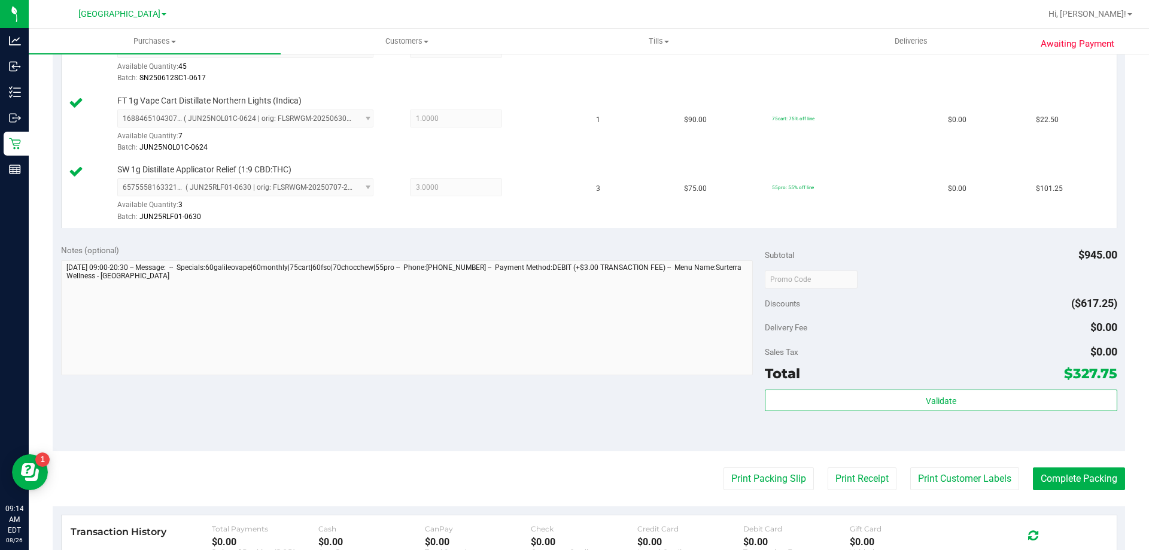
click at [864, 385] on div "Subtotal $945.00 Discounts ($617.25) Delivery Fee $0.00 Sales Tax $0.00 Total $…" at bounding box center [941, 343] width 352 height 199
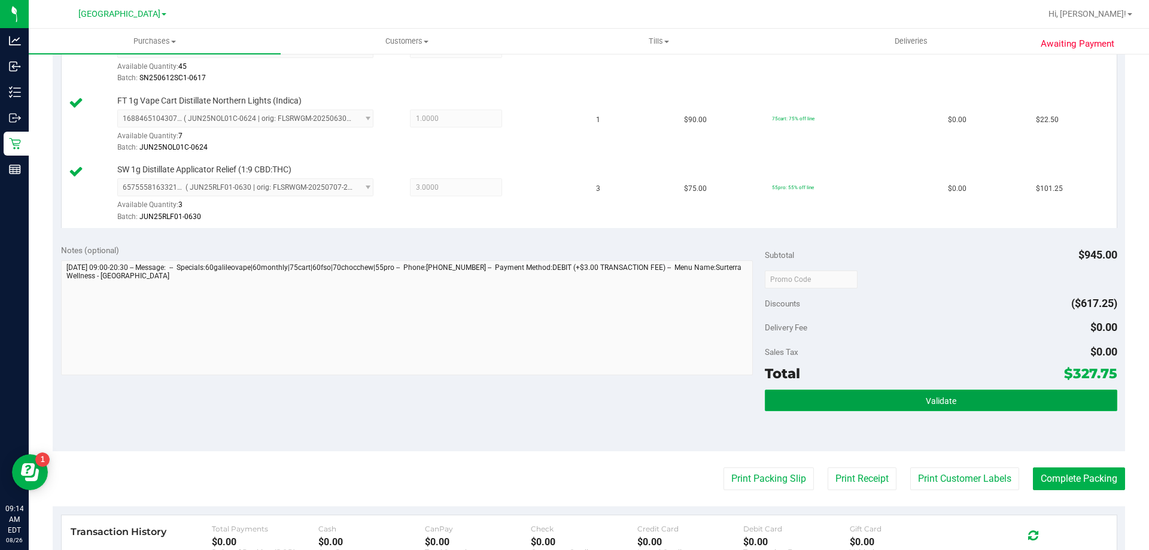
click at [866, 397] on button "Validate" at bounding box center [941, 401] width 352 height 22
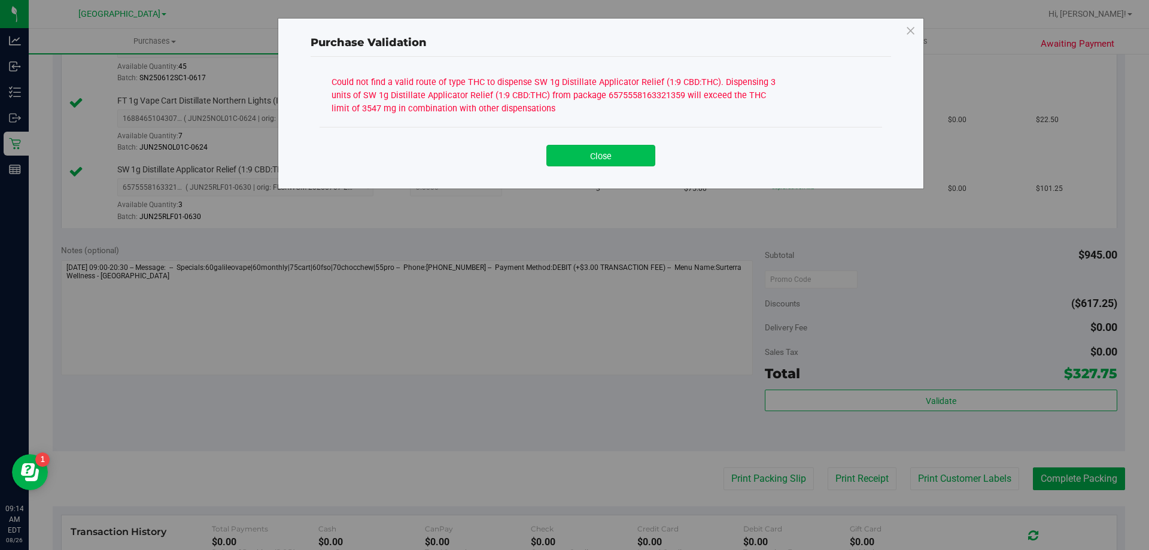
click at [614, 147] on button "Close" at bounding box center [600, 156] width 109 height 22
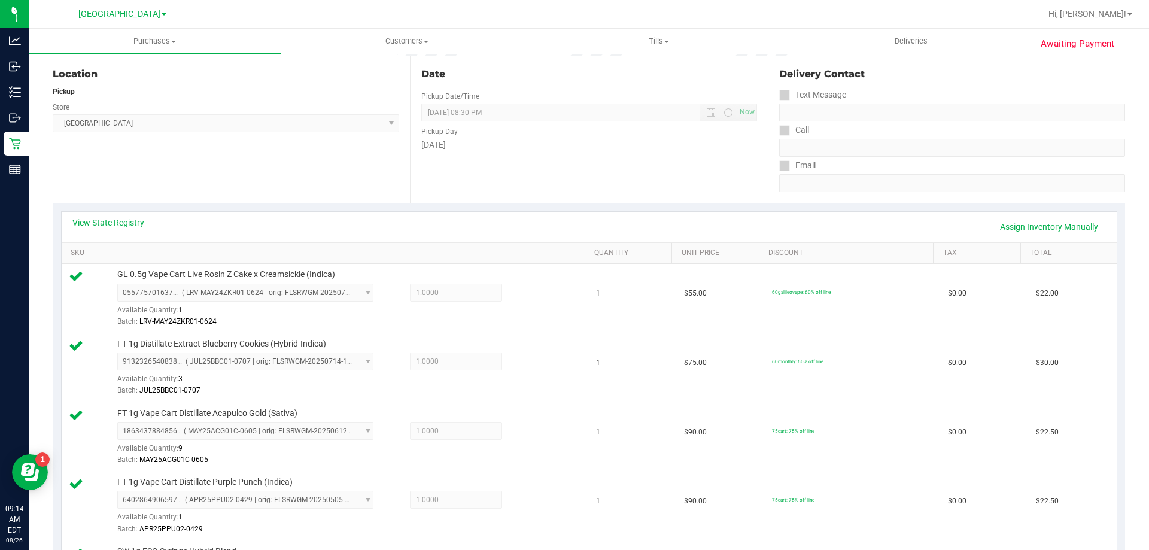
scroll to position [0, 0]
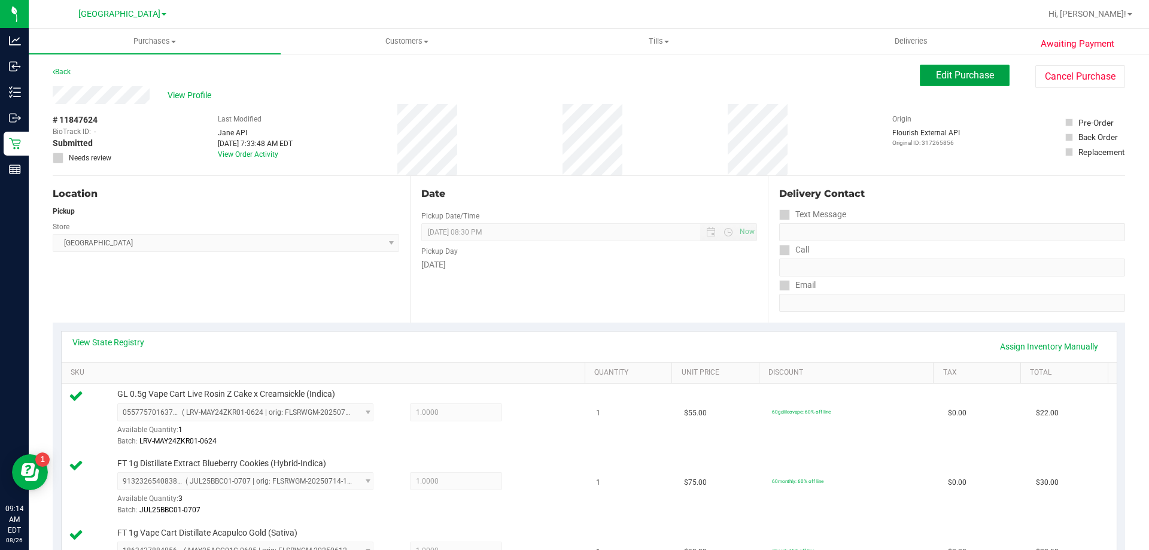
click at [959, 68] on button "Edit Purchase" at bounding box center [965, 76] width 90 height 22
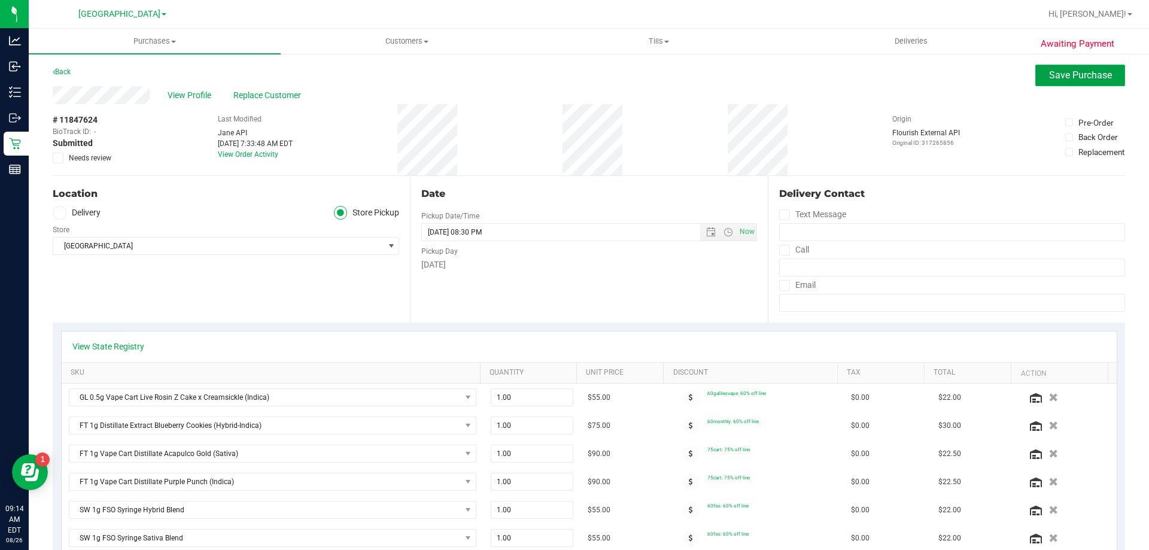
click at [1068, 74] on span "Save Purchase" at bounding box center [1080, 74] width 63 height 11
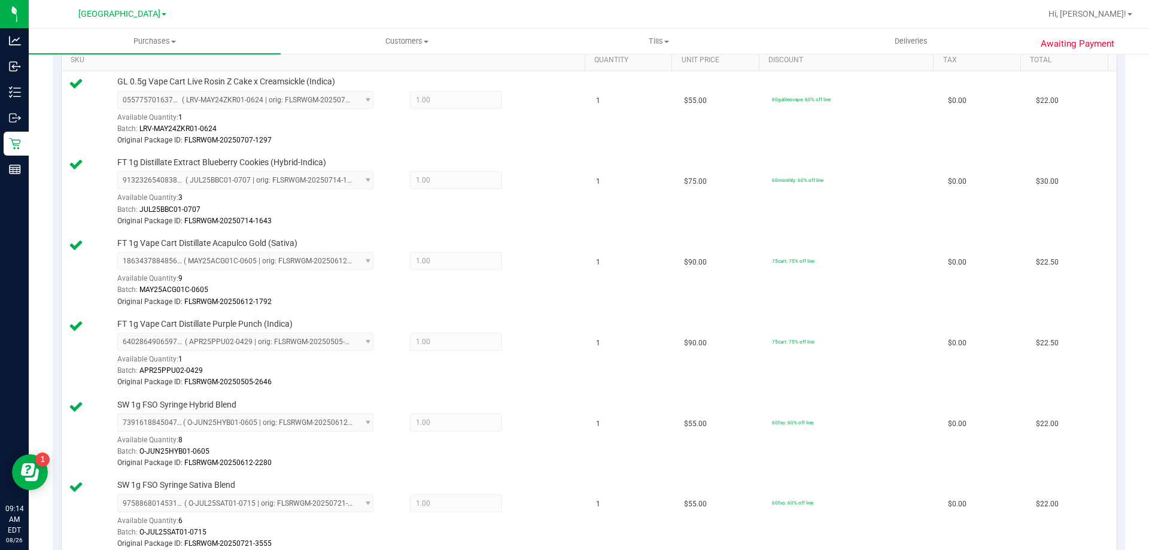
scroll to position [120, 0]
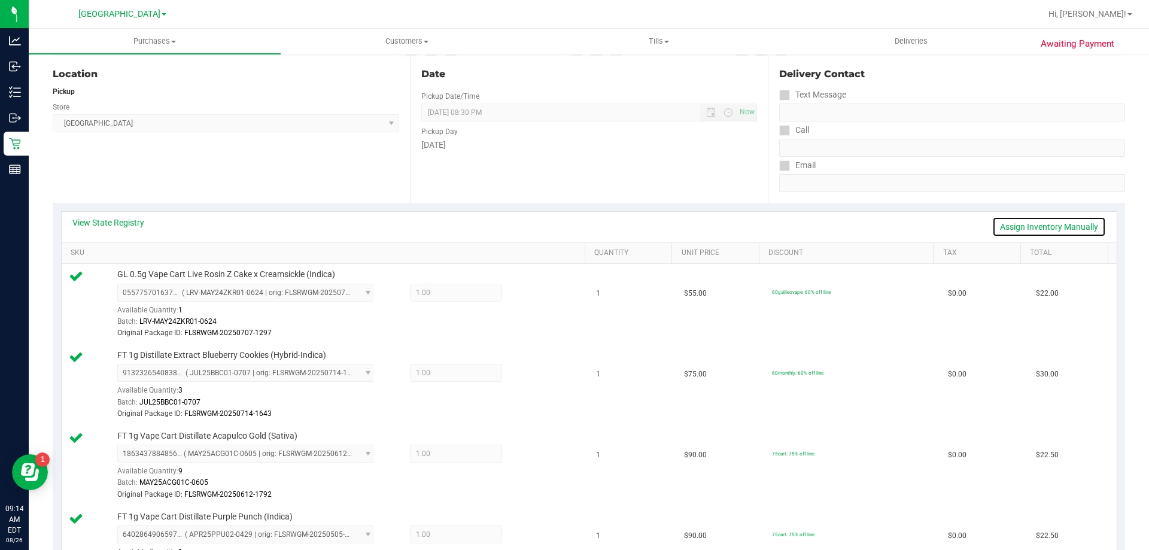
click at [1027, 227] on link "Assign Inventory Manually" at bounding box center [1049, 227] width 114 height 20
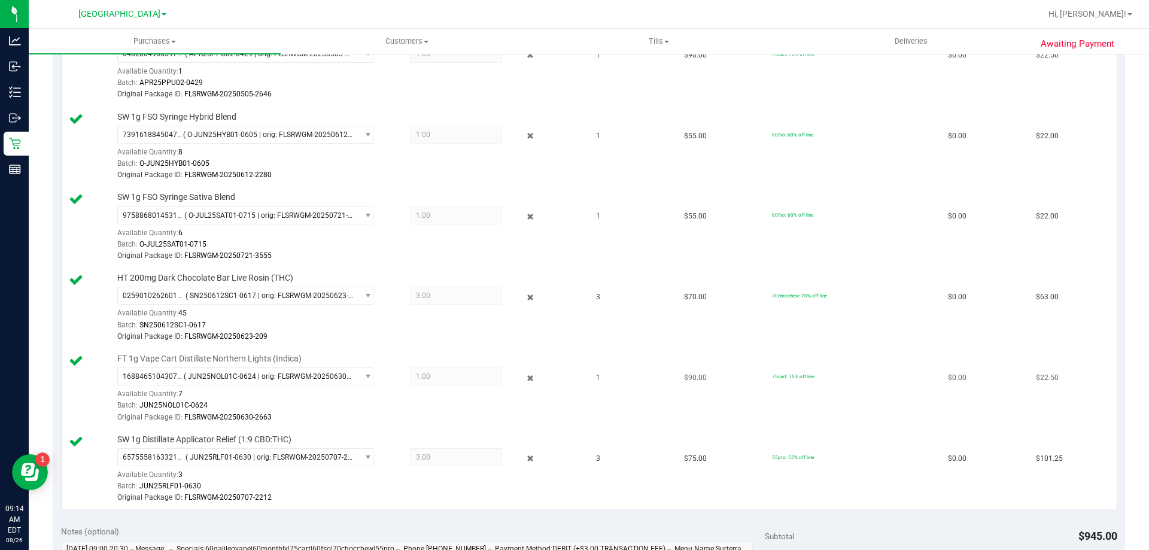
scroll to position [658, 0]
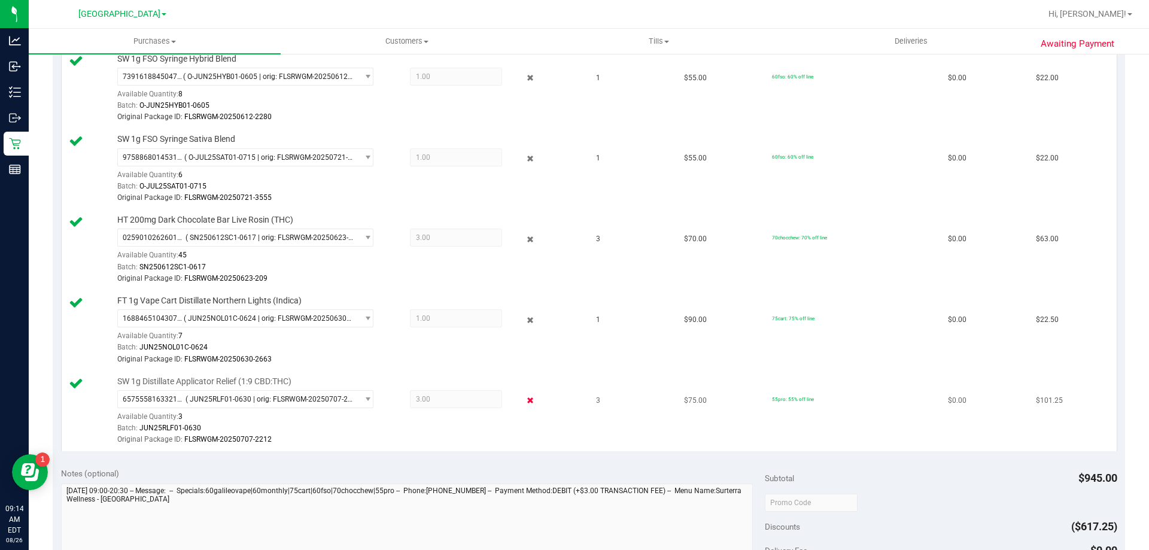
click at [524, 400] on icon at bounding box center [530, 401] width 13 height 14
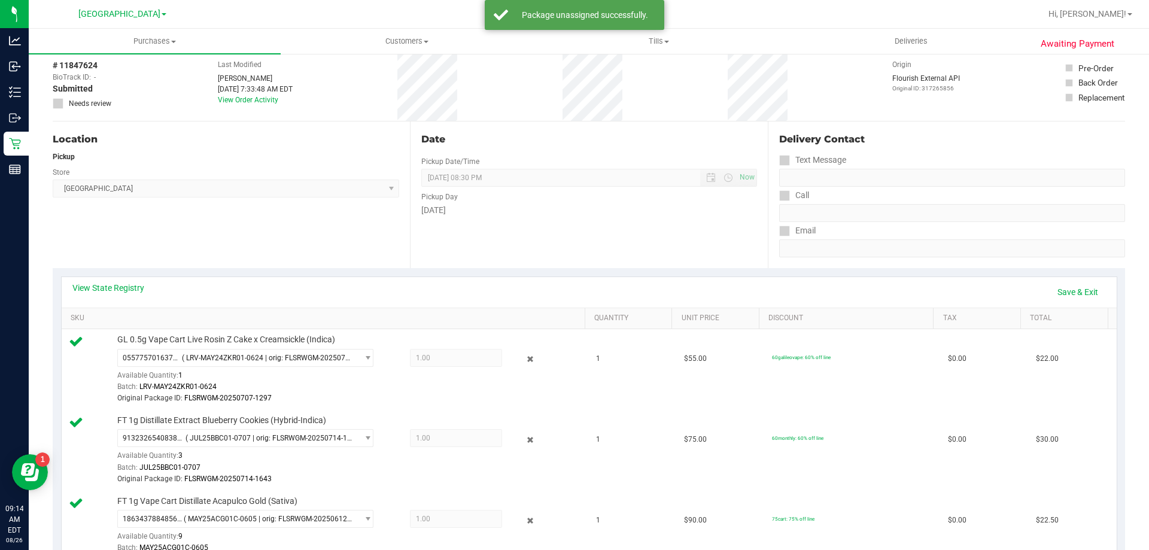
scroll to position [0, 0]
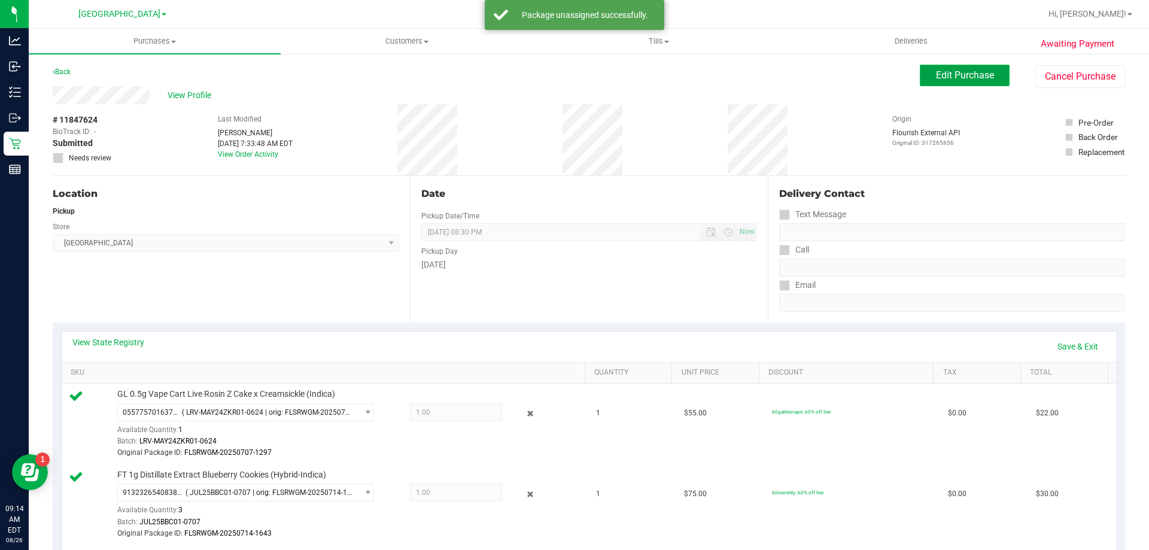
click at [961, 83] on button "Edit Purchase" at bounding box center [965, 76] width 90 height 22
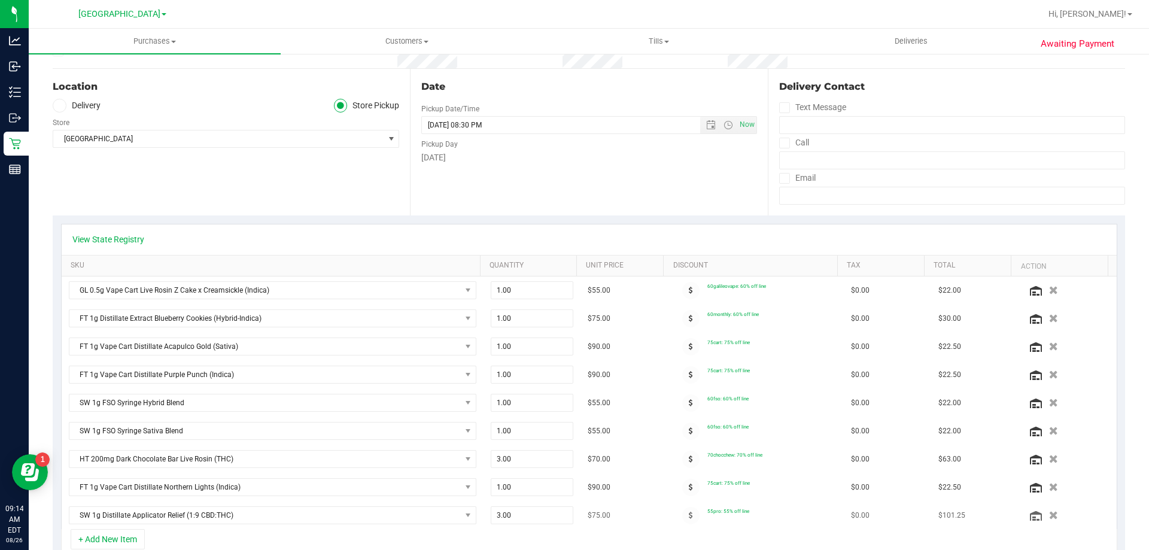
scroll to position [239, 0]
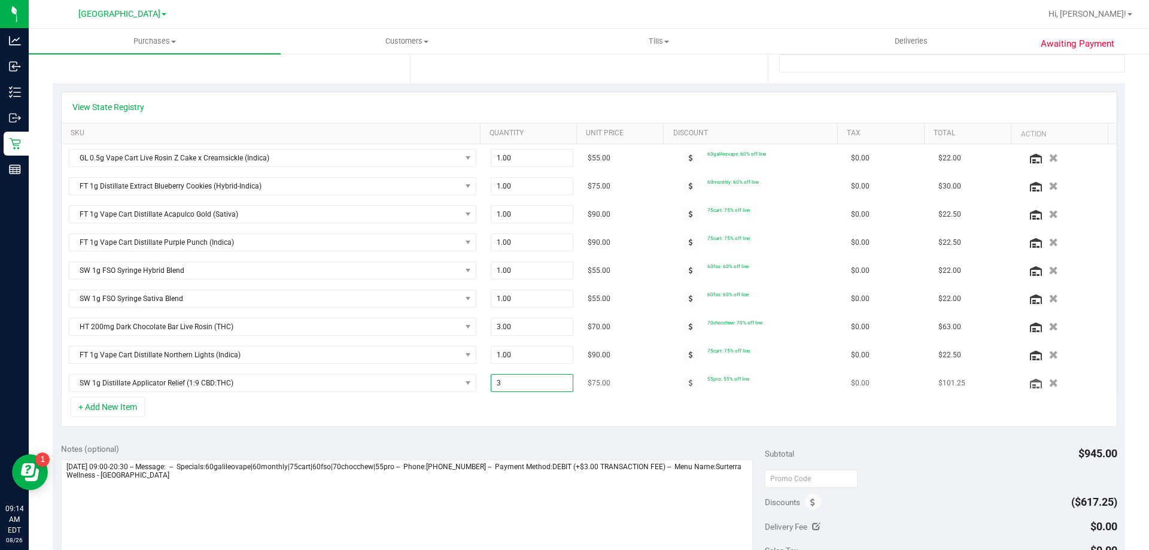
click at [521, 381] on span "3.00 3" at bounding box center [532, 383] width 83 height 18
type input "1"
type input "1.00"
click at [658, 423] on div "+ Add New Item" at bounding box center [589, 412] width 1056 height 30
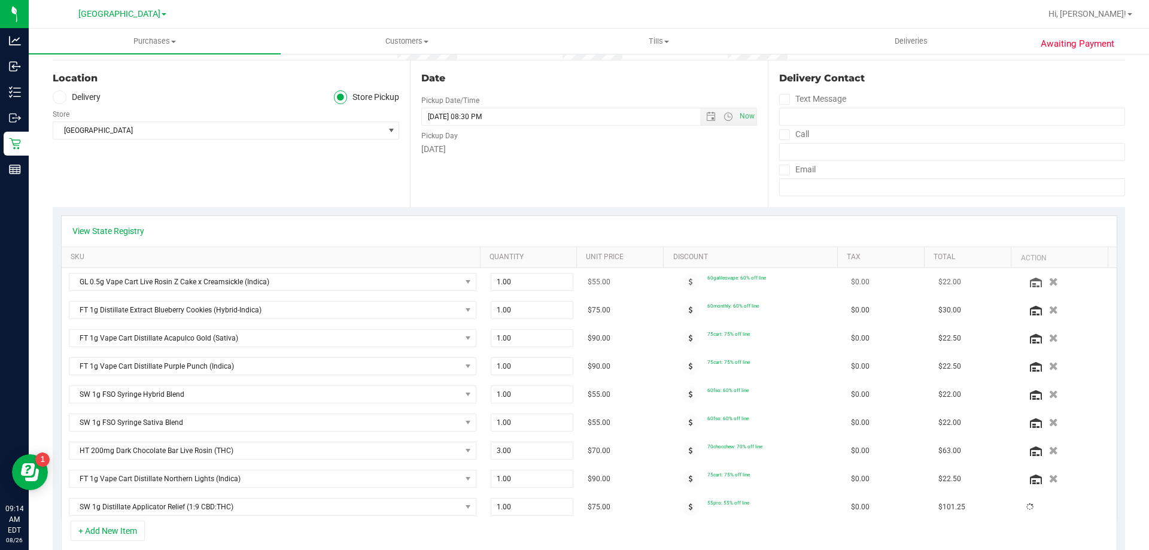
scroll to position [0, 0]
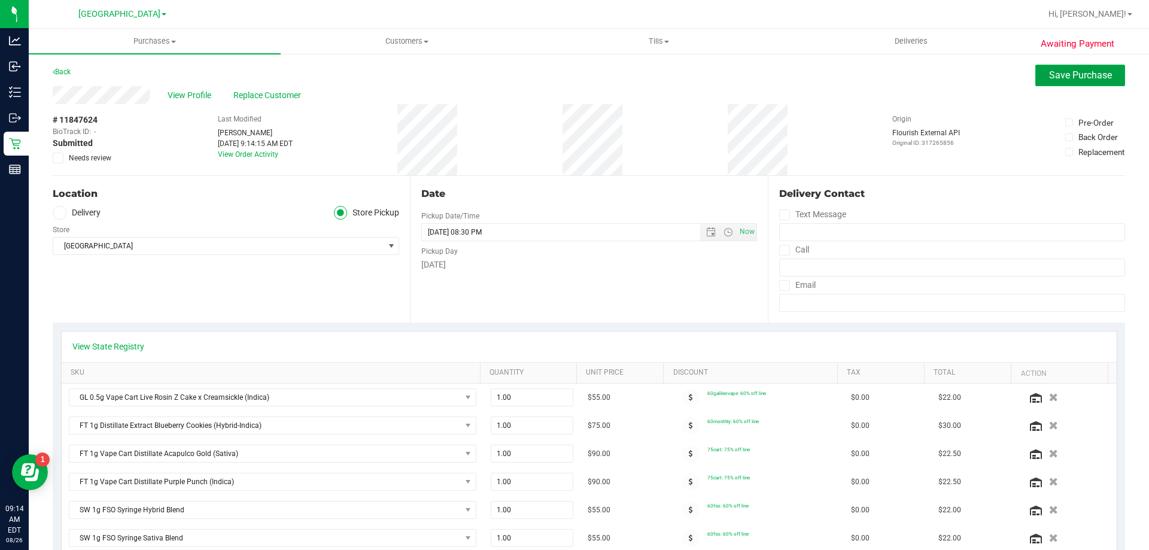
drag, startPoint x: 1052, startPoint y: 68, endPoint x: 1050, endPoint y: 60, distance: 8.0
click at [1064, 79] on span "Save Purchase" at bounding box center [1080, 74] width 63 height 11
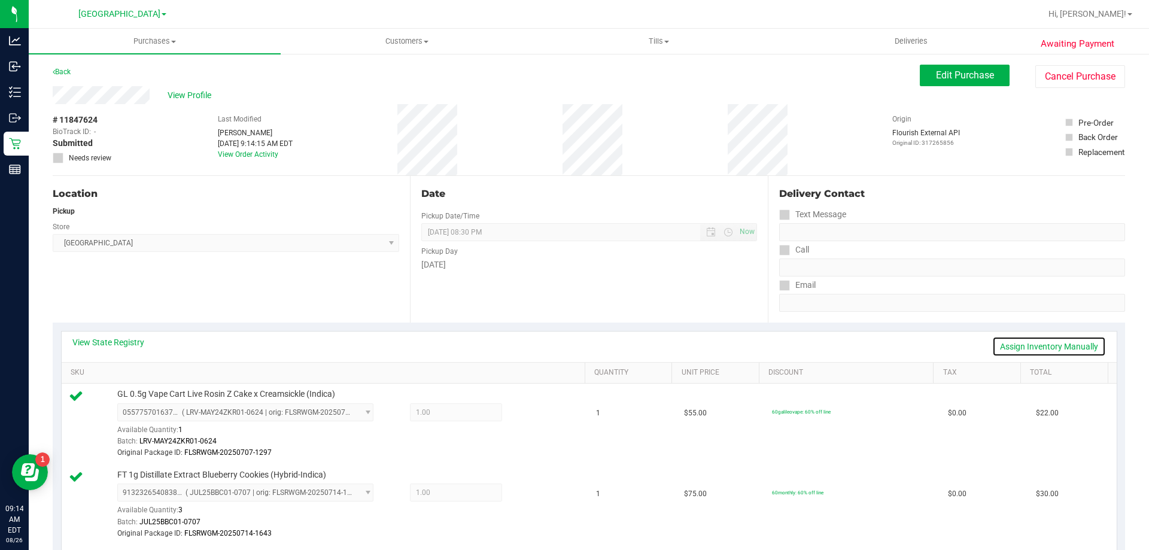
click at [999, 341] on link "Assign Inventory Manually" at bounding box center [1049, 346] width 114 height 20
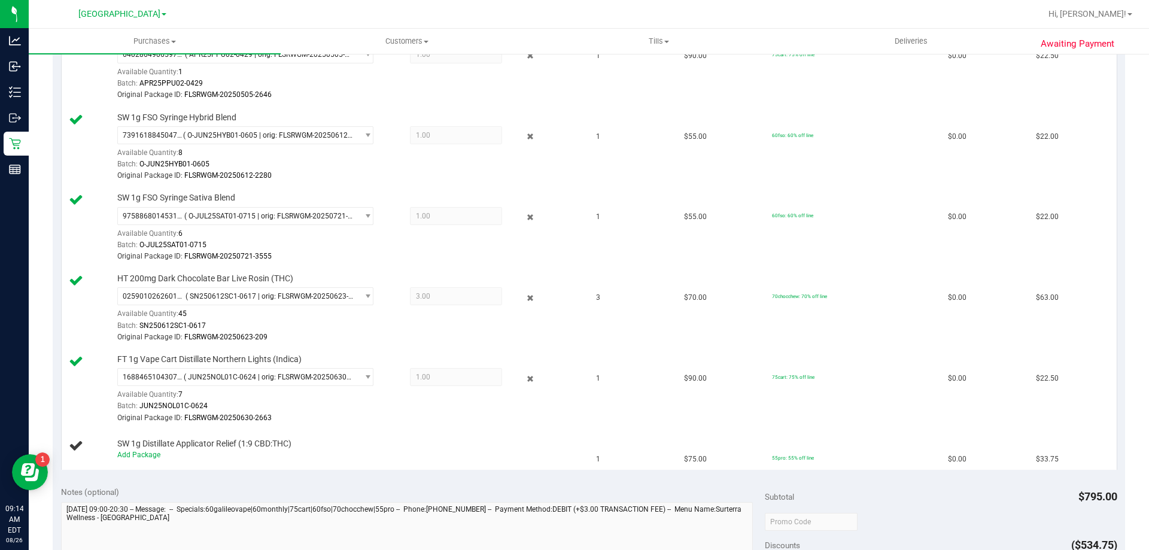
scroll to position [718, 0]
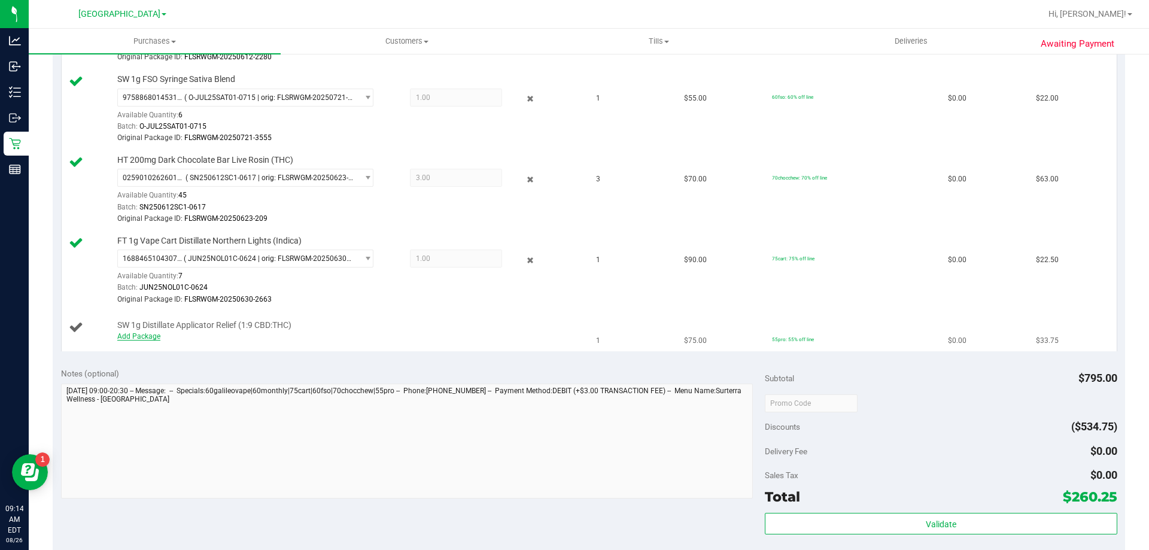
click at [147, 339] on link "Add Package" at bounding box center [138, 336] width 43 height 8
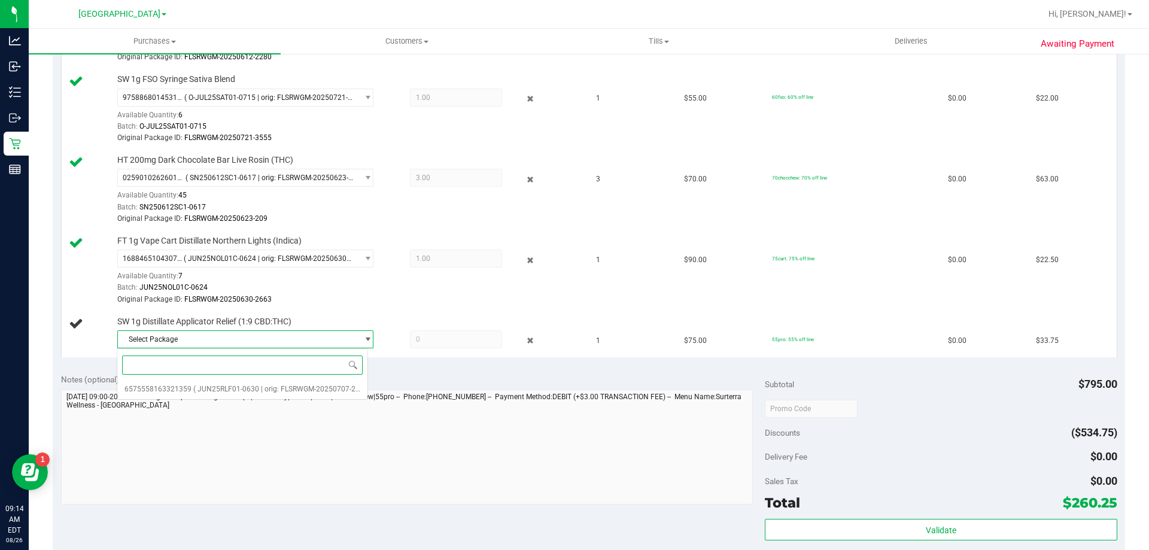
click at [262, 342] on span "Select Package" at bounding box center [238, 339] width 240 height 17
click at [238, 335] on span "Select Package" at bounding box center [238, 339] width 240 height 17
click at [221, 385] on span "( JUN25RLF01-0630 | orig: FLSRWGM-20250707-2212 )" at bounding box center [282, 389] width 179 height 8
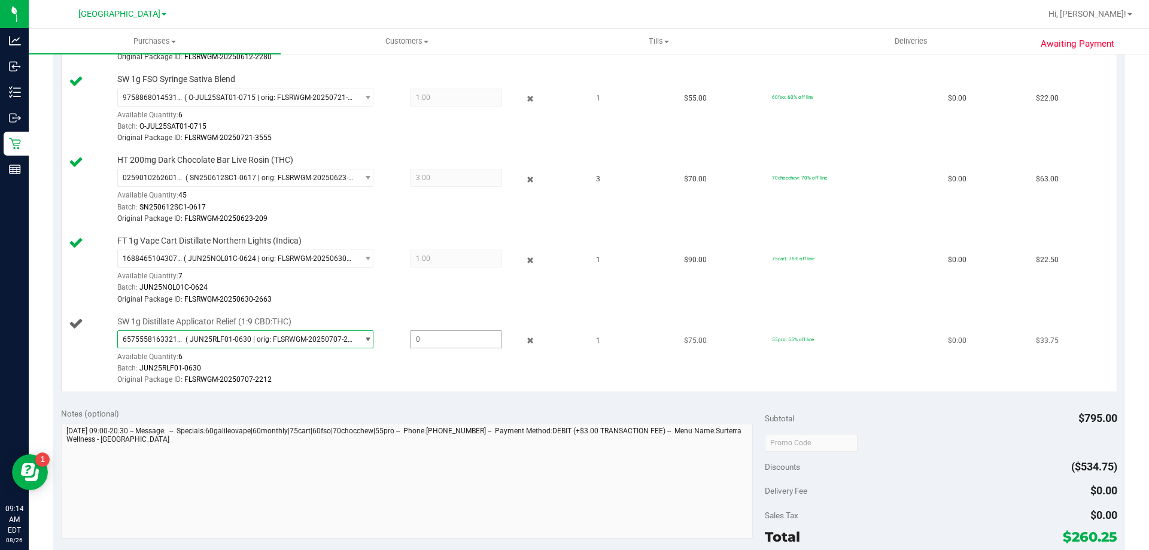
click at [422, 341] on span at bounding box center [456, 339] width 92 height 18
type input "1"
type input "1.0000"
click at [443, 379] on div "Original Package ID: FLSRWGM-20250707-2212" at bounding box center [348, 379] width 462 height 11
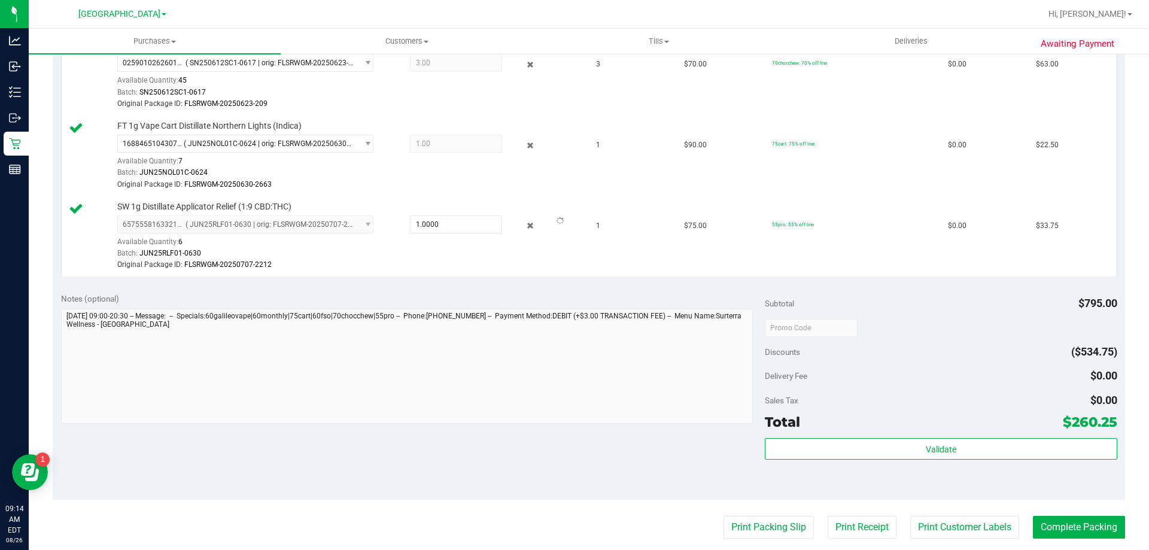
scroll to position [898, 0]
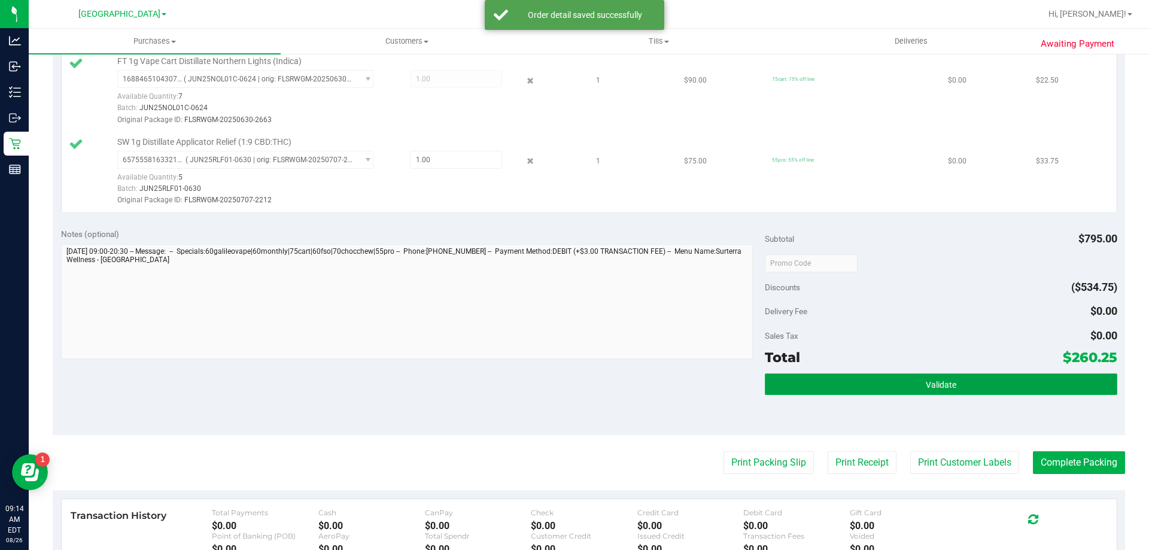
click at [838, 386] on button "Validate" at bounding box center [941, 384] width 352 height 22
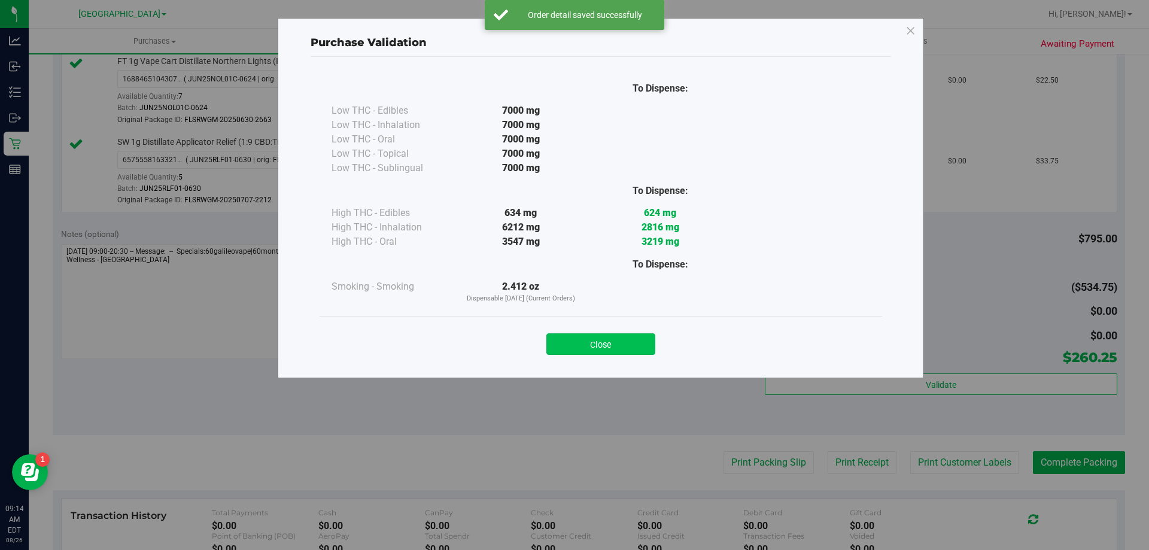
click at [607, 347] on button "Close" at bounding box center [600, 344] width 109 height 22
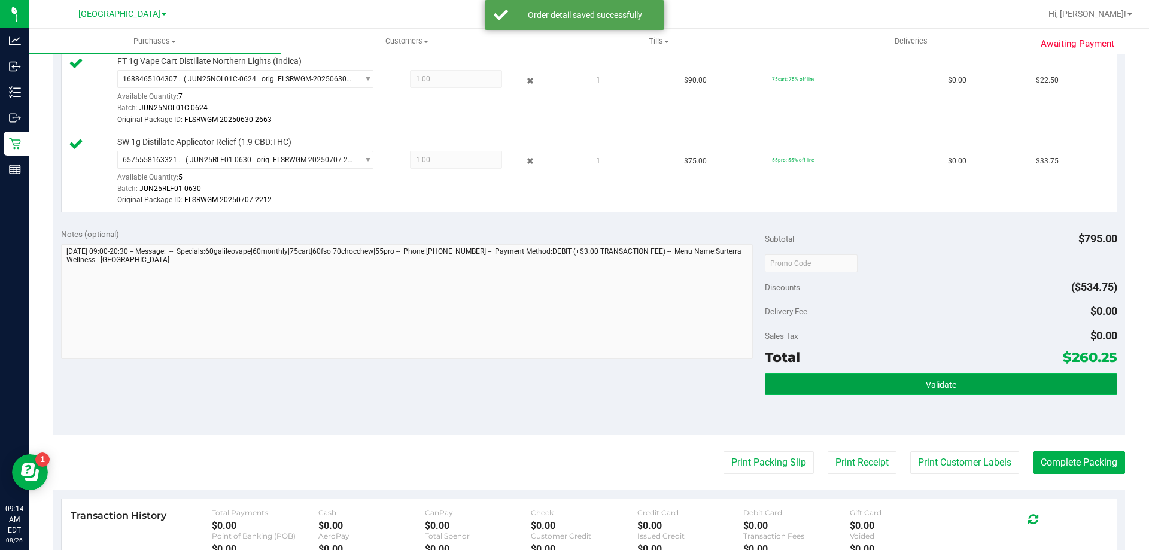
click at [825, 383] on button "Validate" at bounding box center [941, 384] width 352 height 22
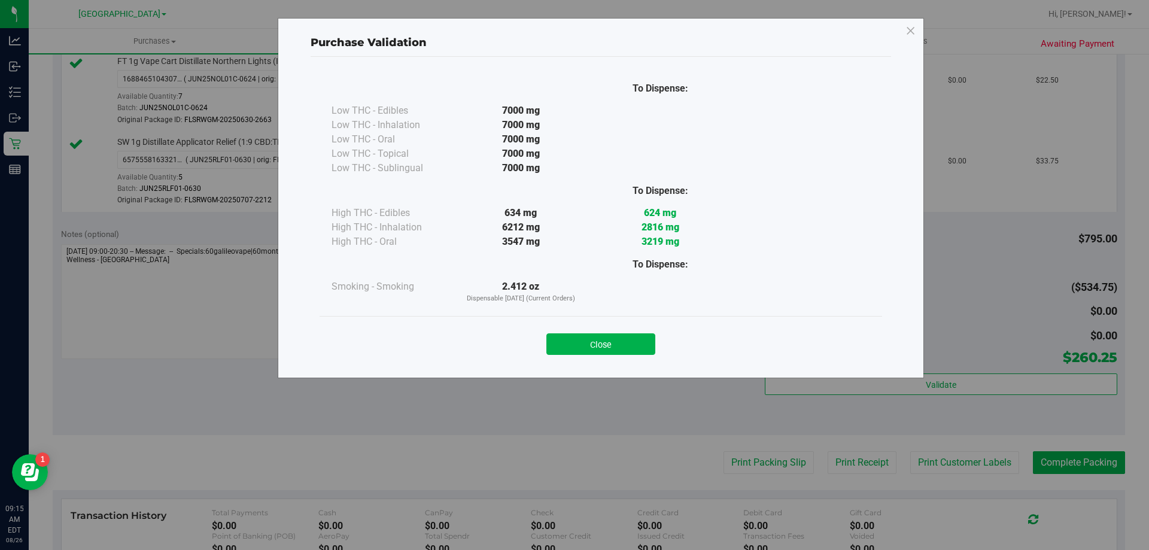
click at [626, 345] on button "Close" at bounding box center [600, 344] width 109 height 22
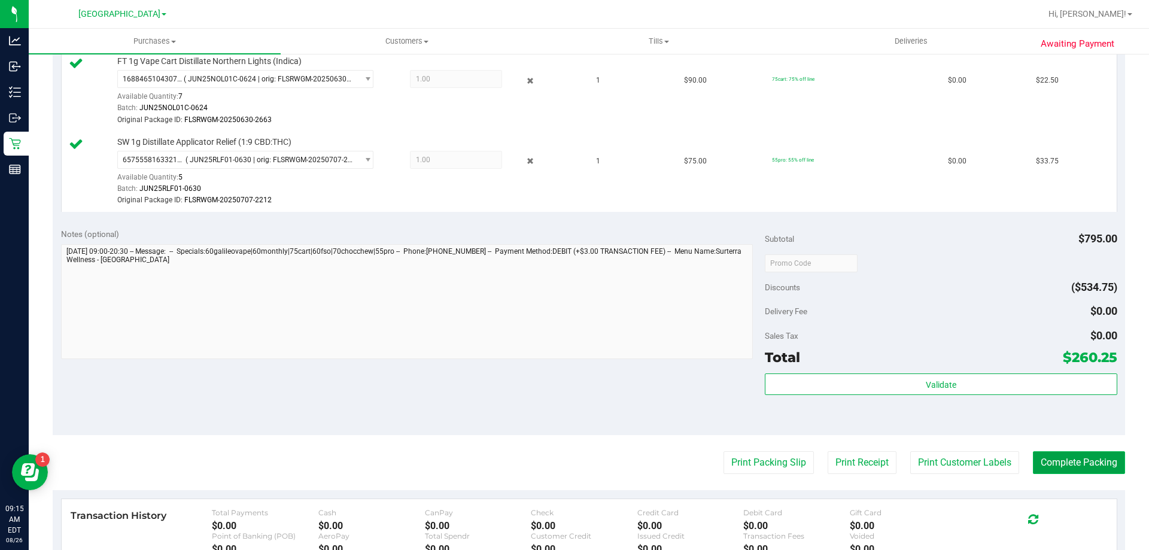
click at [1093, 456] on button "Complete Packing" at bounding box center [1079, 462] width 92 height 23
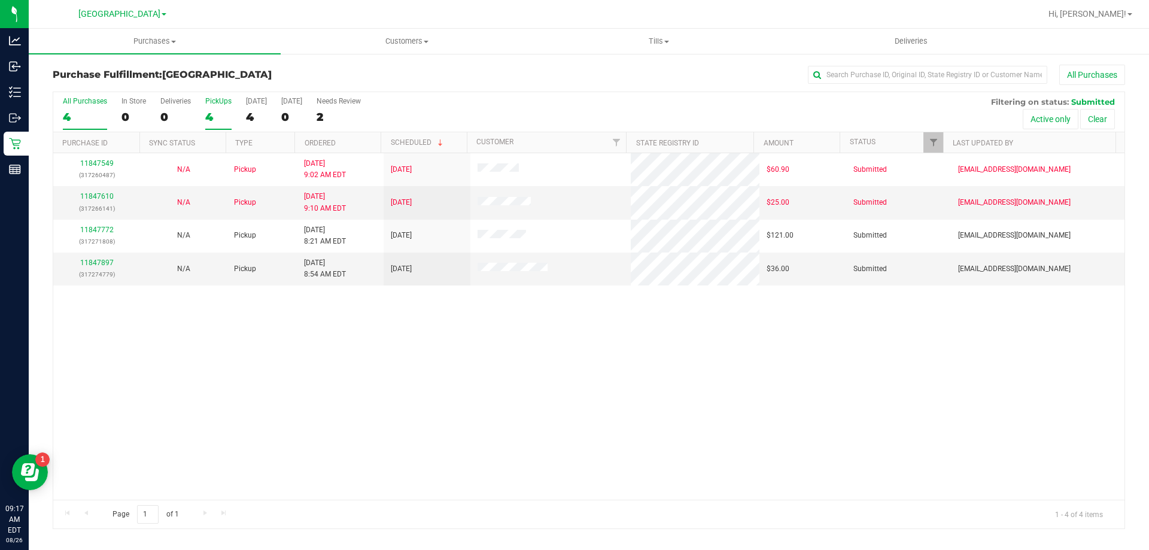
click at [224, 117] on div "4" at bounding box center [218, 117] width 26 height 14
click at [0, 0] on input "PickUps 4" at bounding box center [0, 0] width 0 height 0
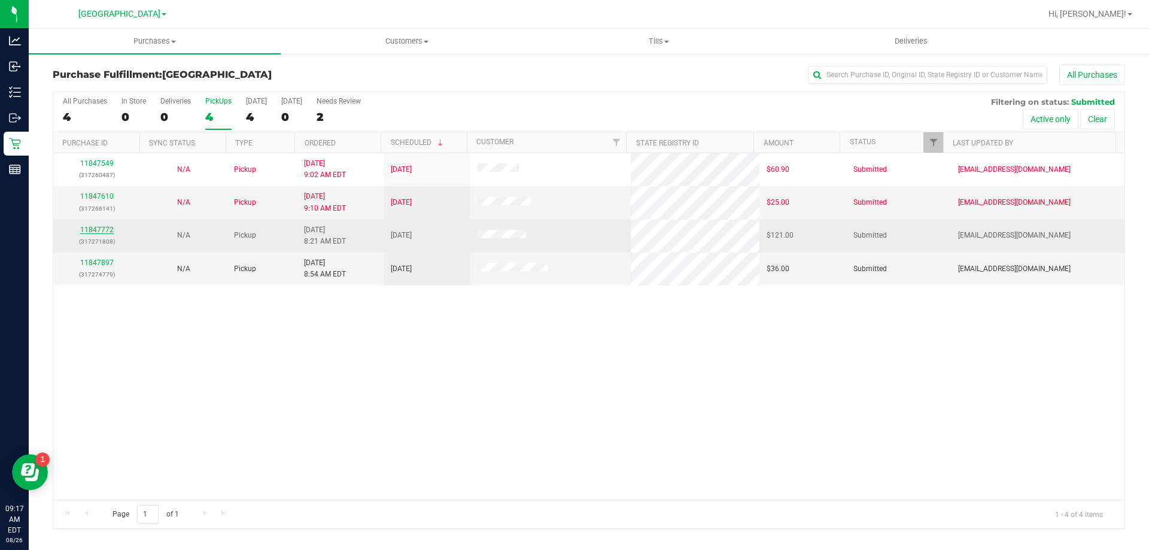
click at [88, 232] on link "11847772" at bounding box center [97, 230] width 34 height 8
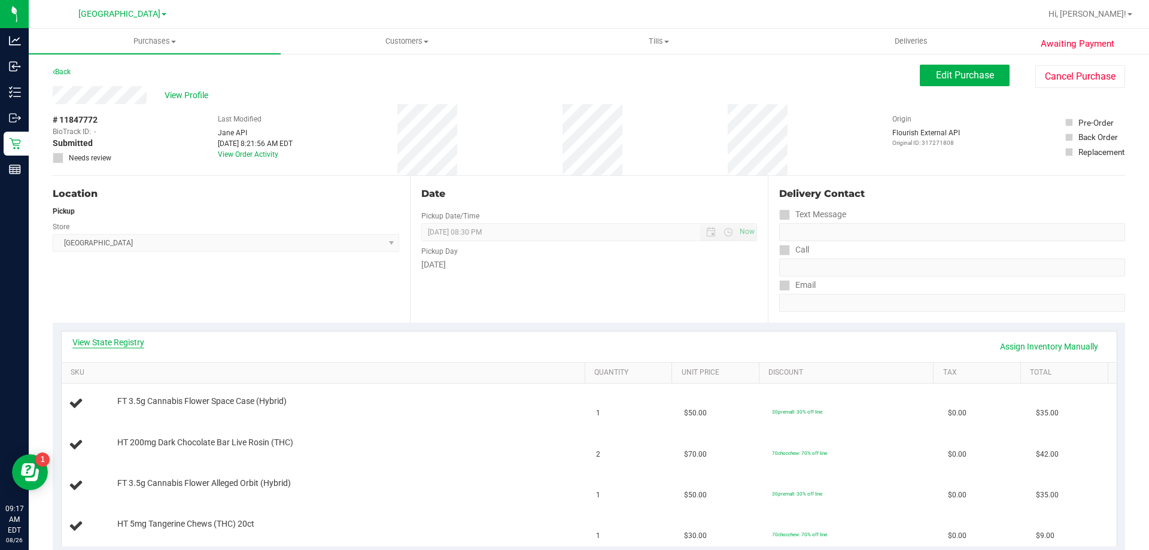
click at [130, 339] on link "View State Registry" at bounding box center [108, 342] width 72 height 12
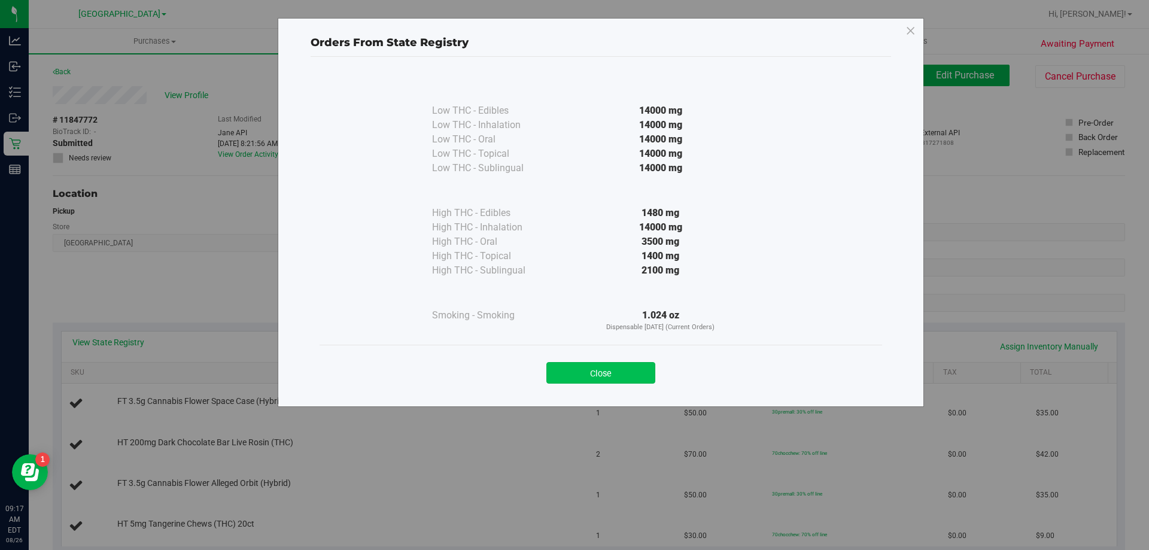
click at [619, 374] on button "Close" at bounding box center [600, 373] width 109 height 22
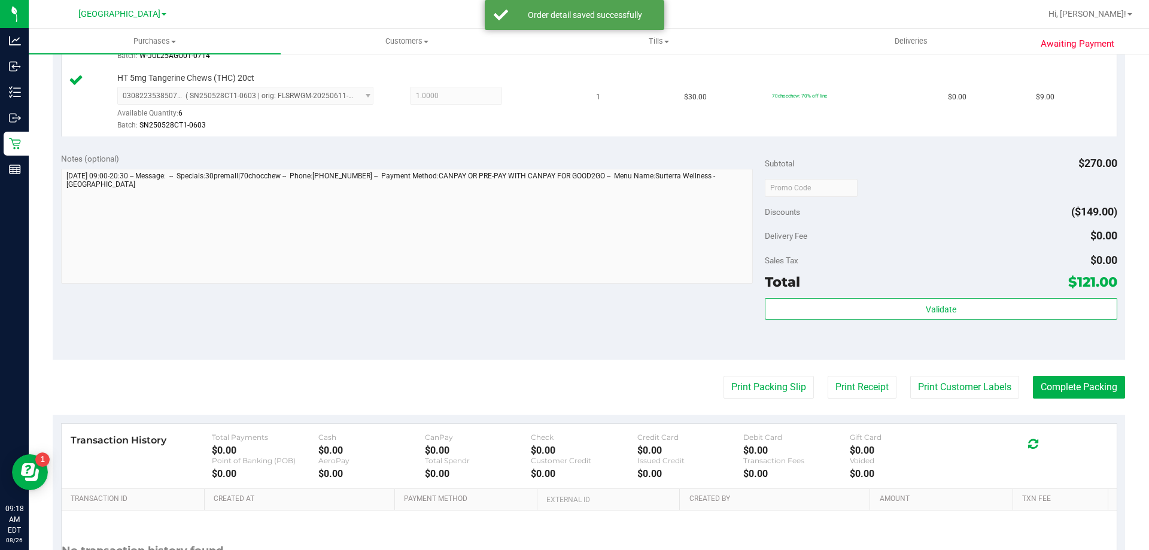
scroll to position [636, 0]
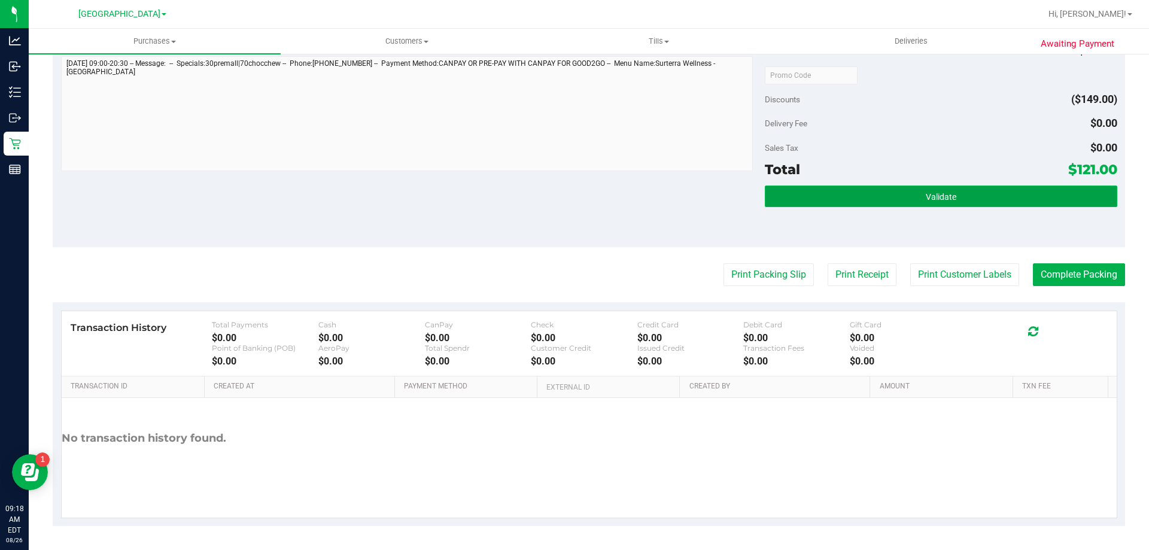
click at [910, 190] on button "Validate" at bounding box center [941, 197] width 352 height 22
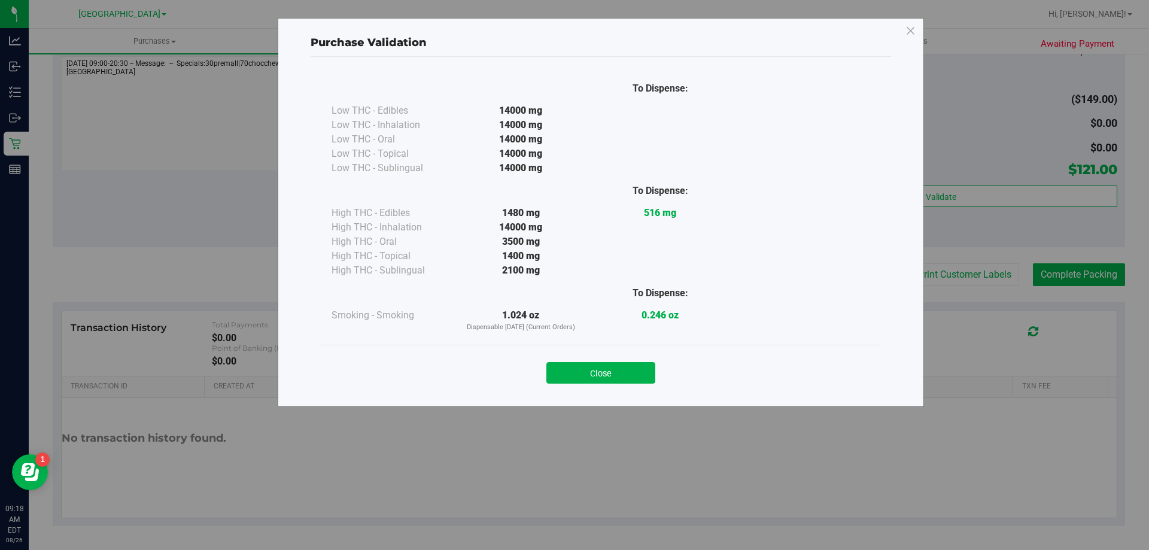
click at [583, 372] on button "Close" at bounding box center [600, 373] width 109 height 22
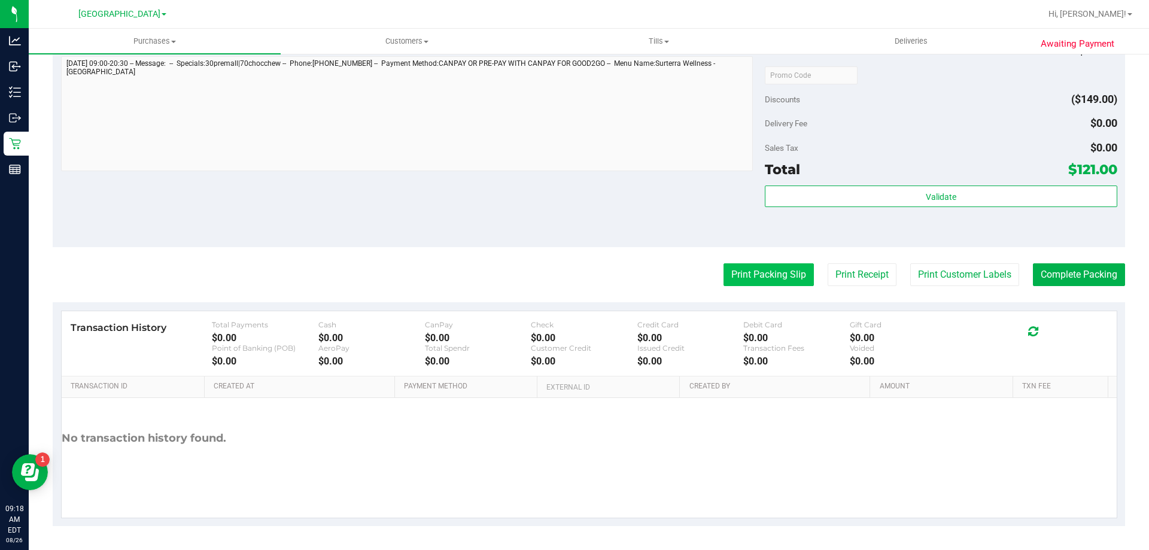
click at [755, 278] on button "Print Packing Slip" at bounding box center [769, 274] width 90 height 23
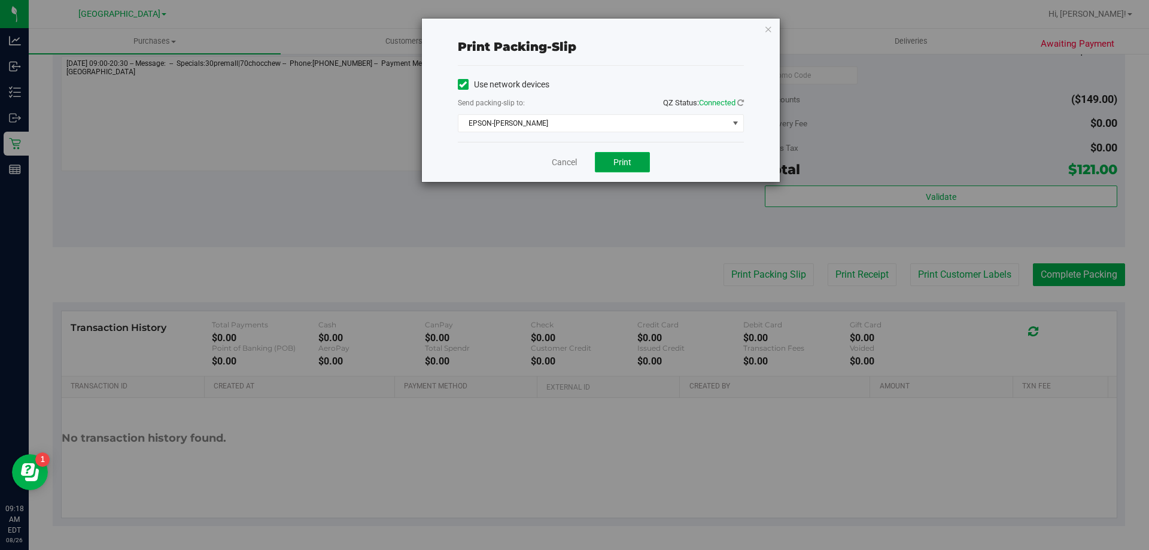
click at [618, 165] on span "Print" at bounding box center [622, 162] width 18 height 10
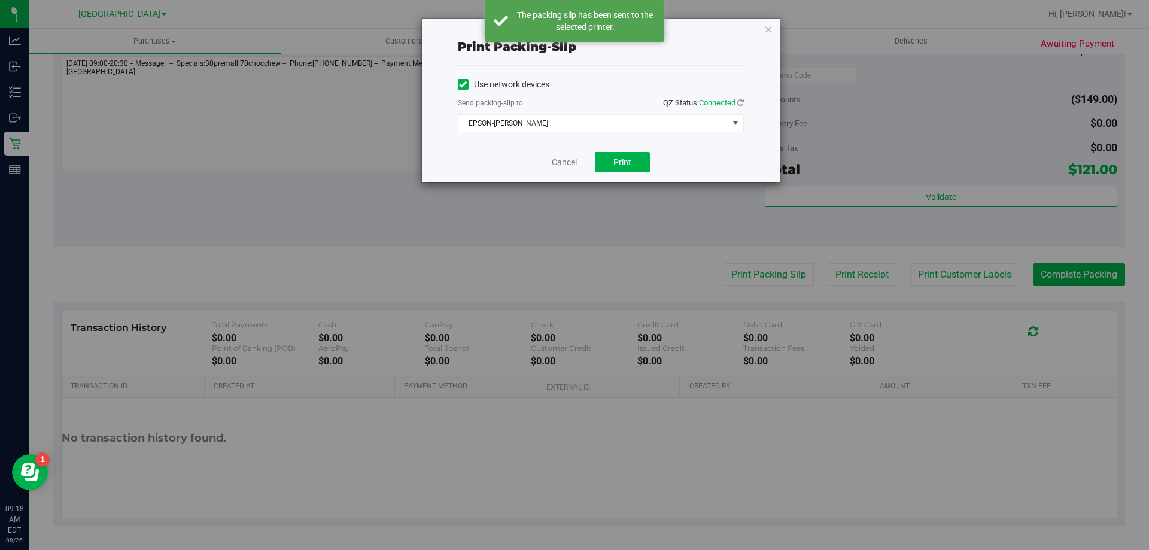
click at [558, 165] on link "Cancel" at bounding box center [564, 162] width 25 height 13
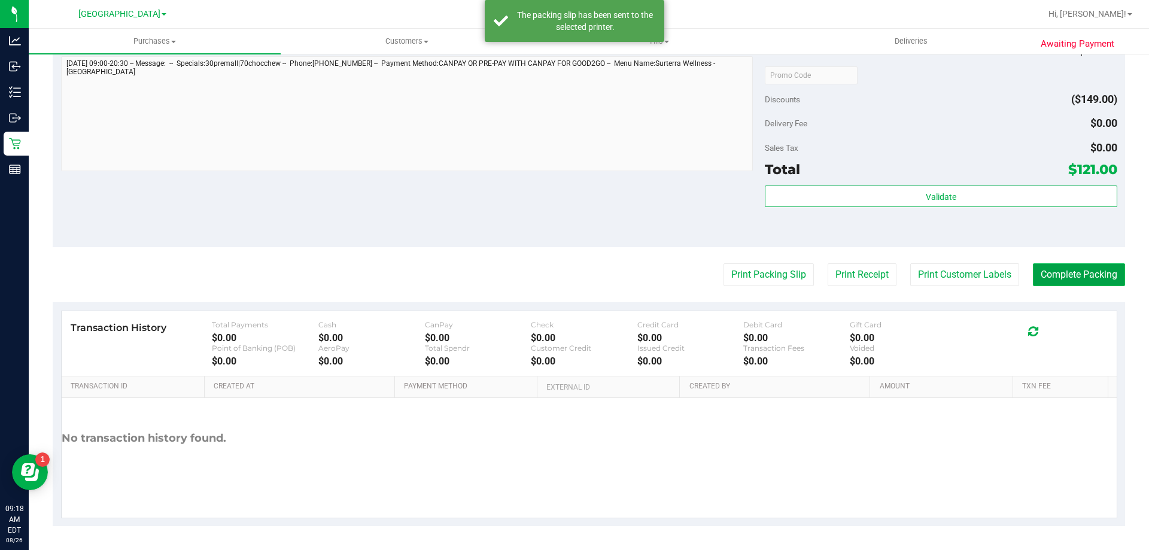
click at [1085, 272] on button "Complete Packing" at bounding box center [1079, 274] width 92 height 23
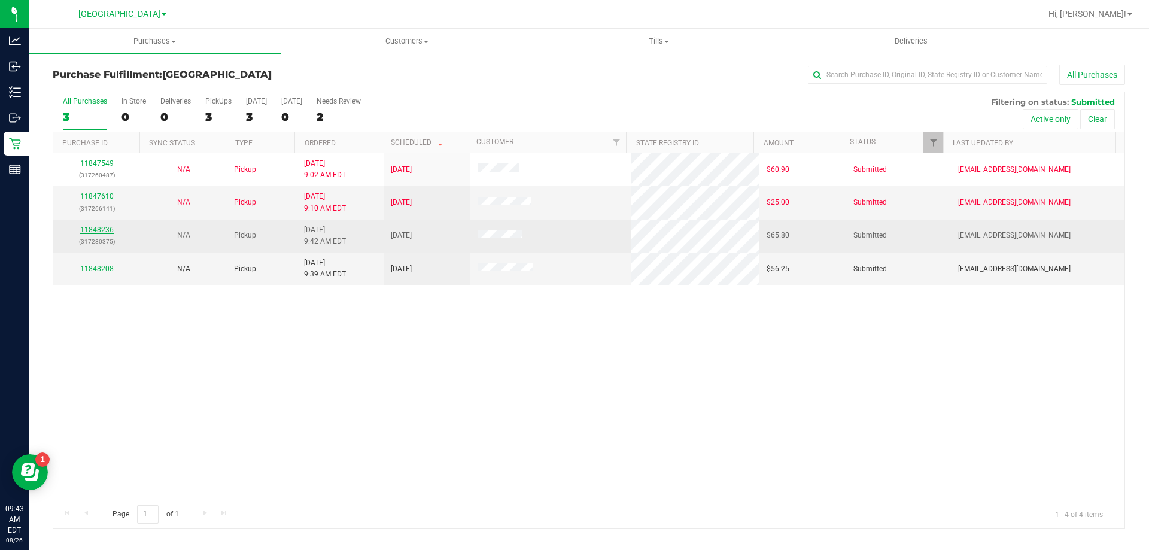
click at [99, 230] on link "11848236" at bounding box center [97, 230] width 34 height 8
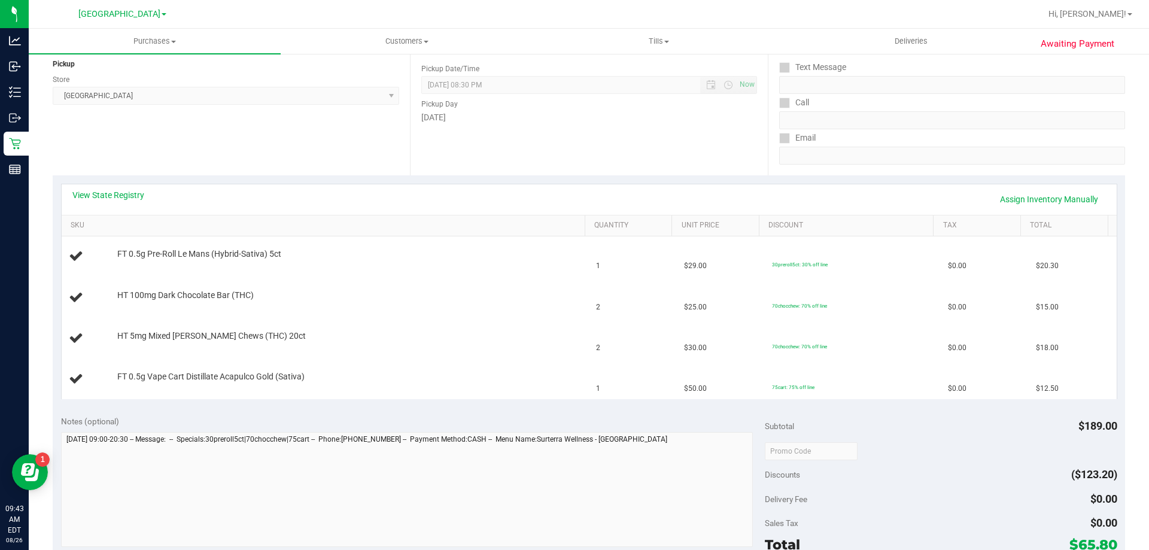
scroll to position [239, 0]
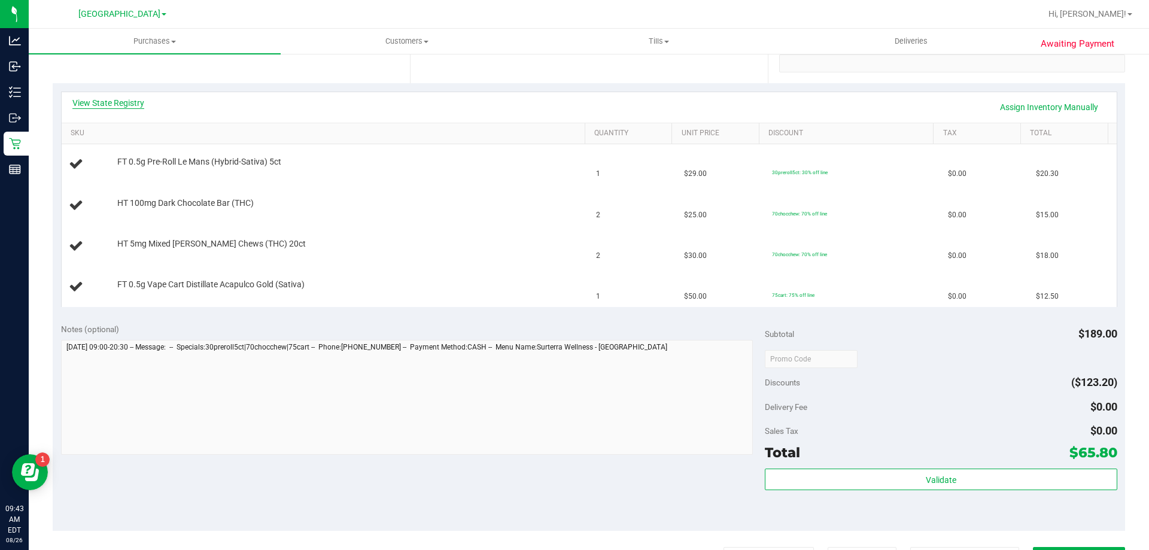
click at [117, 100] on link "View State Registry" at bounding box center [108, 103] width 72 height 12
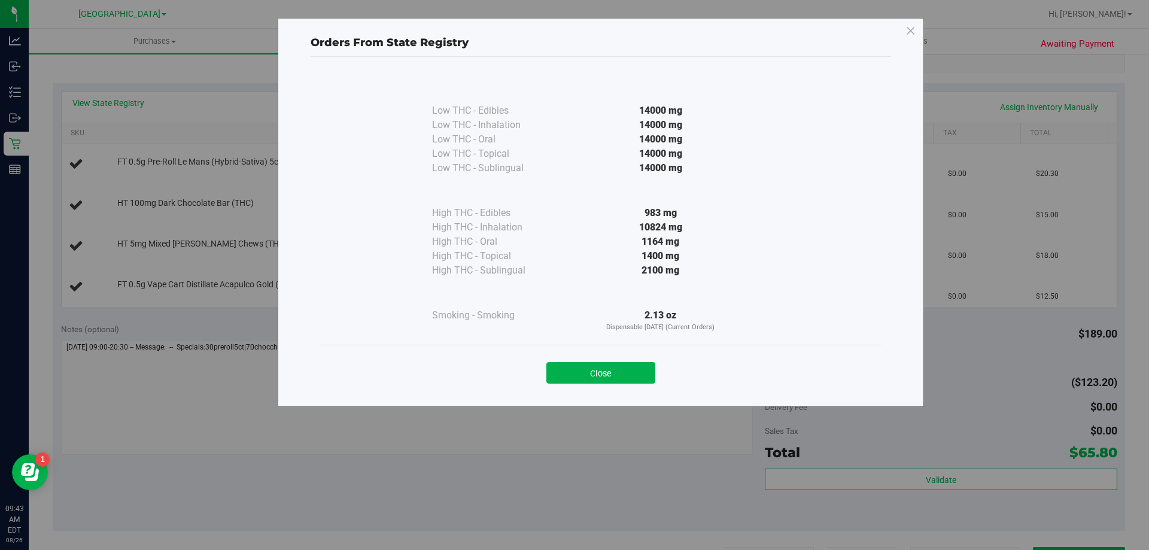
click at [629, 370] on button "Close" at bounding box center [600, 373] width 109 height 22
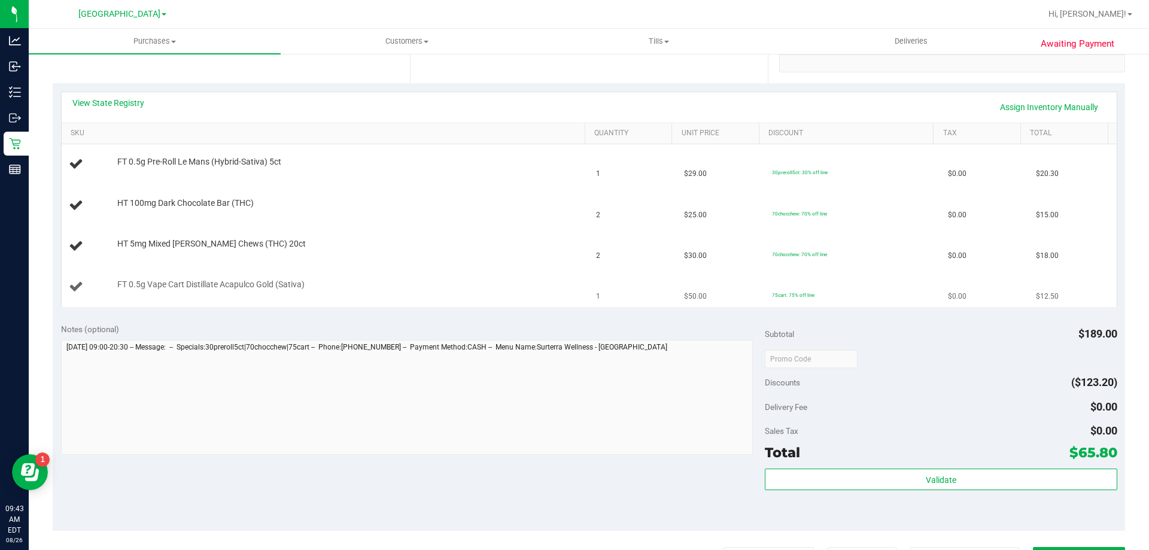
click at [479, 288] on div "FT 0.5g Vape Cart Distillate Acapulco Gold (Sativa)" at bounding box center [345, 285] width 468 height 12
click at [478, 286] on div "FT 0.5g Vape Cart Distillate Acapulco Gold (Sativa)" at bounding box center [345, 285] width 468 height 12
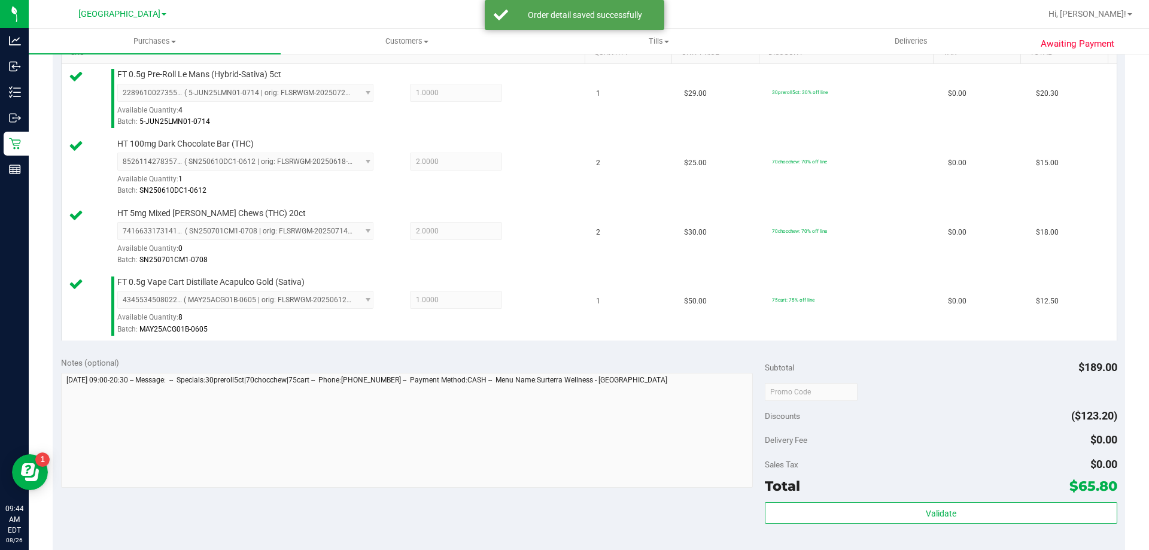
scroll to position [539, 0]
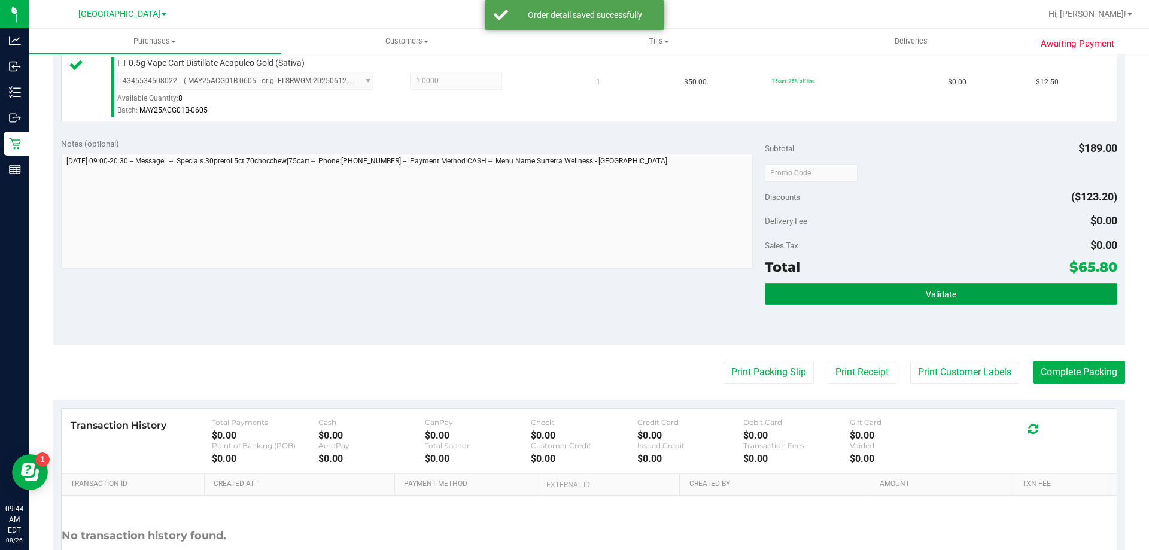
click at [922, 303] on button "Validate" at bounding box center [941, 294] width 352 height 22
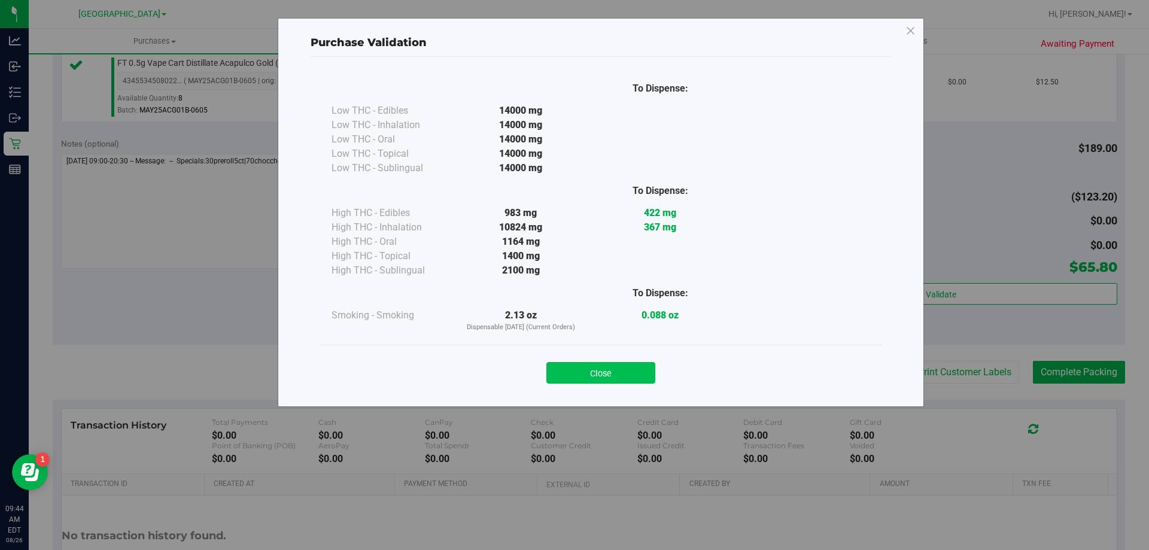
drag, startPoint x: 612, startPoint y: 372, endPoint x: 717, endPoint y: 372, distance: 105.3
click at [612, 372] on button "Close" at bounding box center [600, 373] width 109 height 22
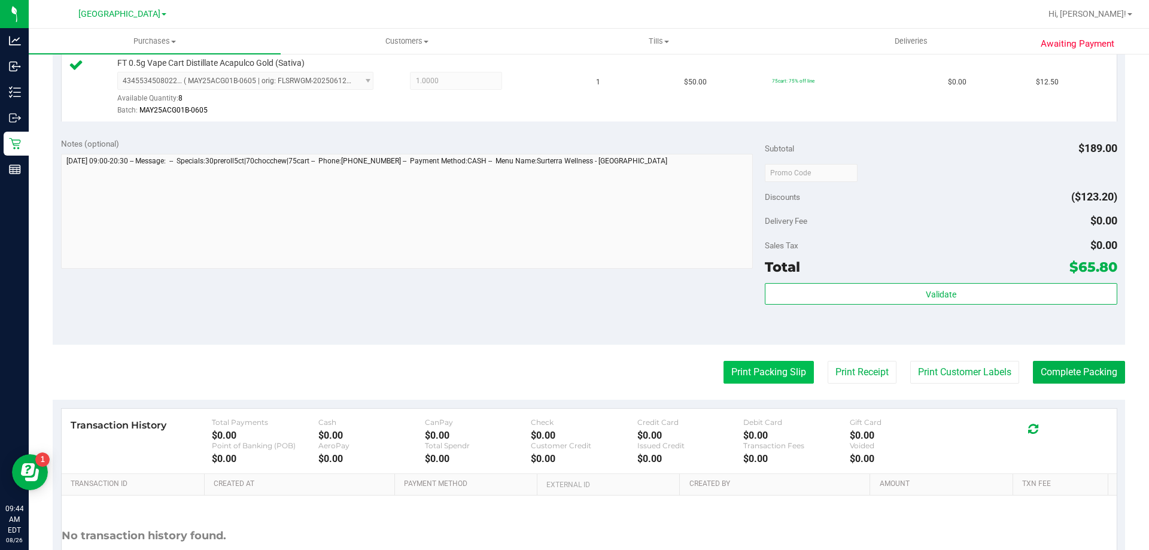
click at [770, 369] on button "Print Packing Slip" at bounding box center [769, 372] width 90 height 23
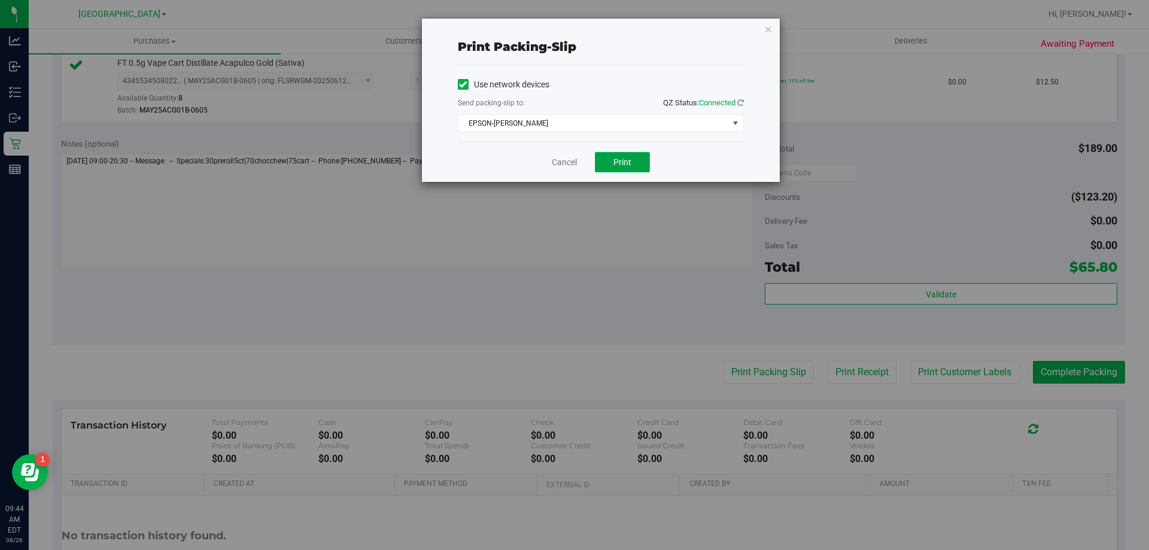
click at [641, 166] on button "Print" at bounding box center [622, 162] width 55 height 20
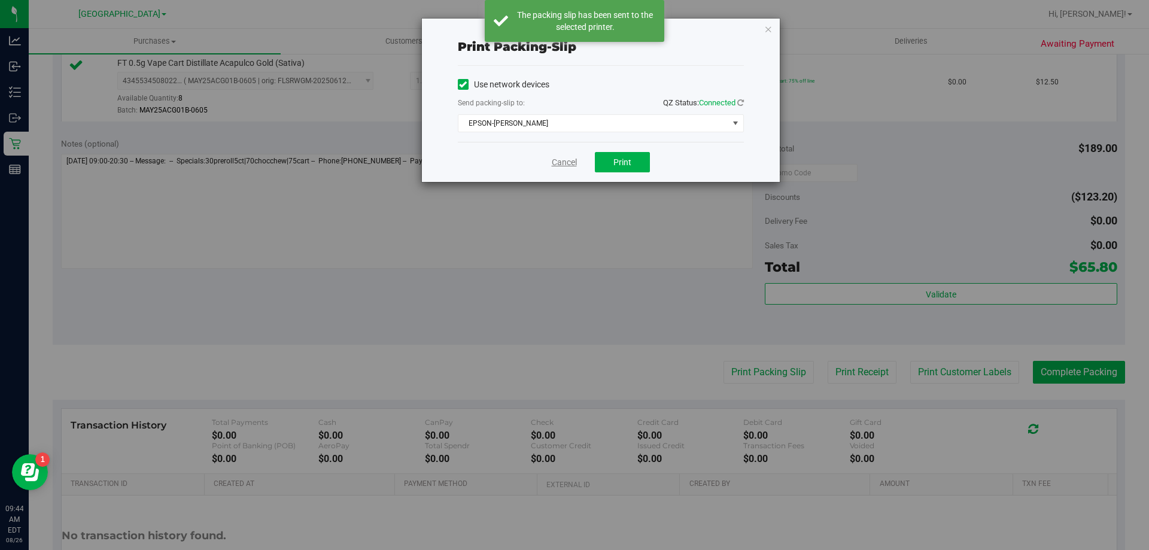
click at [566, 165] on link "Cancel" at bounding box center [564, 162] width 25 height 13
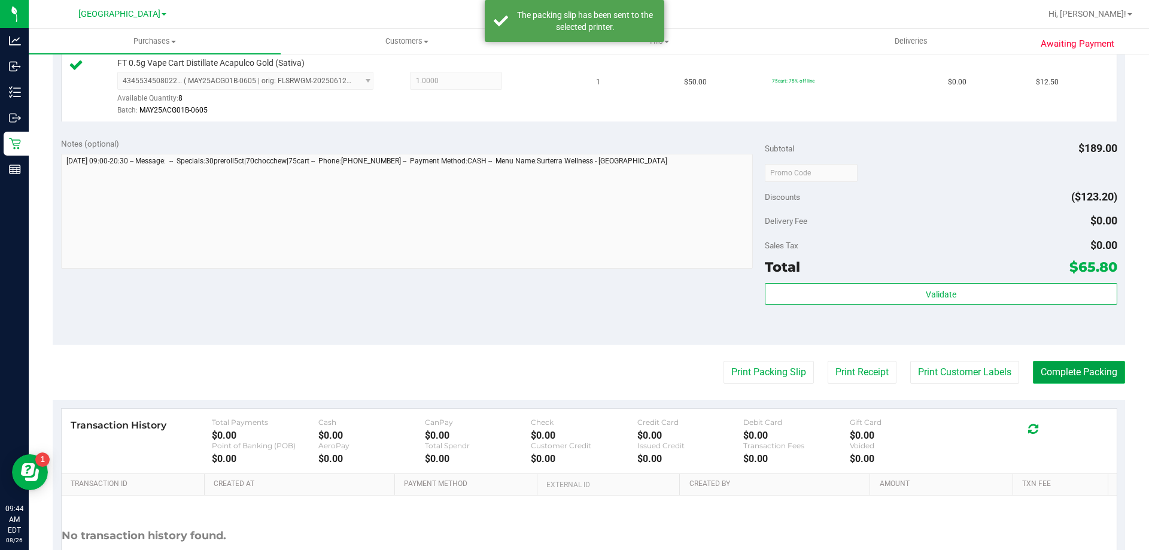
click at [1061, 367] on button "Complete Packing" at bounding box center [1079, 372] width 92 height 23
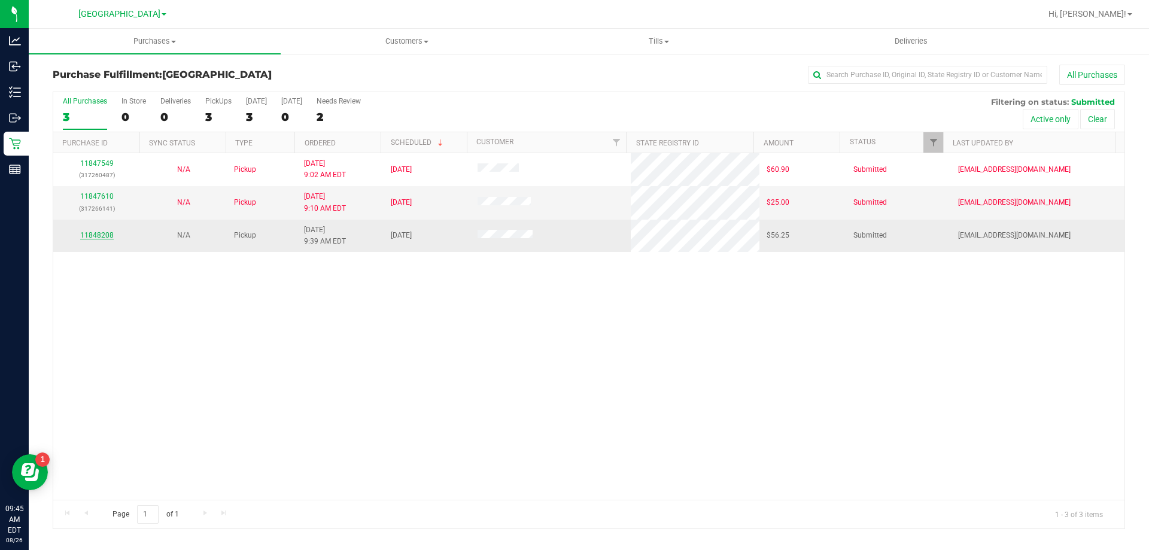
click at [84, 237] on link "11848208" at bounding box center [97, 235] width 34 height 8
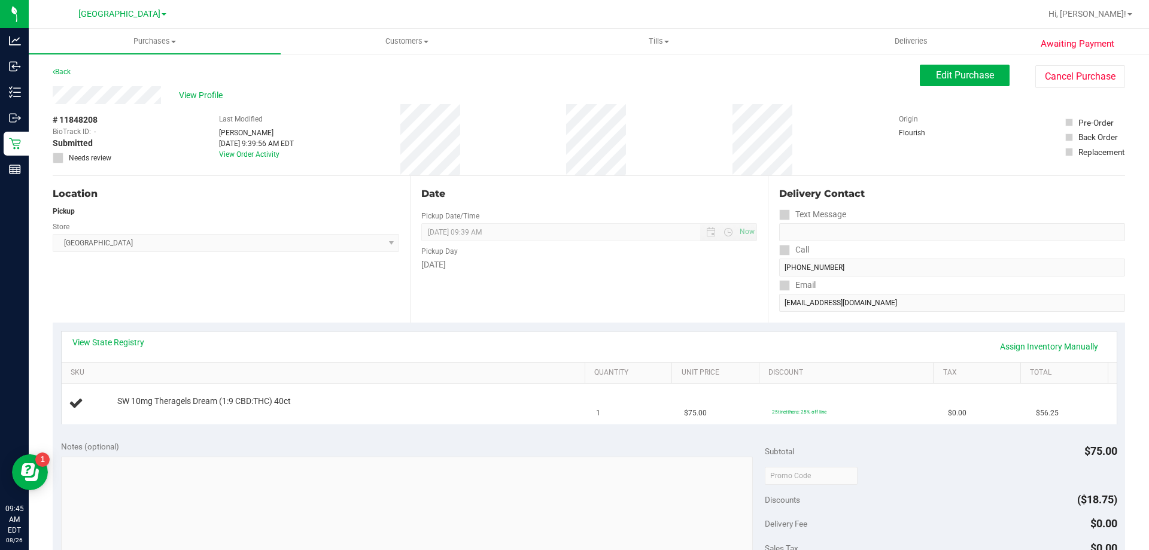
click at [120, 327] on div "View State Registry Assign Inventory Manually SKU Quantity Unit Price Discount …" at bounding box center [589, 378] width 1072 height 110
click at [115, 342] on link "View State Registry" at bounding box center [108, 342] width 72 height 12
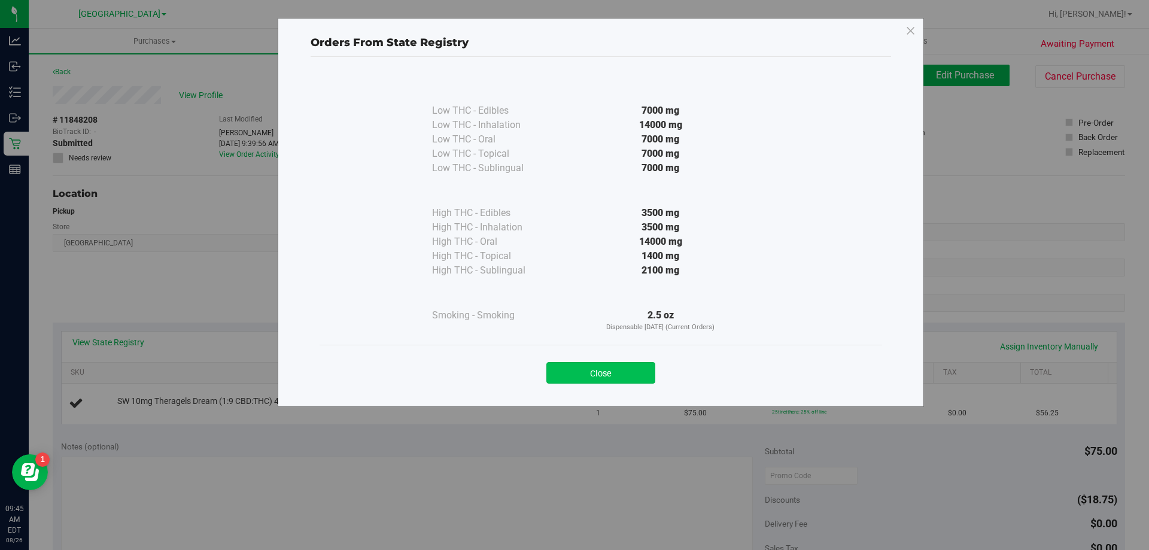
click at [592, 369] on button "Close" at bounding box center [600, 373] width 109 height 22
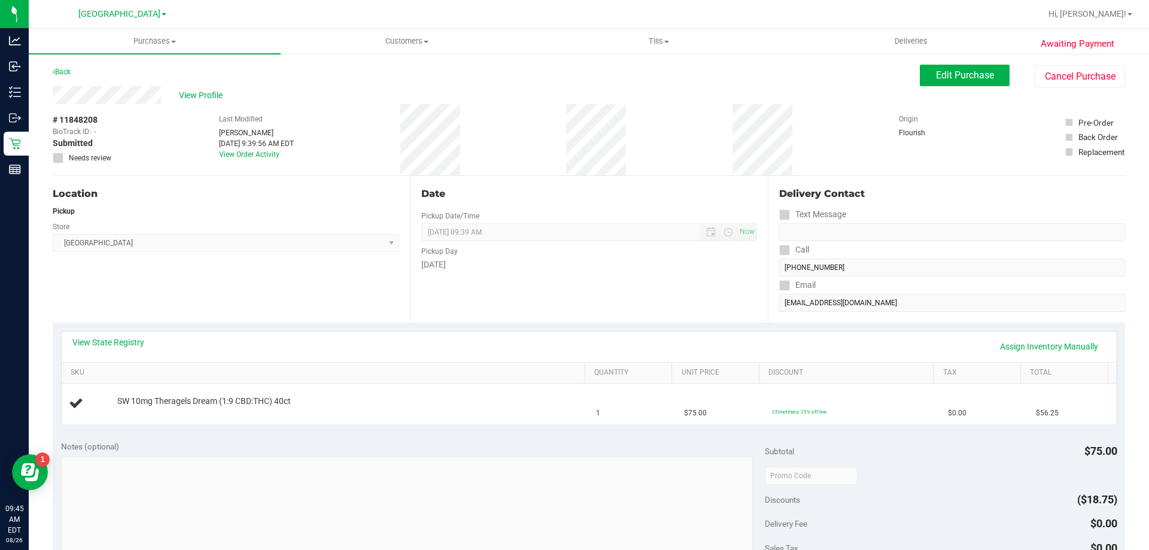
click at [558, 347] on div "View State Registry Assign Inventory Manually" at bounding box center [589, 346] width 1034 height 20
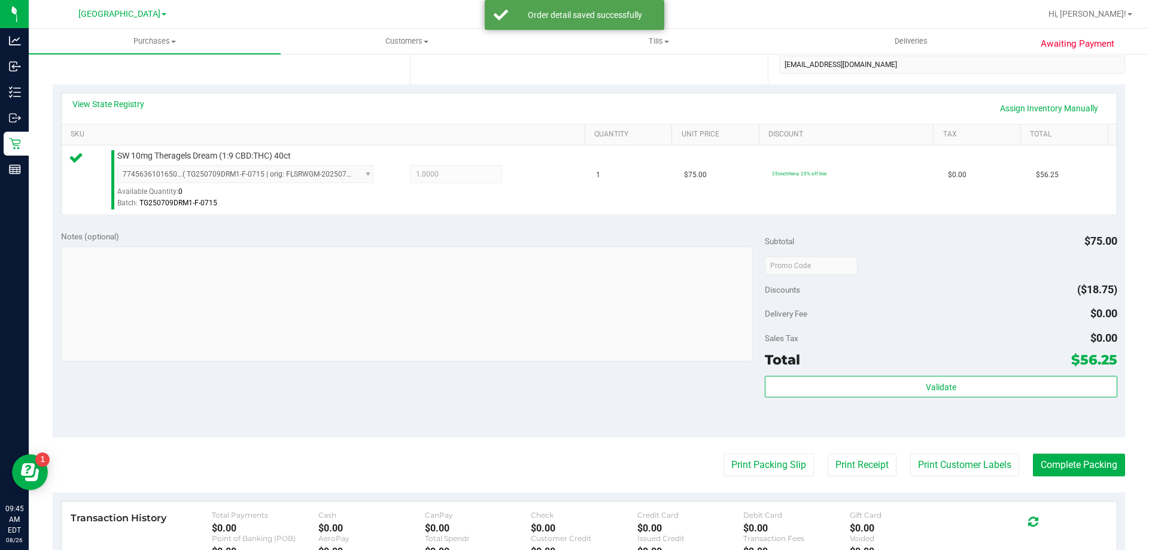
scroll to position [239, 0]
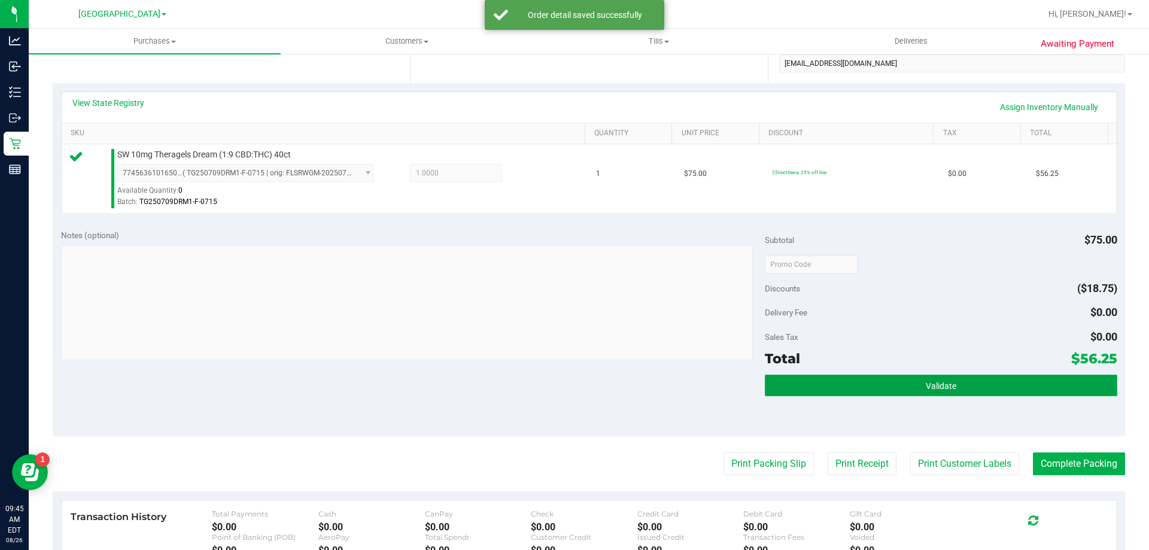
click at [874, 393] on button "Validate" at bounding box center [941, 386] width 352 height 22
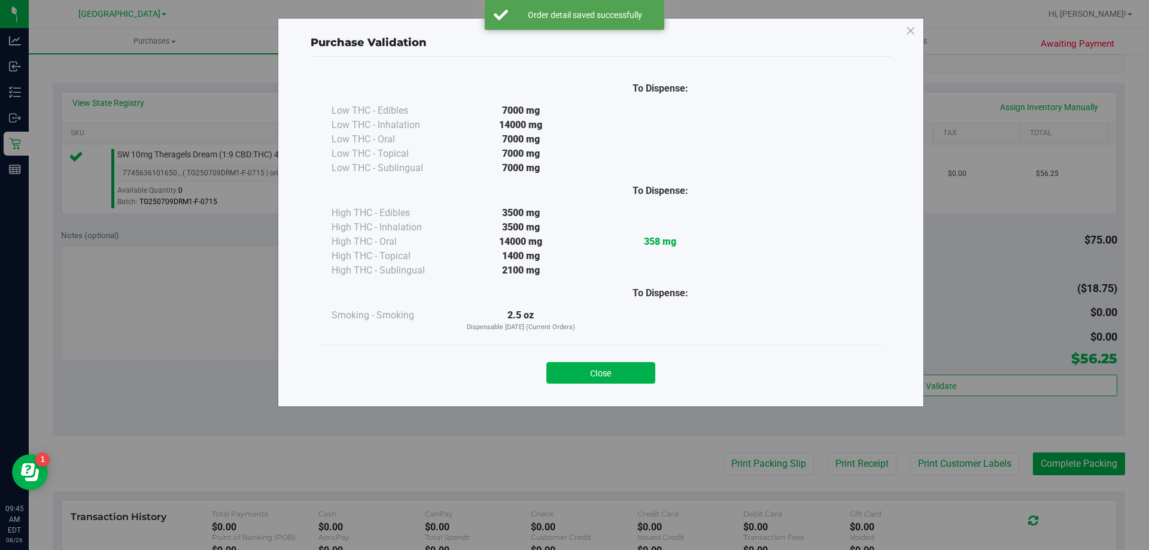
click at [640, 369] on button "Close" at bounding box center [600, 373] width 109 height 22
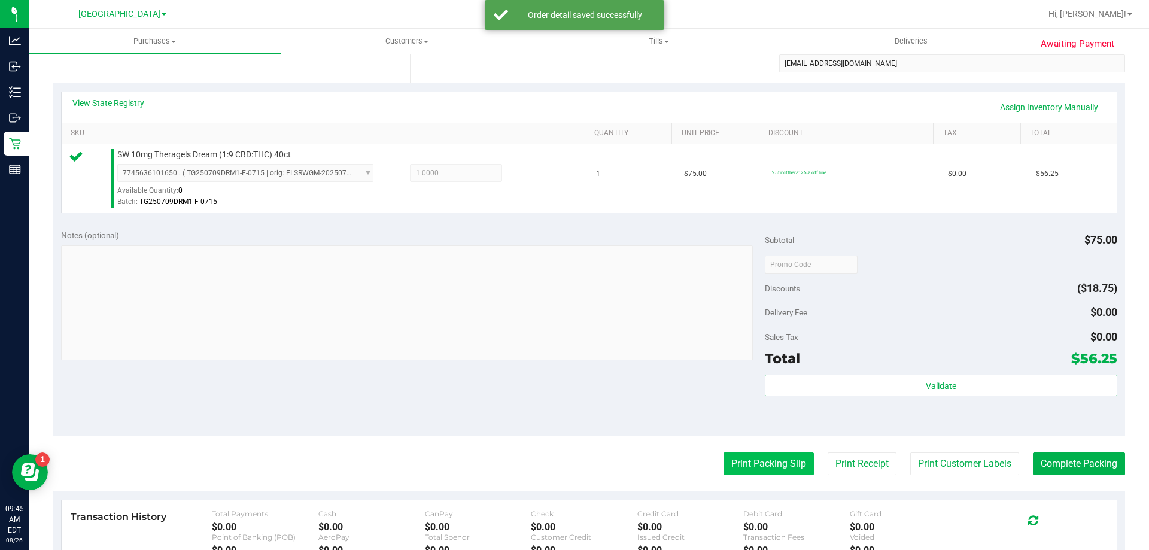
click at [743, 465] on button "Print Packing Slip" at bounding box center [769, 463] width 90 height 23
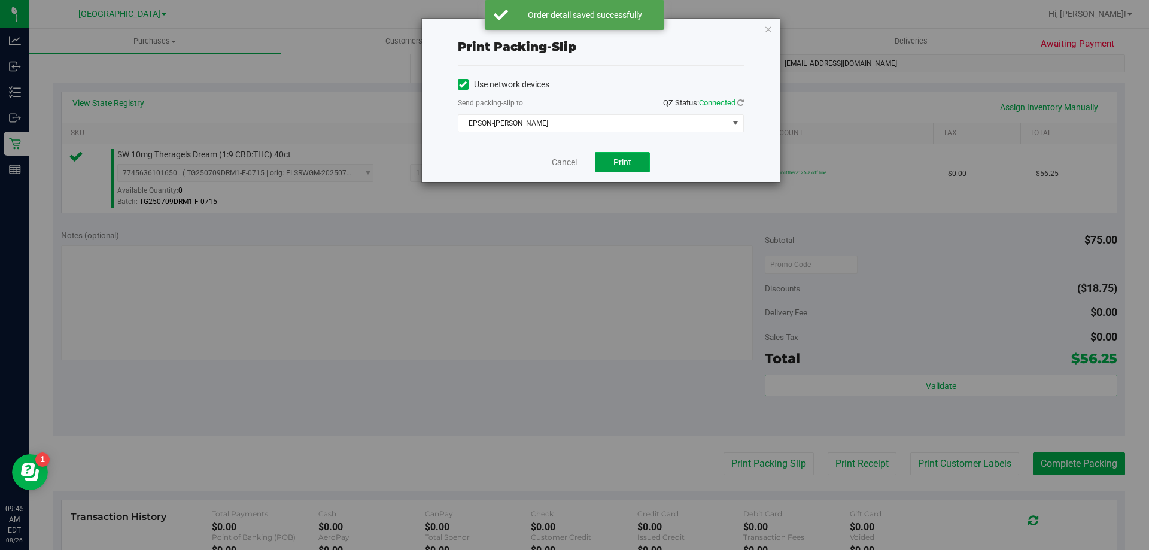
click at [607, 171] on button "Print" at bounding box center [622, 162] width 55 height 20
click at [565, 163] on link "Cancel" at bounding box center [564, 162] width 25 height 13
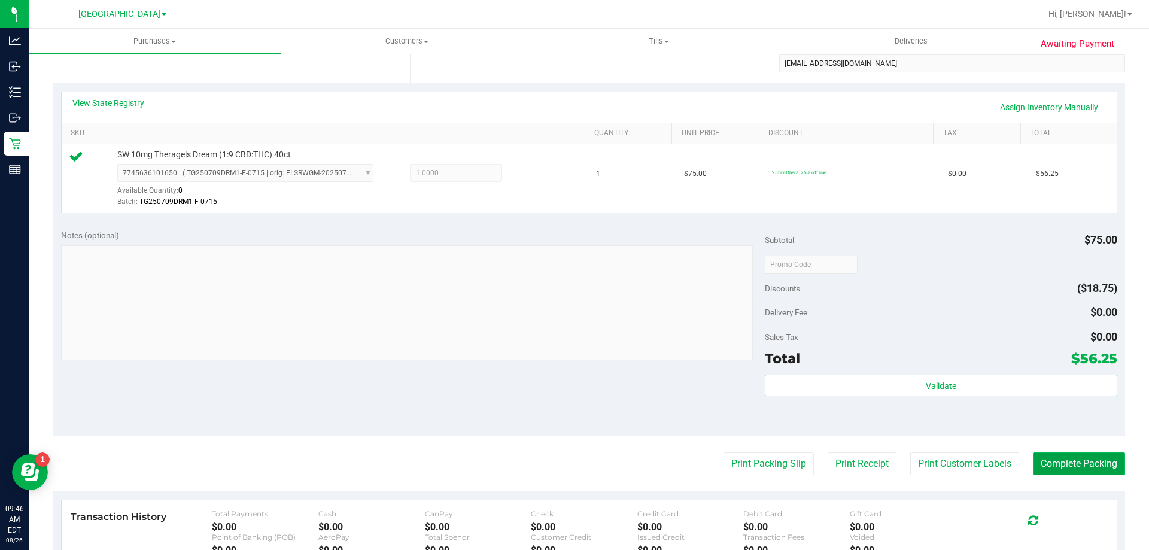
click at [1115, 458] on button "Complete Packing" at bounding box center [1079, 463] width 92 height 23
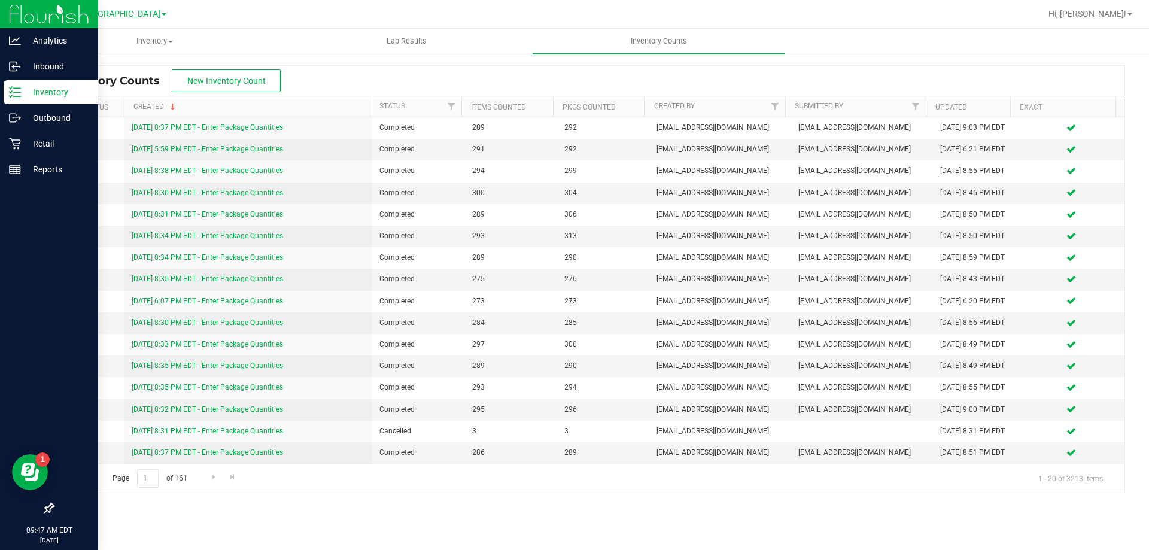
click at [42, 99] on p "Inventory" at bounding box center [57, 92] width 72 height 14
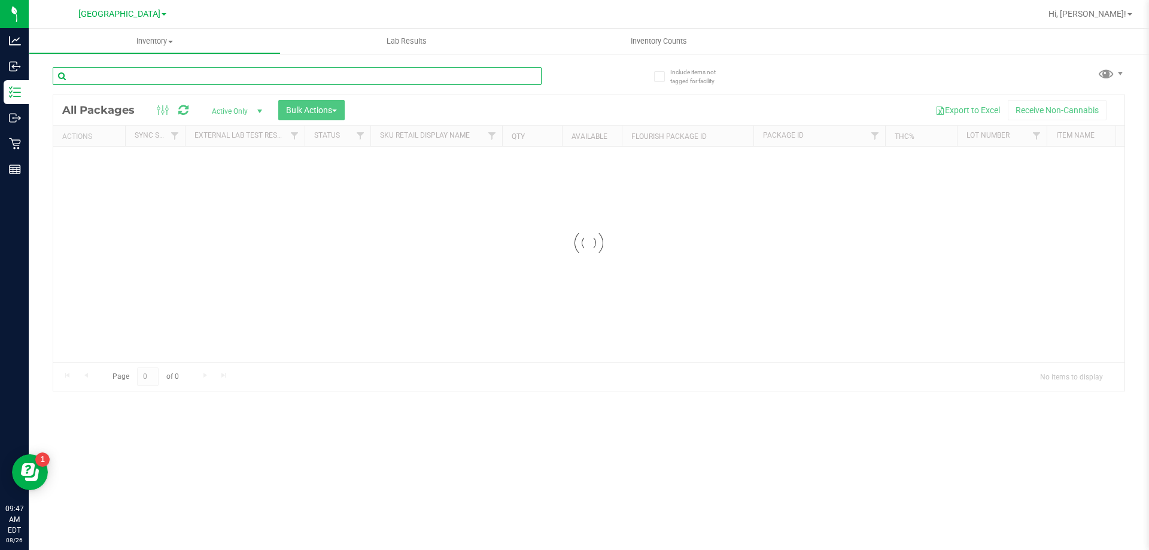
click at [188, 71] on input "text" at bounding box center [297, 76] width 489 height 18
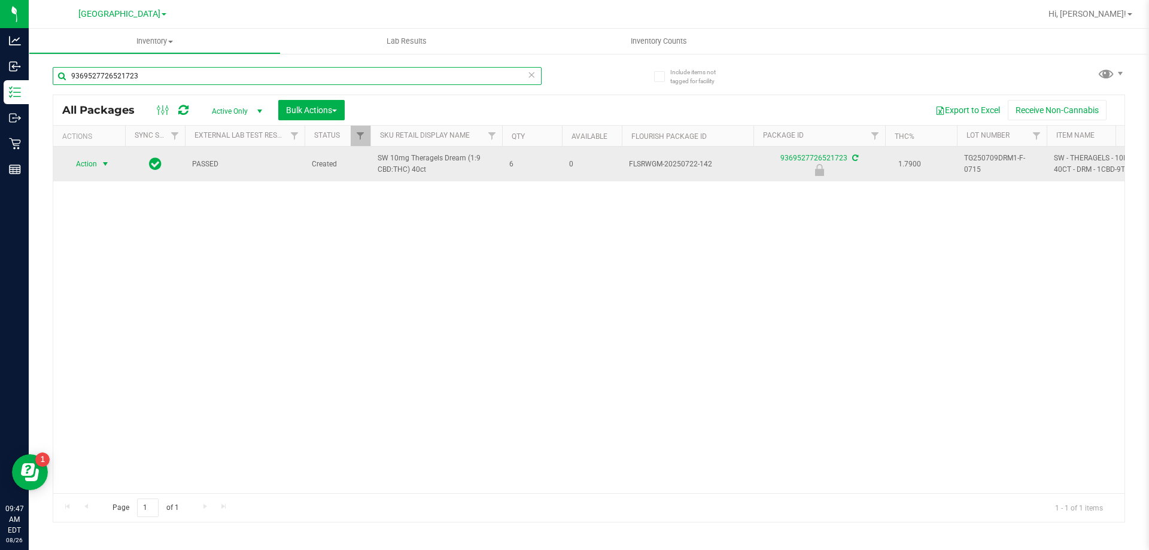
type input "9369527726521723"
click at [110, 170] on span "select" at bounding box center [105, 164] width 15 height 17
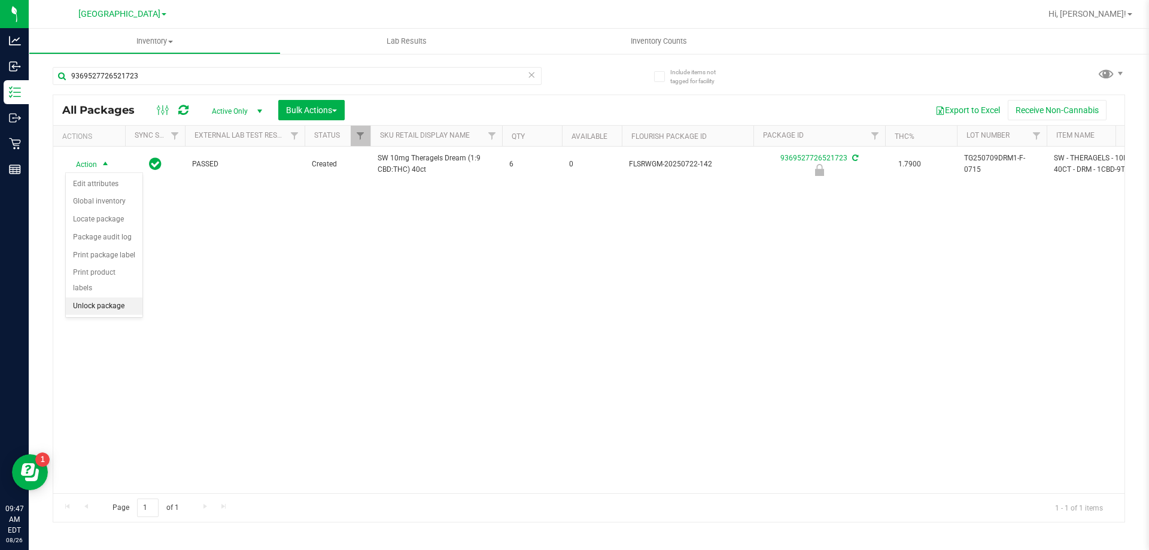
click at [94, 297] on li "Unlock package" at bounding box center [104, 306] width 77 height 18
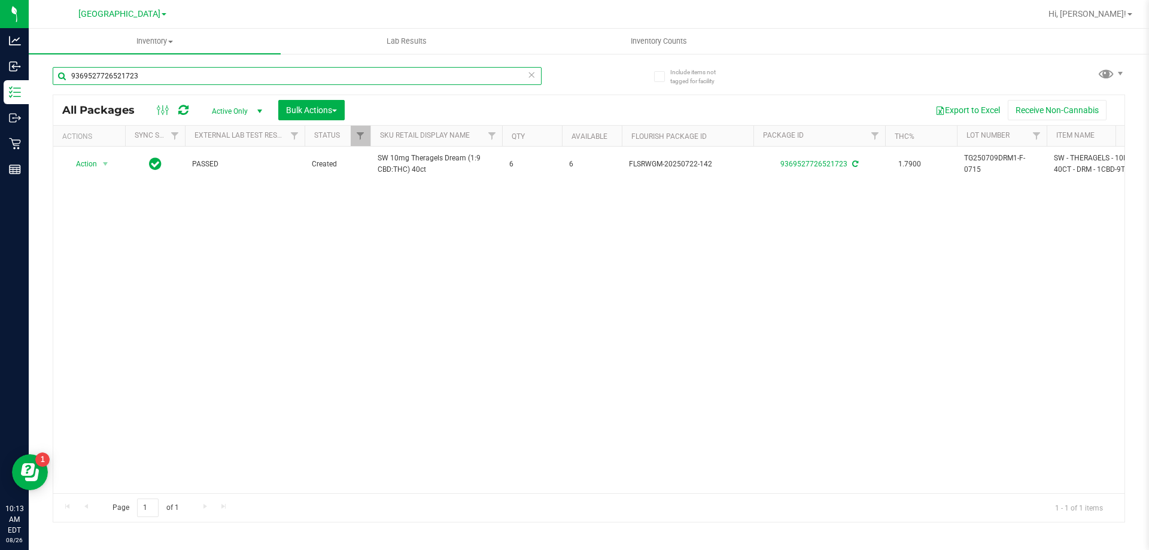
click at [189, 74] on input "9369527726521723" at bounding box center [297, 76] width 489 height 18
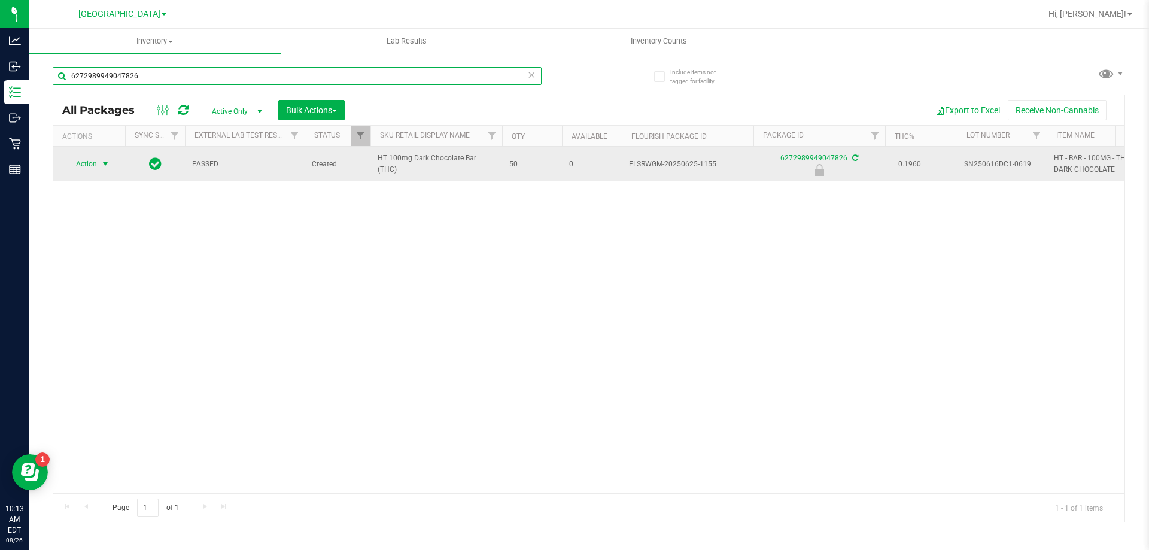
type input "6272989949047826"
click at [105, 168] on span "select" at bounding box center [106, 164] width 10 height 10
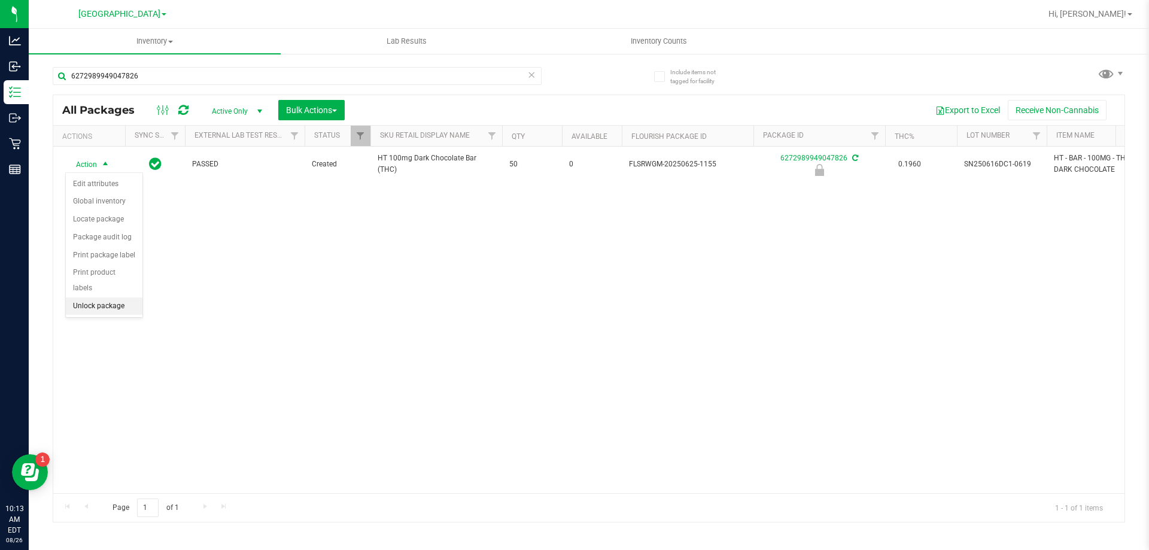
drag, startPoint x: 99, startPoint y: 290, endPoint x: 100, endPoint y: 183, distance: 107.7
click at [100, 297] on li "Unlock package" at bounding box center [104, 306] width 77 height 18
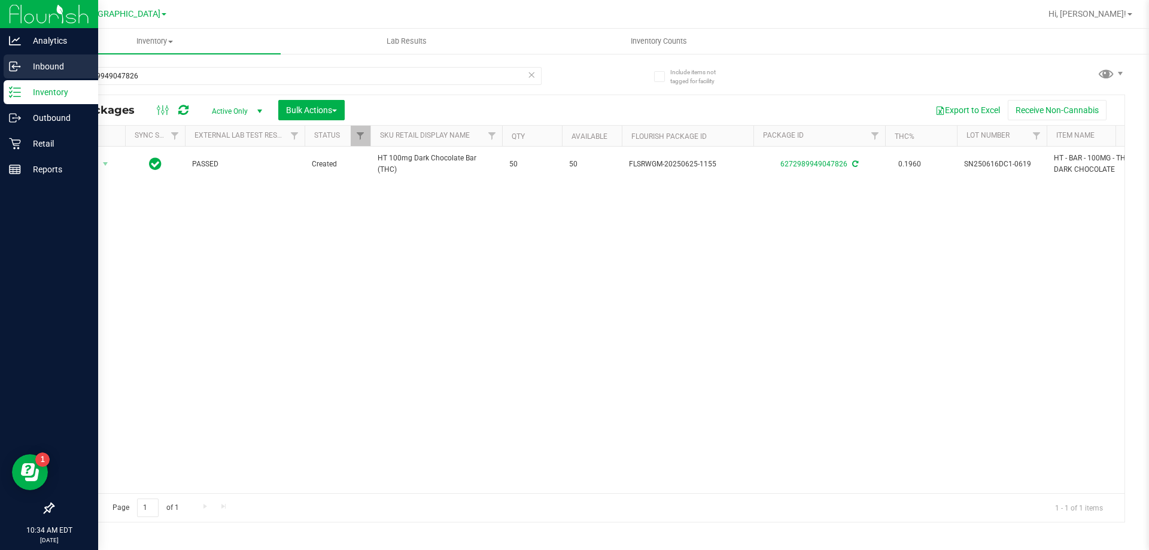
click at [6, 62] on div "Inbound" at bounding box center [51, 66] width 95 height 24
